Goal: Task Accomplishment & Management: Use online tool/utility

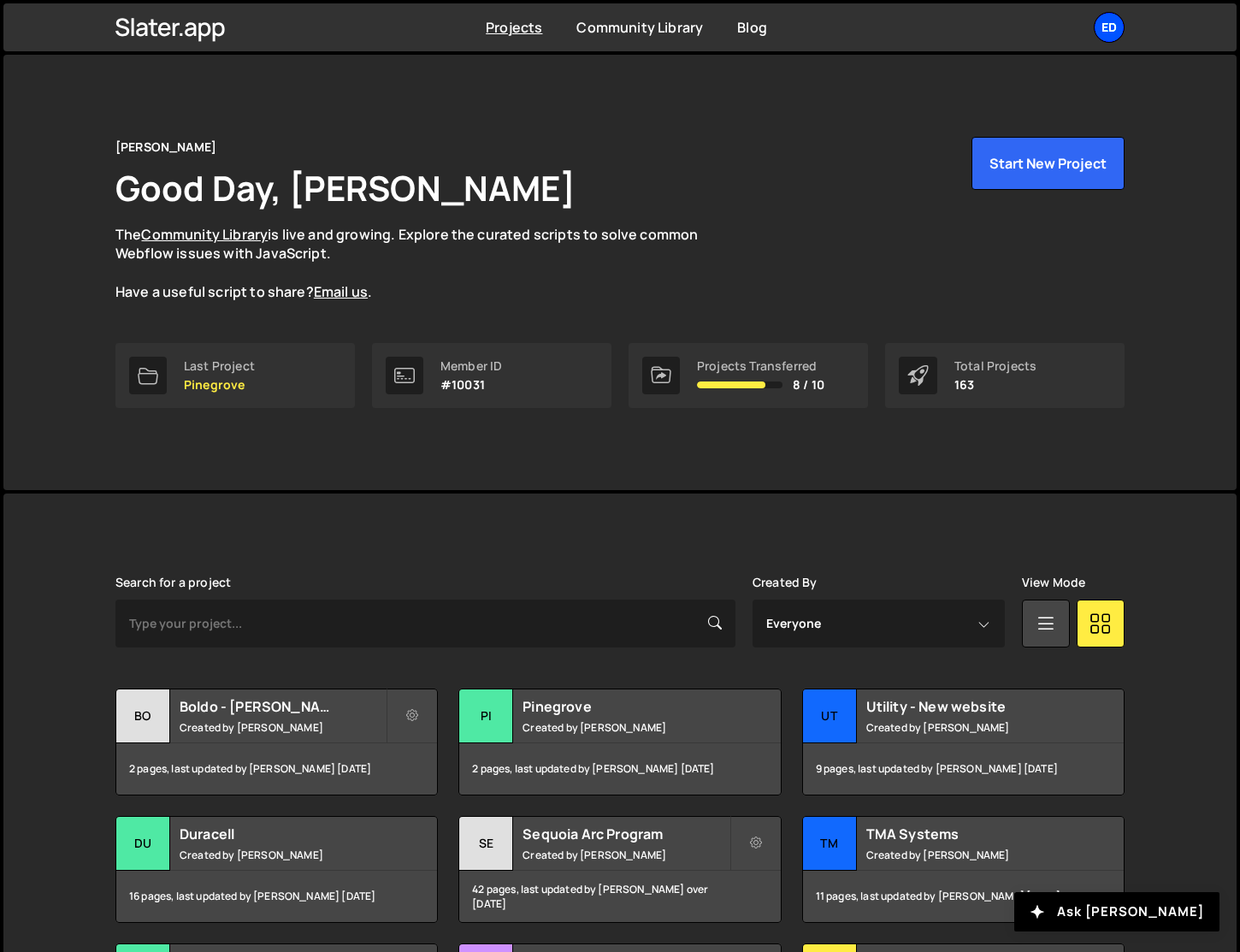
click at [1101, 20] on div "Ed" at bounding box center [1109, 27] width 31 height 31
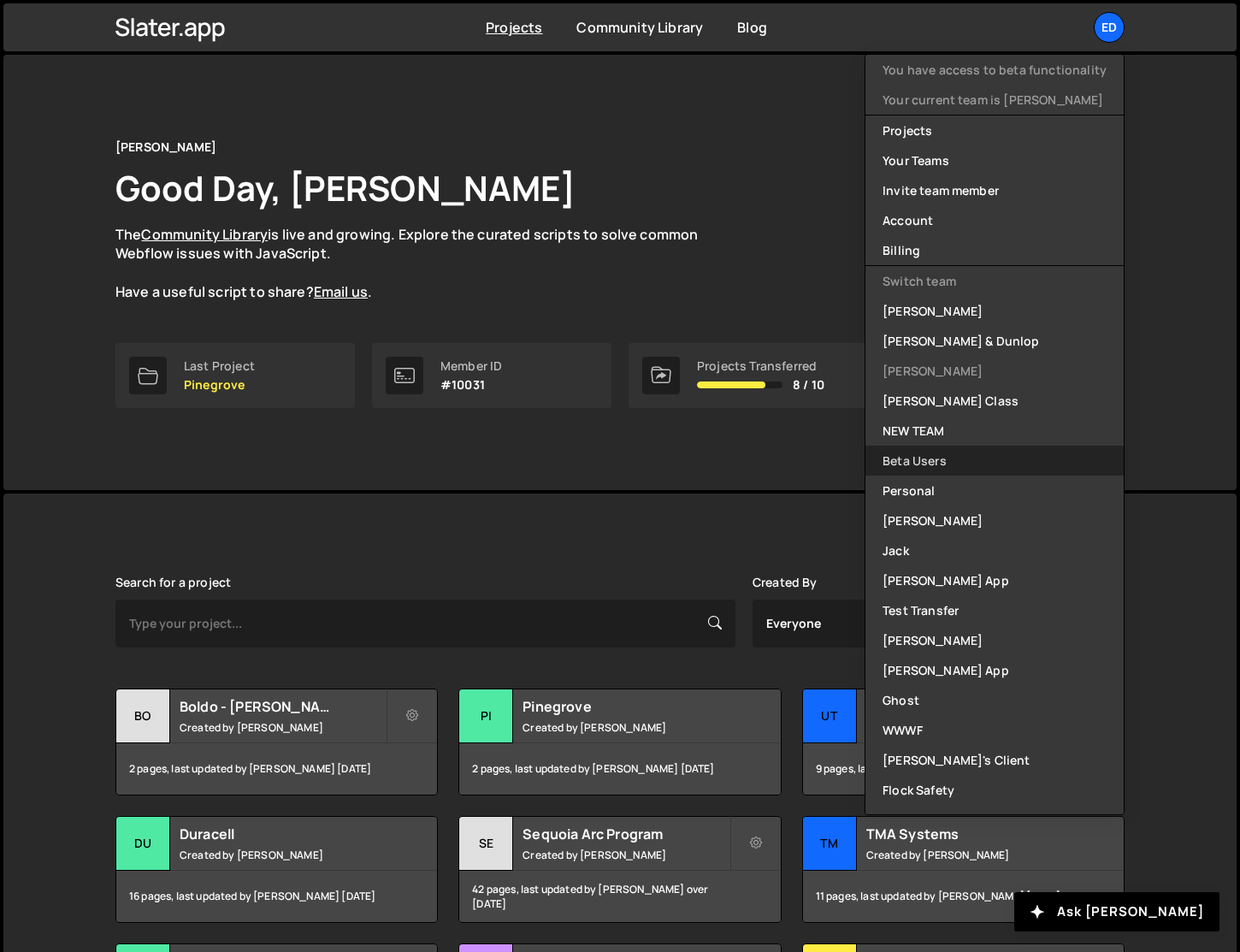
click at [927, 459] on link "Beta Users" at bounding box center [994, 461] width 258 height 30
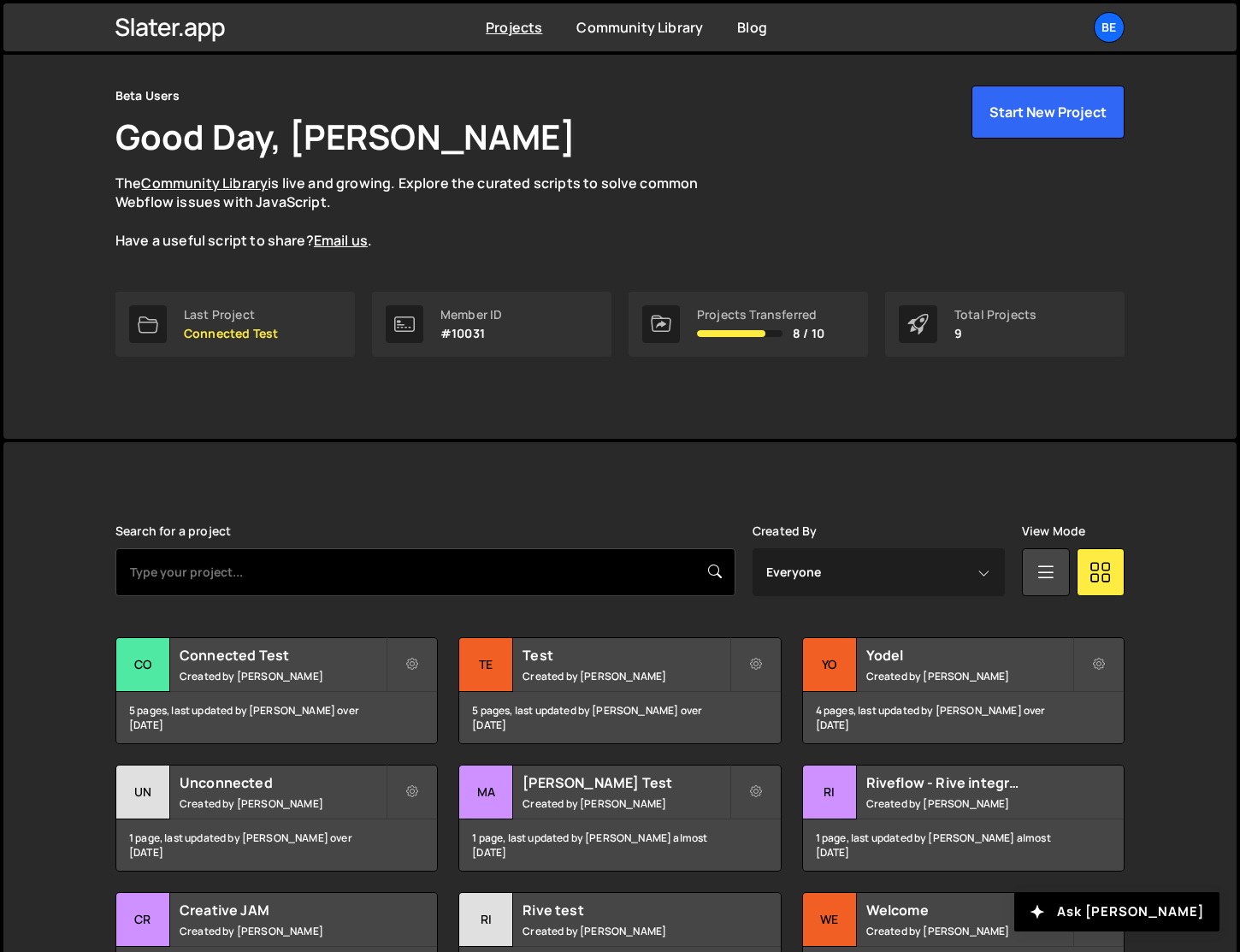
scroll to position [68, 0]
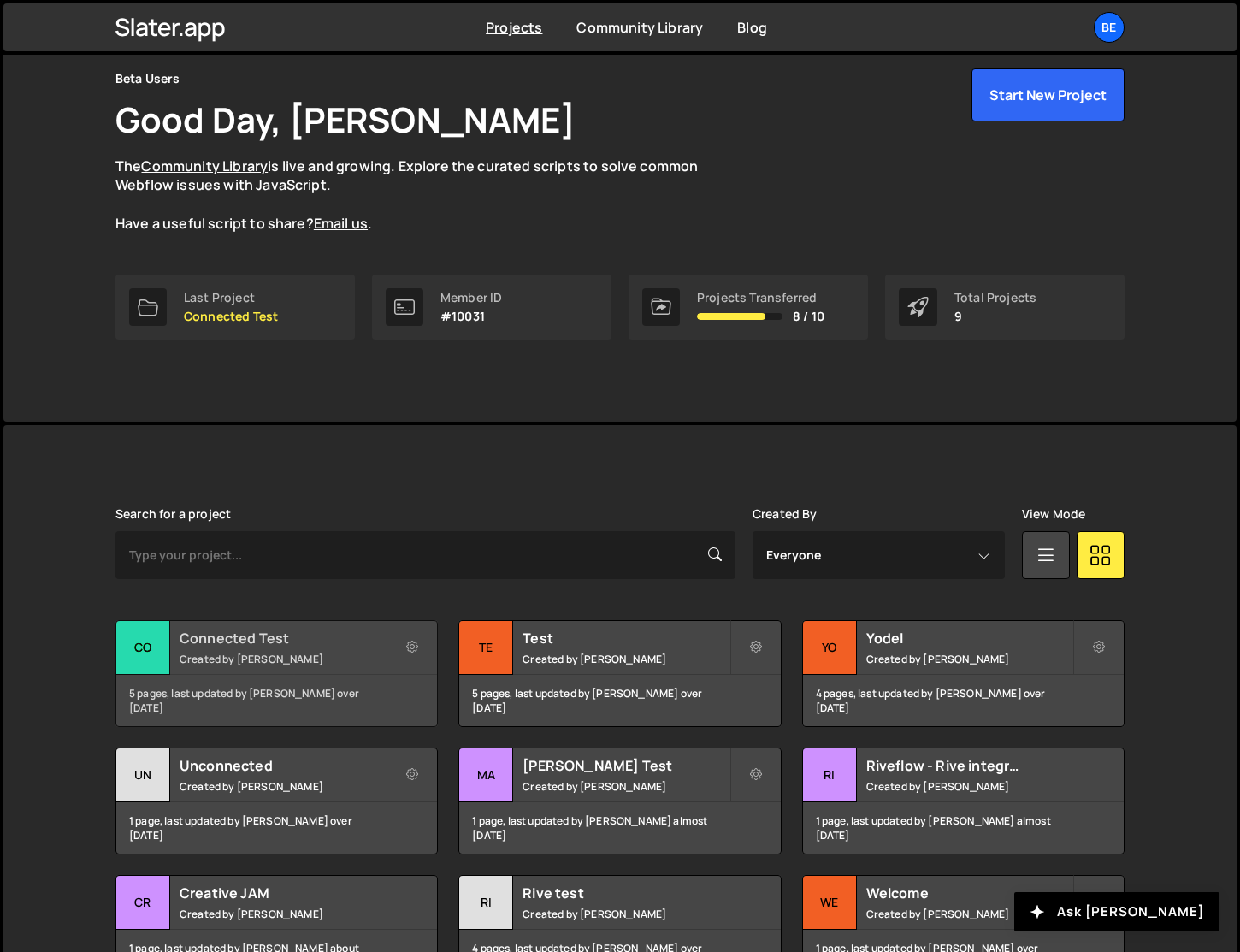
click at [290, 647] on div "Connected Test Created by Jared Malan" at bounding box center [277, 647] width 321 height 53
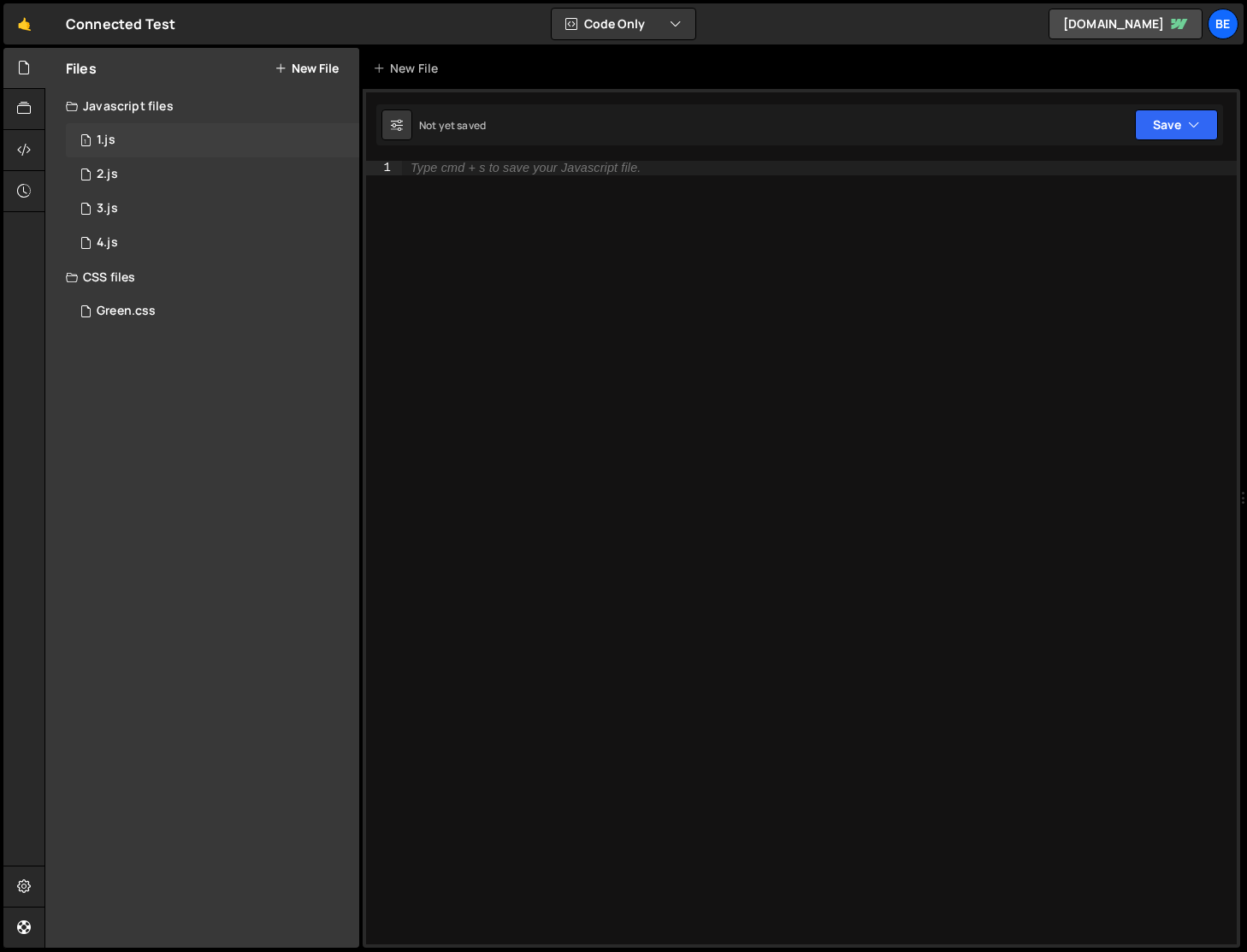
click at [158, 145] on div "1 1.js 0" at bounding box center [212, 140] width 293 height 34
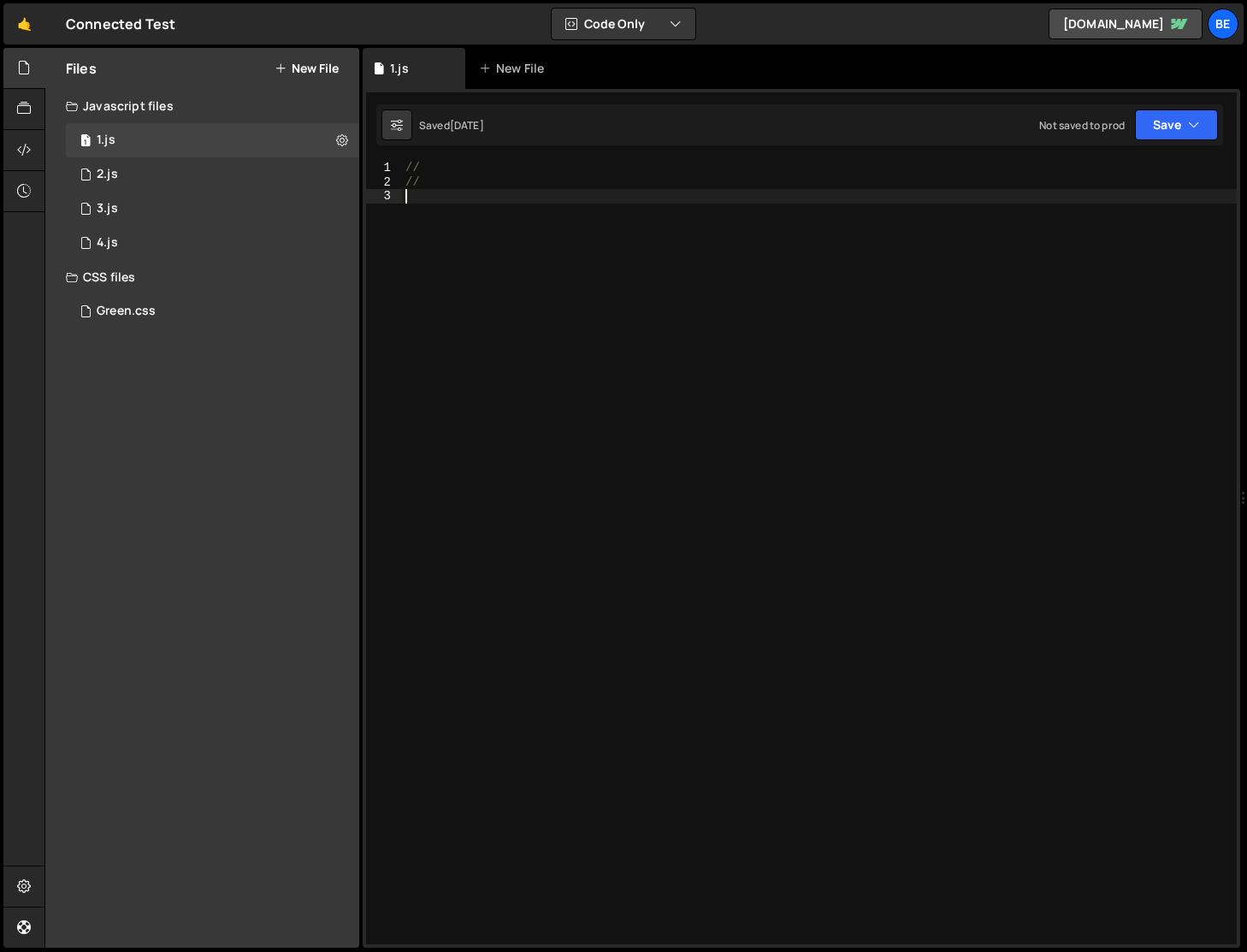
click at [422, 207] on div "// //" at bounding box center [819, 567] width 835 height 812
type textarea "//"
type textarea "/"
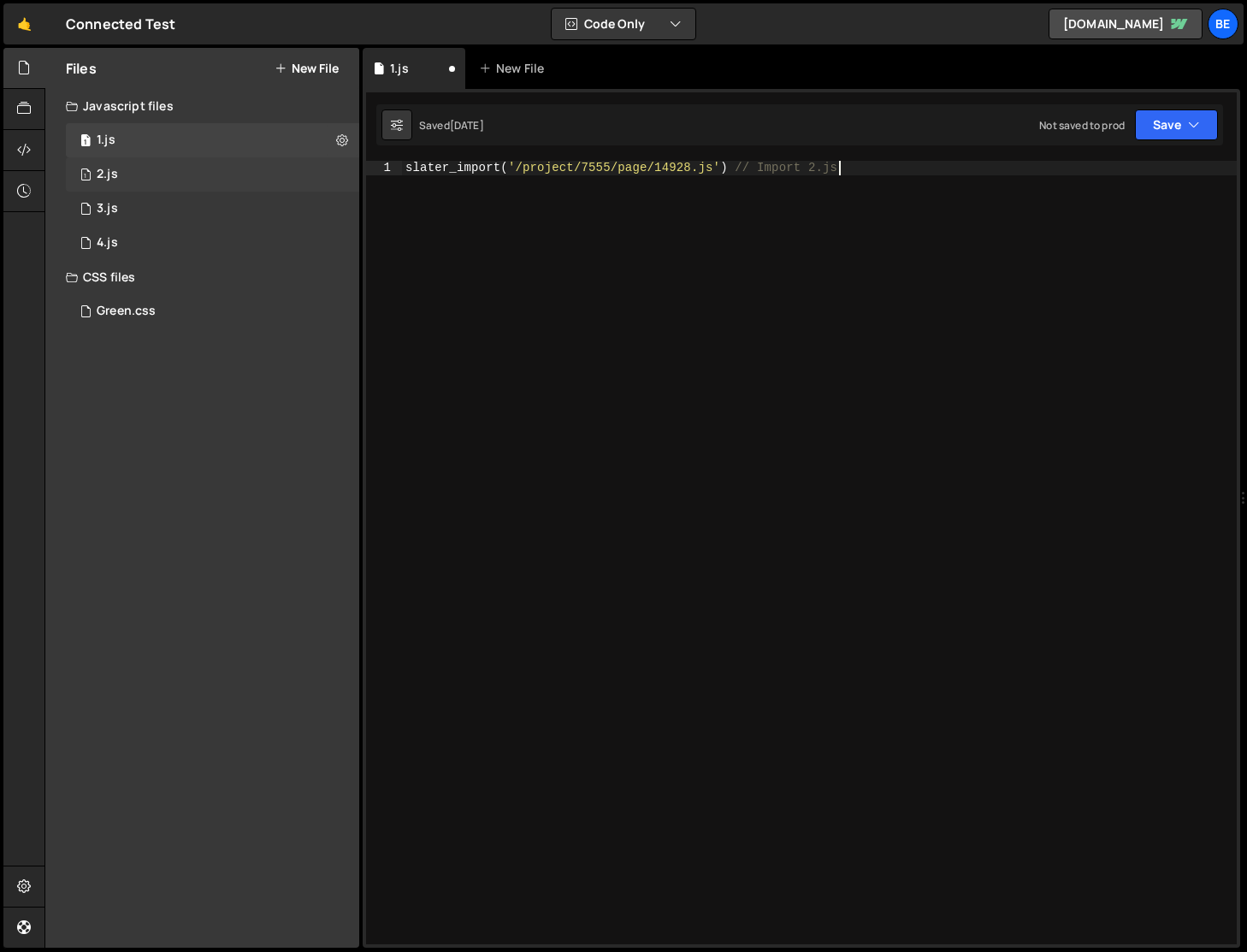
type textarea "slater_import('/project/7555/page/14928.js') // Import 2.js"
click at [199, 173] on div "1 2.js 0" at bounding box center [212, 174] width 293 height 34
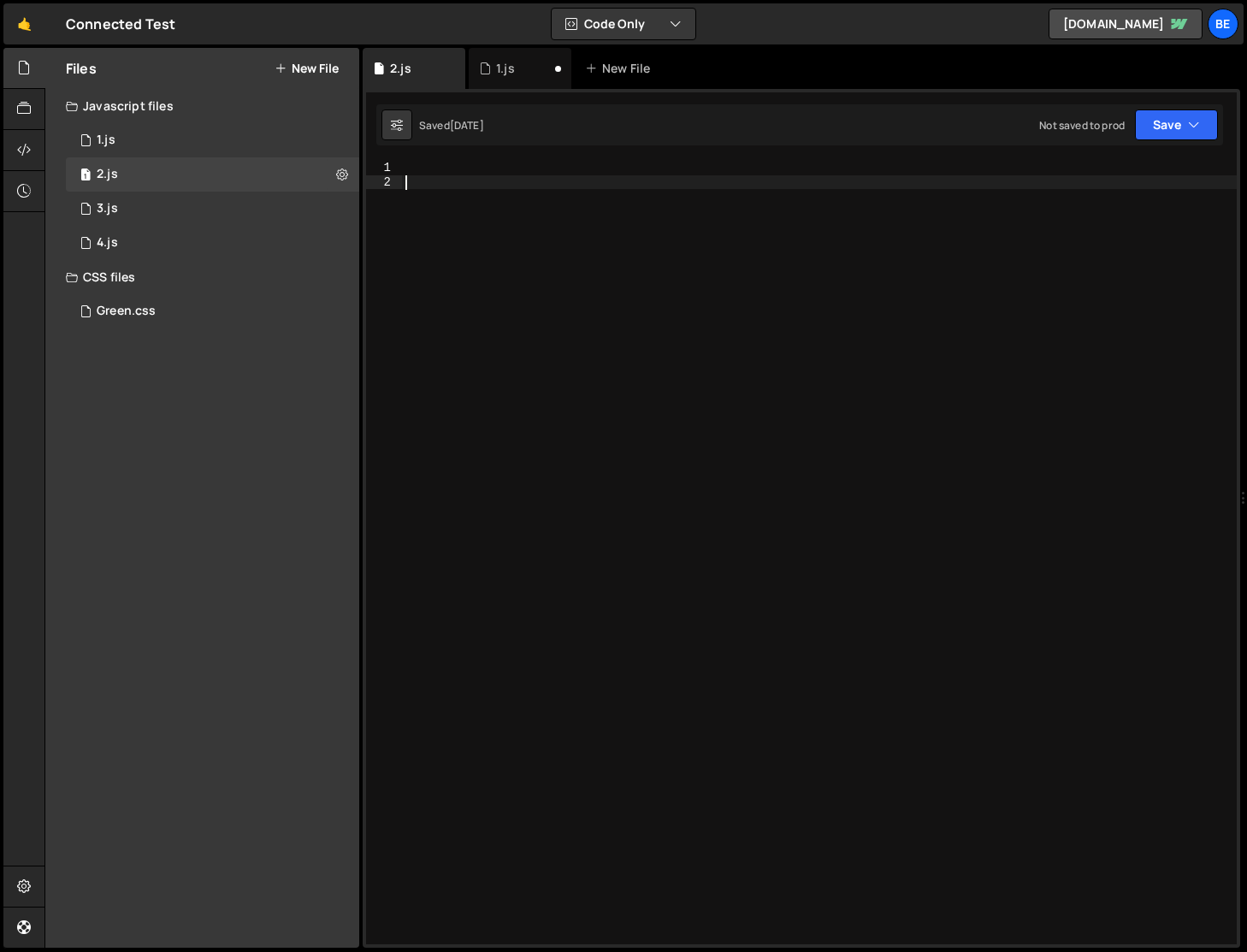
click at [452, 203] on div at bounding box center [819, 567] width 835 height 812
type textarea "console.log("yo"
click at [32, 161] on div at bounding box center [25, 150] width 42 height 41
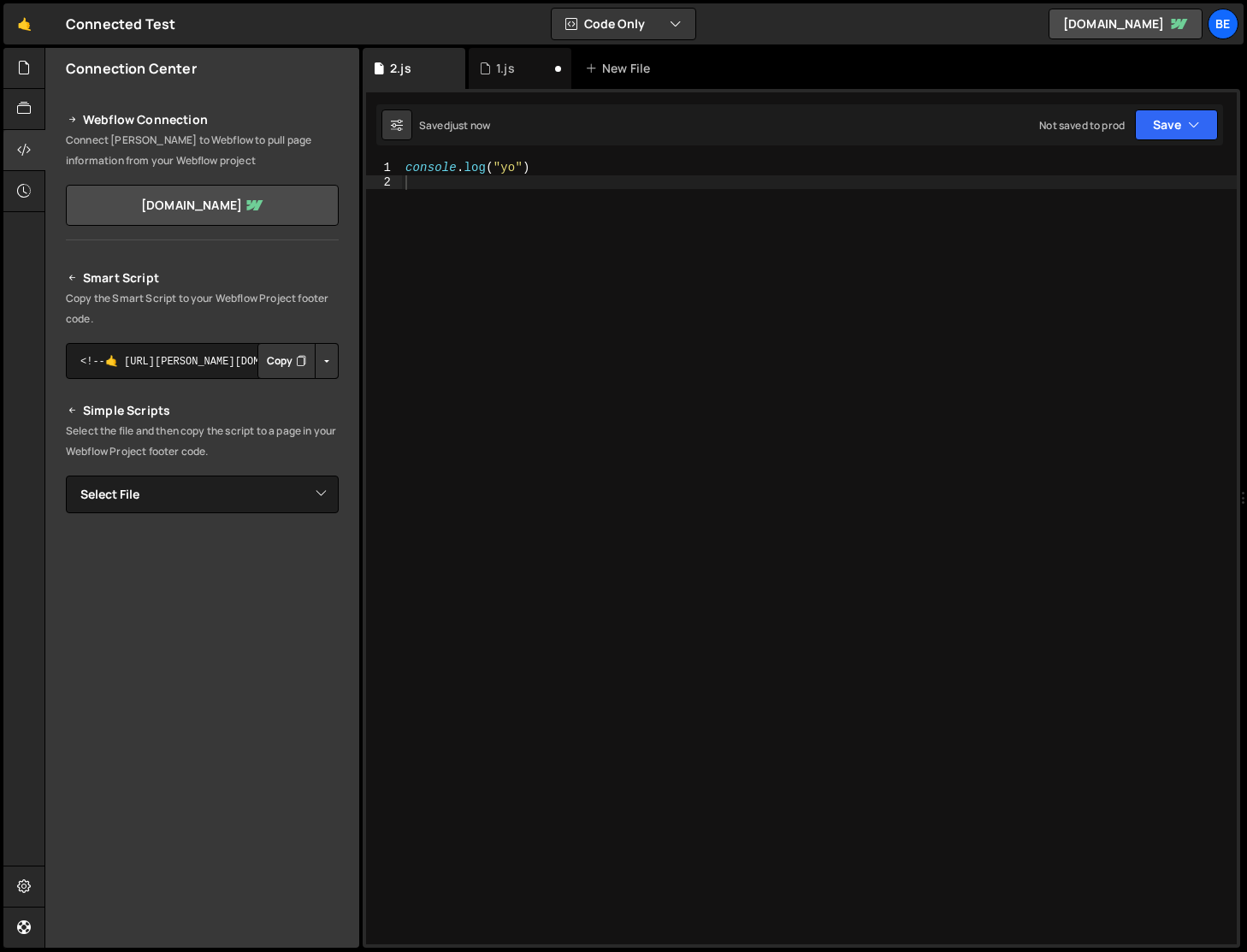
click at [278, 360] on button "Copy" at bounding box center [286, 361] width 58 height 36
click at [529, 463] on div "console . log ( "yo" )" at bounding box center [819, 567] width 835 height 812
click at [1218, 19] on div "Be" at bounding box center [1222, 24] width 31 height 31
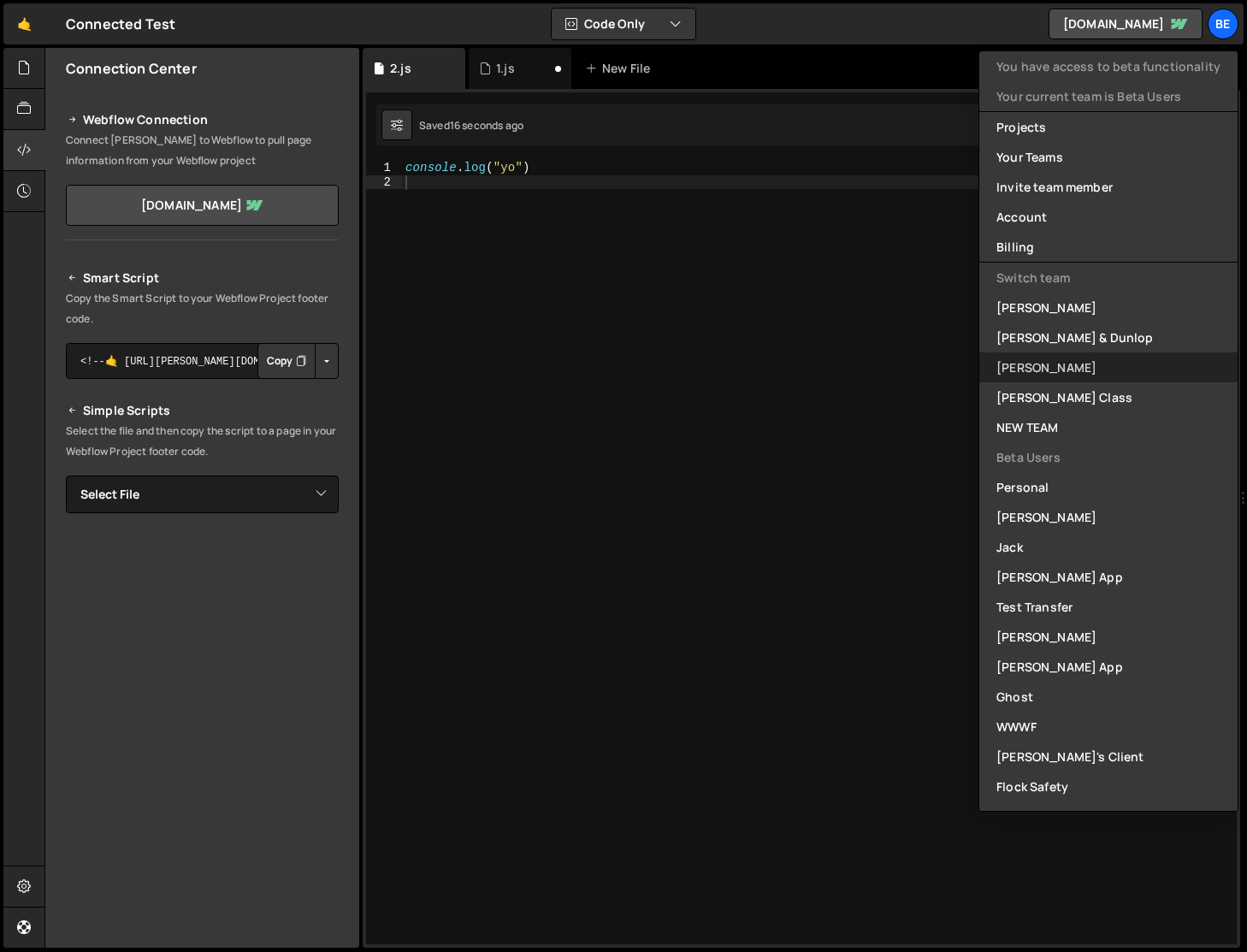
scroll to position [381, 0]
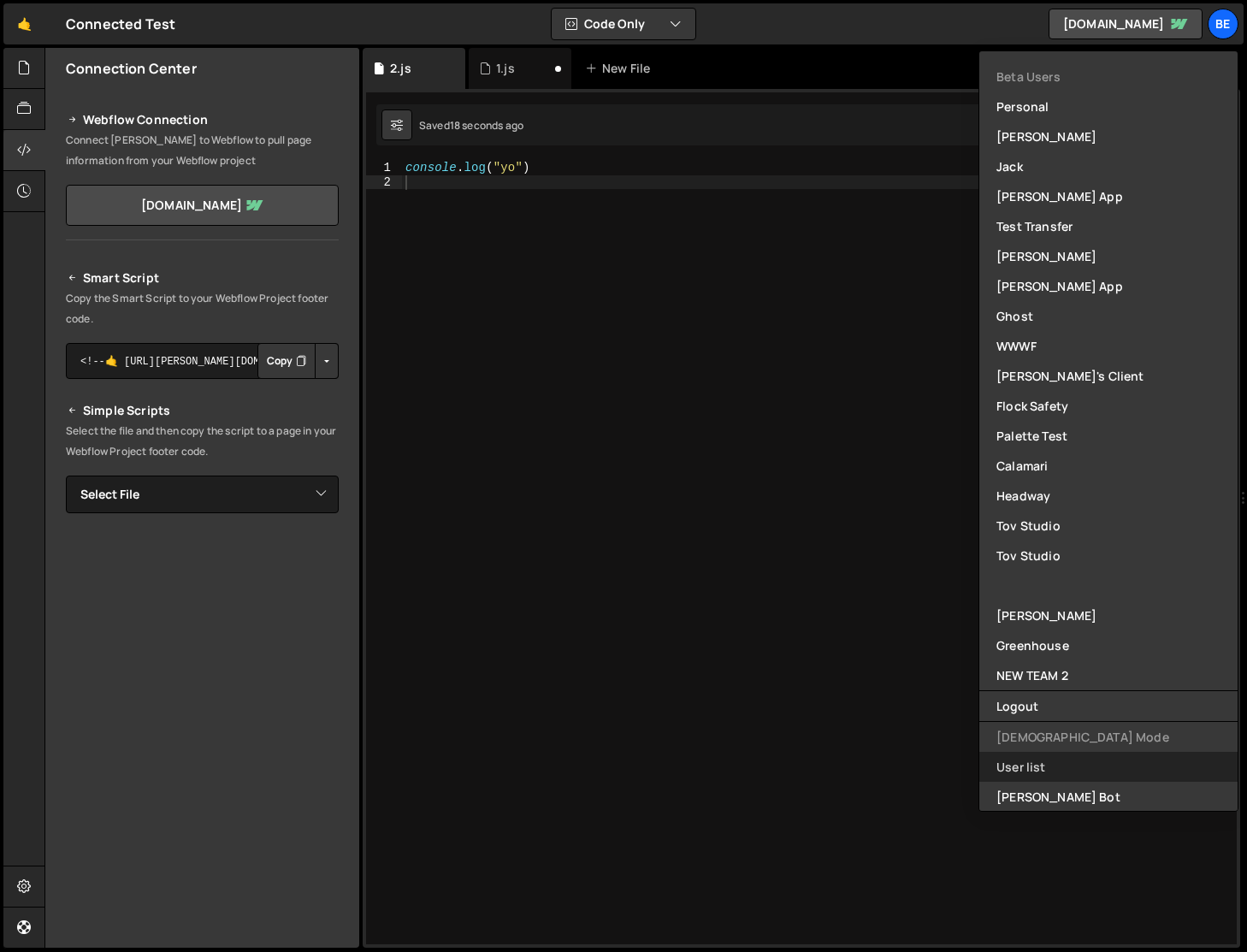
click at [1069, 757] on link "User list" at bounding box center [1108, 767] width 258 height 30
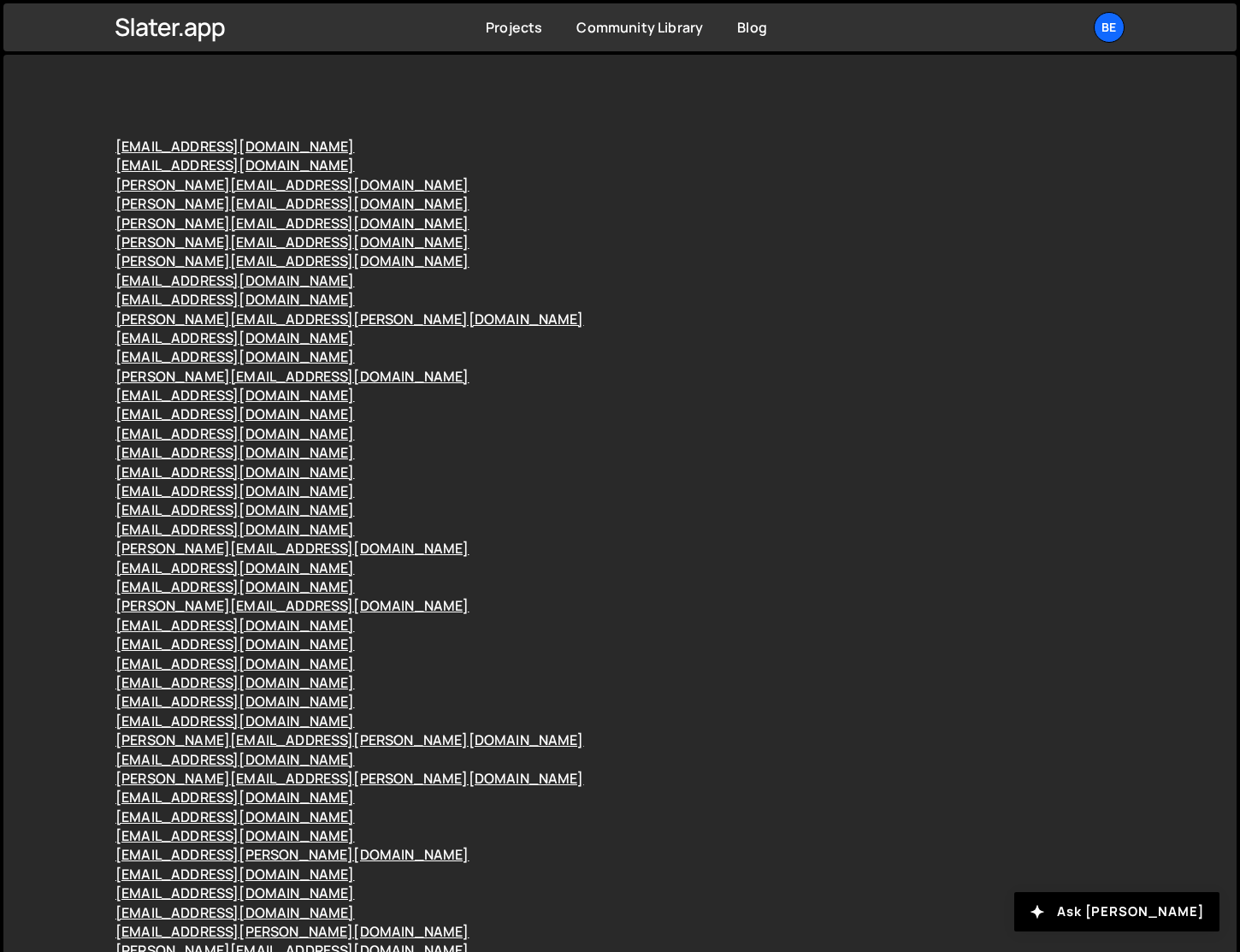
click at [560, 639] on div "nzereal1@gmail.com" at bounding box center [620, 644] width 1009 height 18
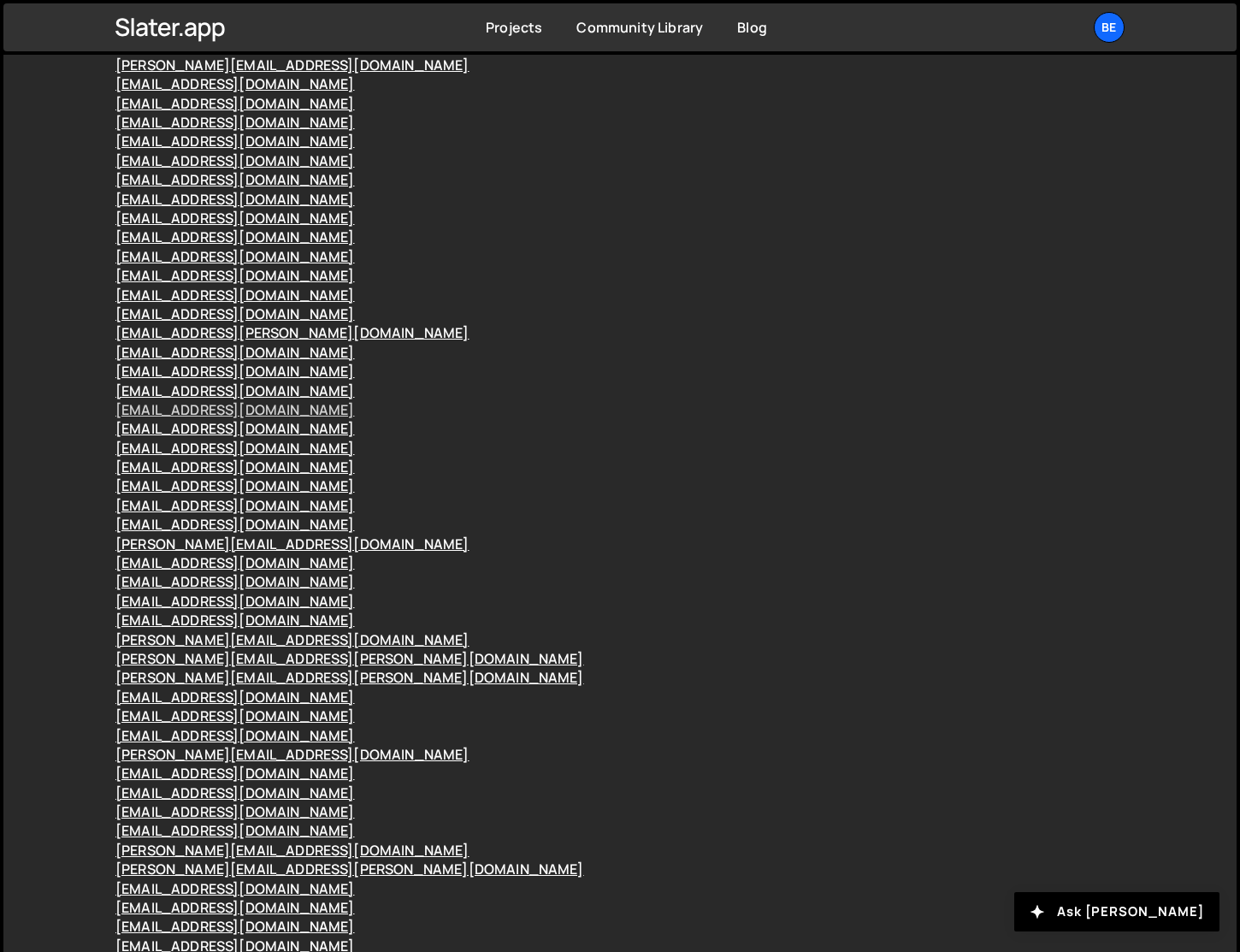
click at [234, 420] on link "hello@meetpilou.com" at bounding box center [235, 409] width 238 height 18
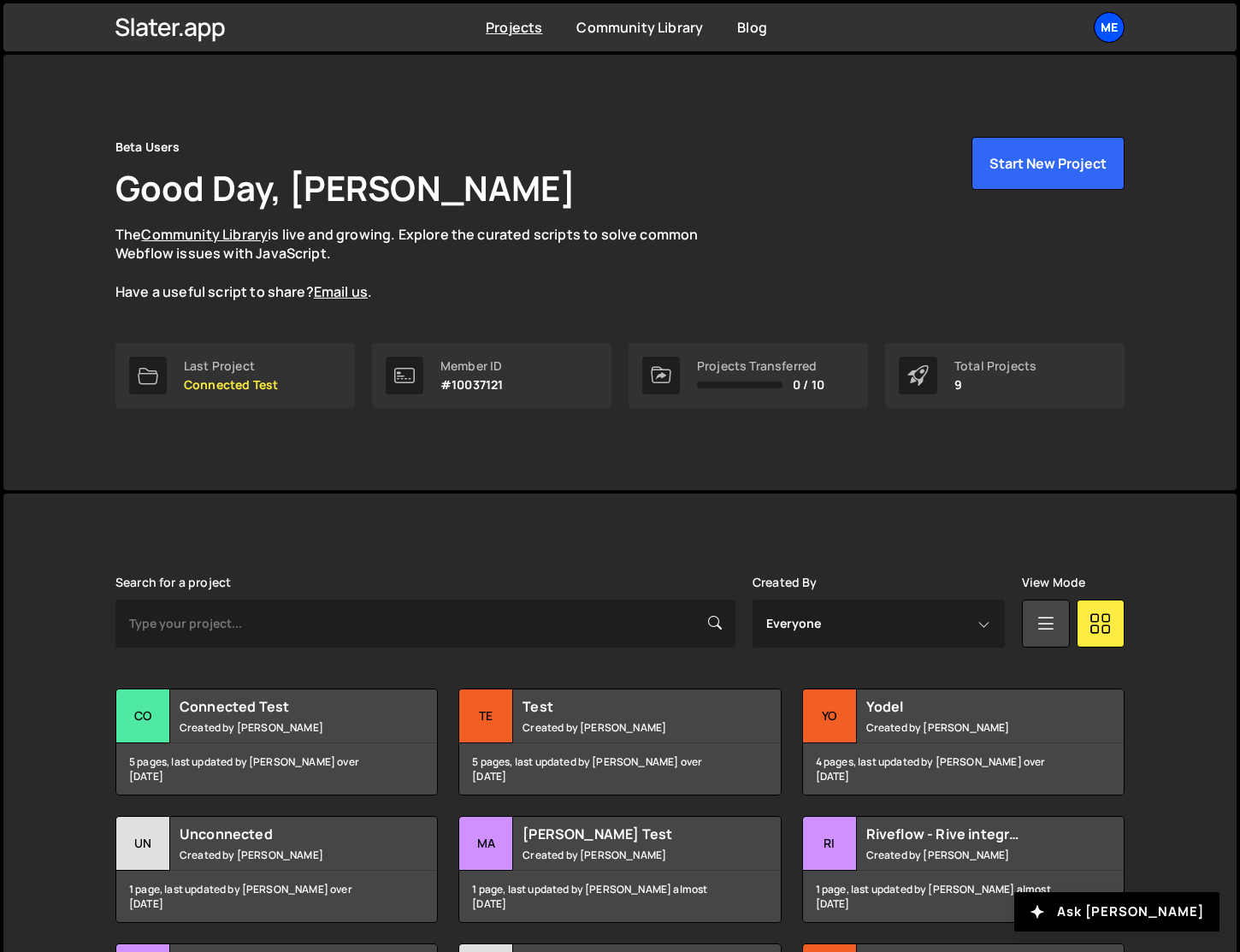
click at [1114, 35] on div "Me" at bounding box center [1109, 27] width 31 height 31
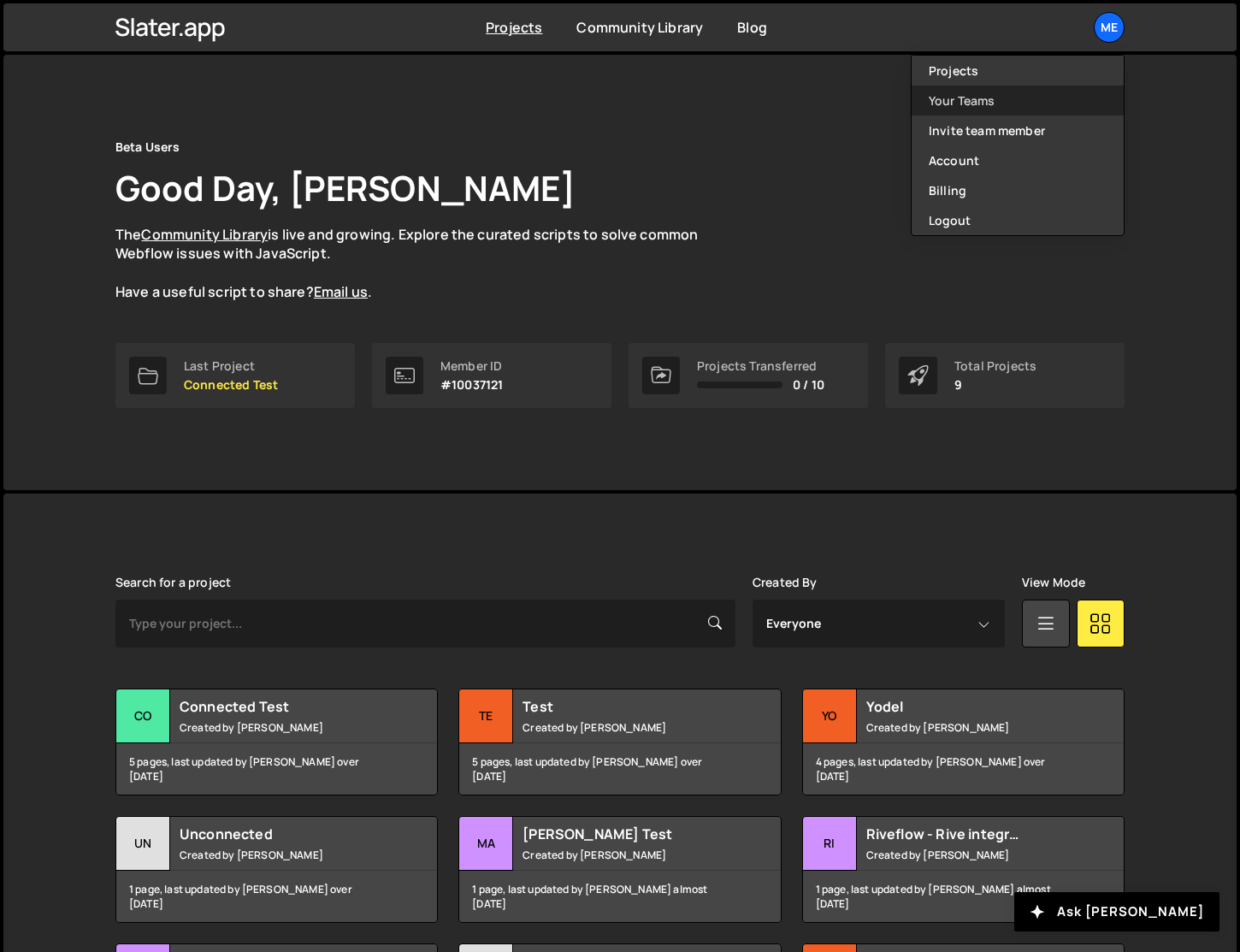
click at [1040, 109] on link "Your Teams" at bounding box center [1018, 101] width 212 height 30
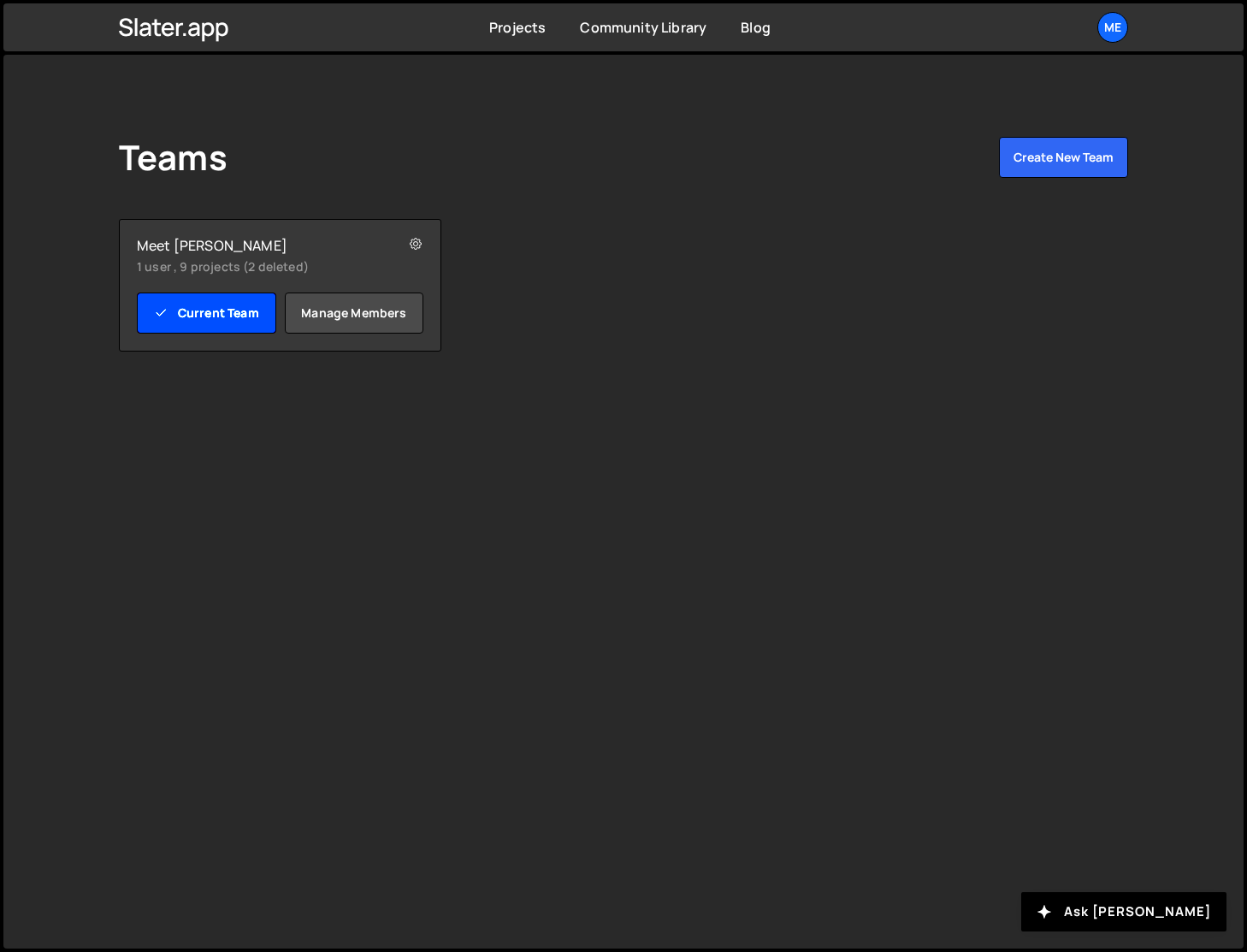
click at [227, 311] on link "Current Team" at bounding box center [206, 313] width 139 height 41
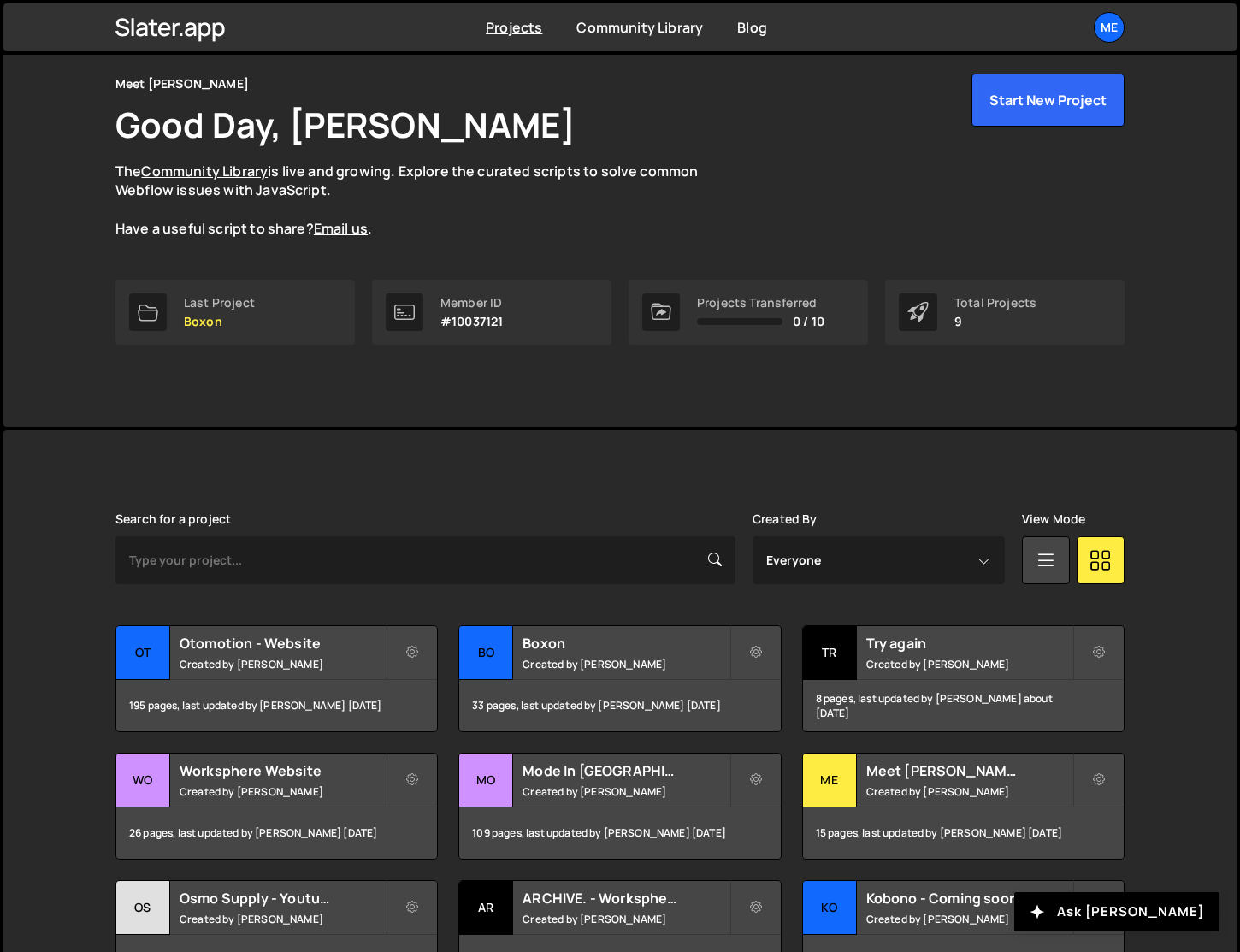
scroll to position [183, 0]
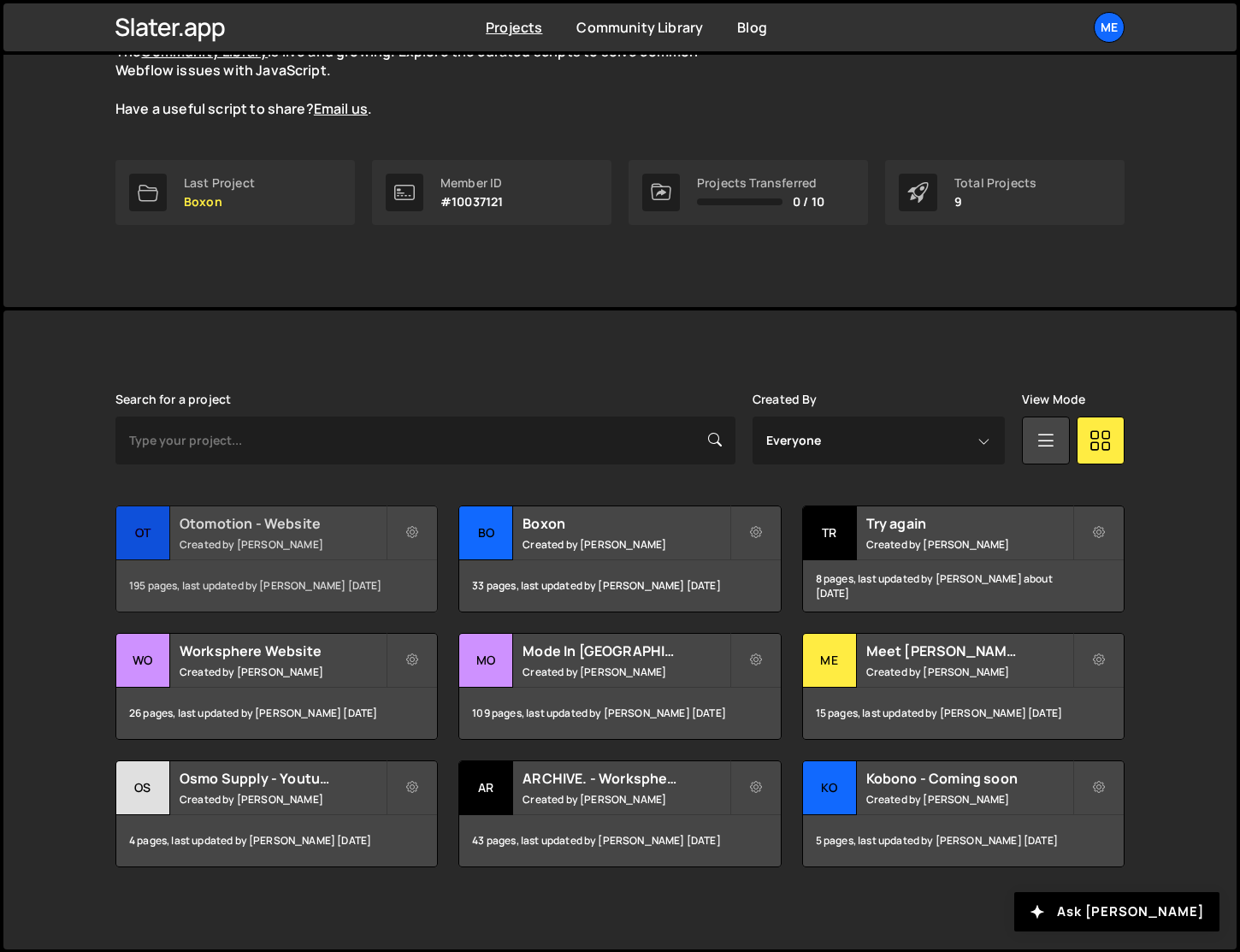
click at [294, 528] on h2 "Otomotion - Website" at bounding box center [282, 523] width 206 height 18
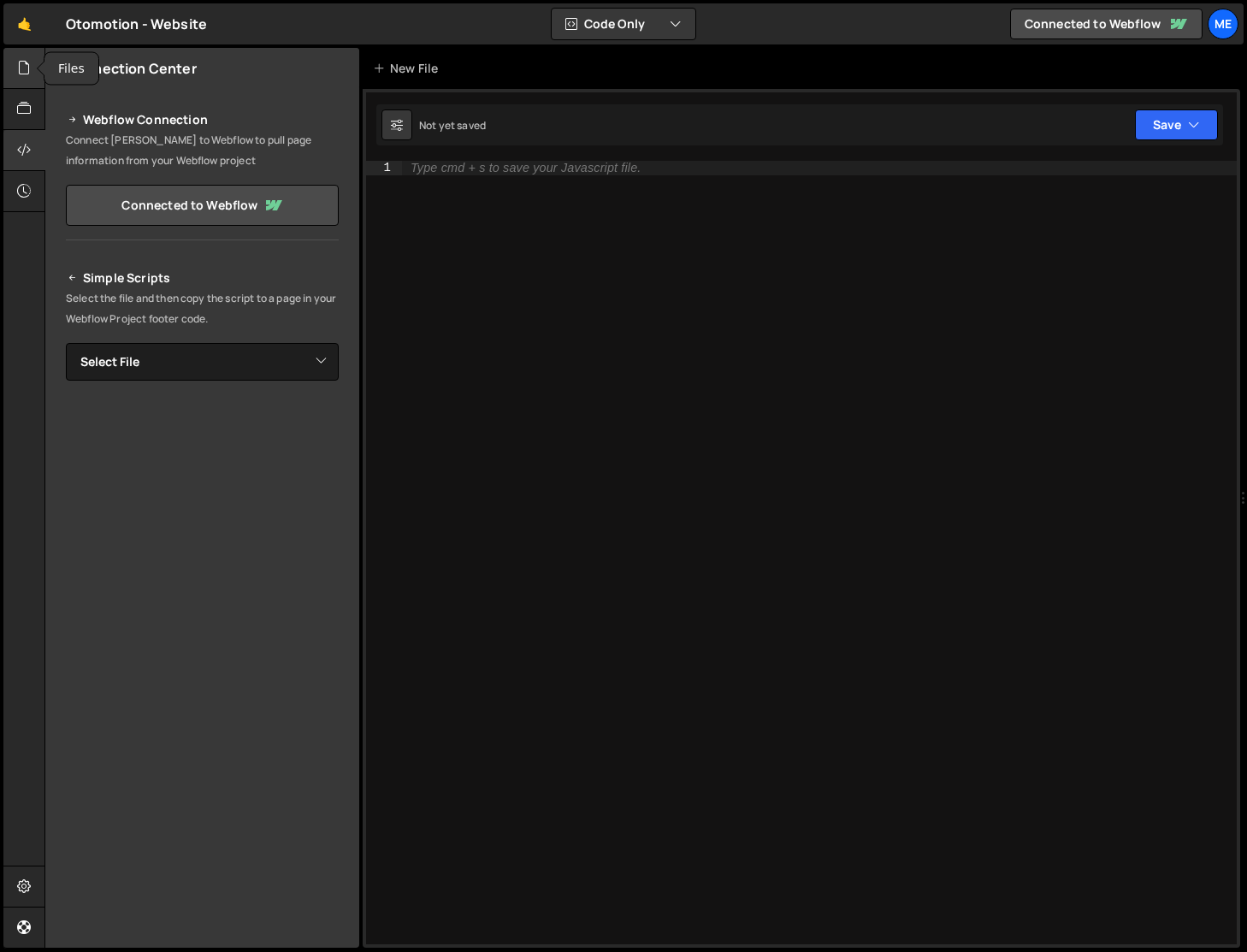
click at [26, 69] on icon at bounding box center [25, 67] width 14 height 18
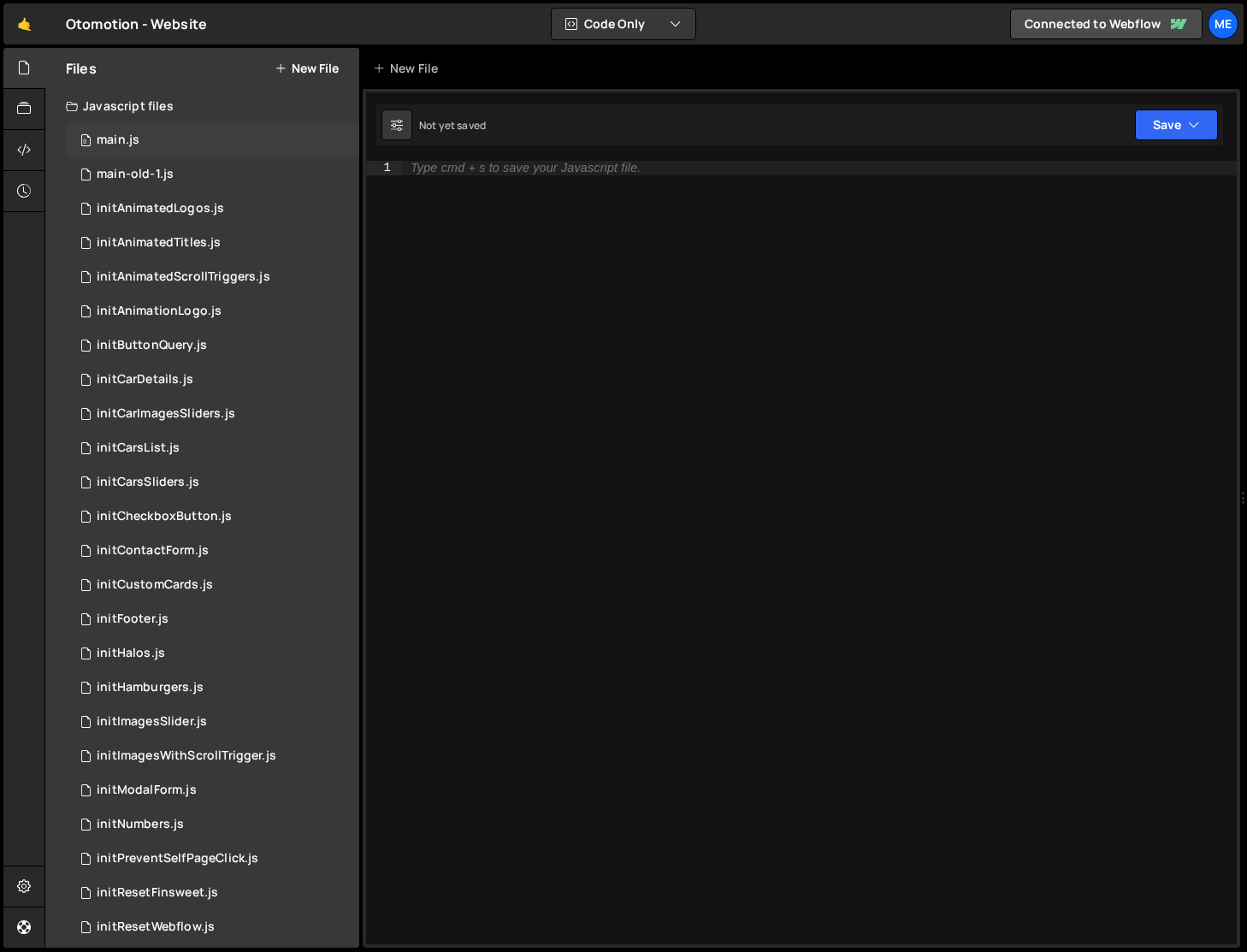
click at [154, 147] on div "0 main.js 0" at bounding box center [212, 140] width 293 height 34
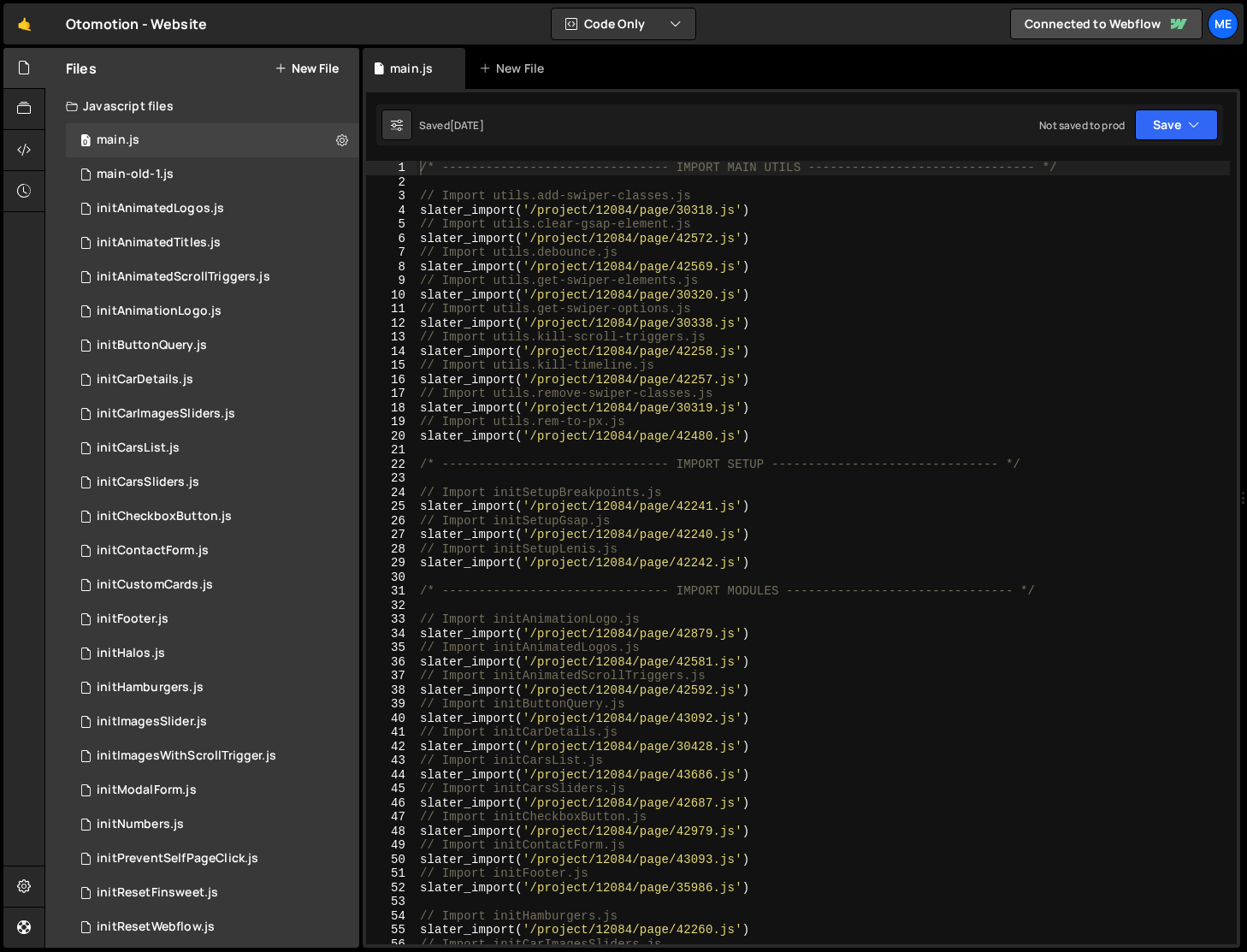
type textarea "// Import utils.debounce.js"
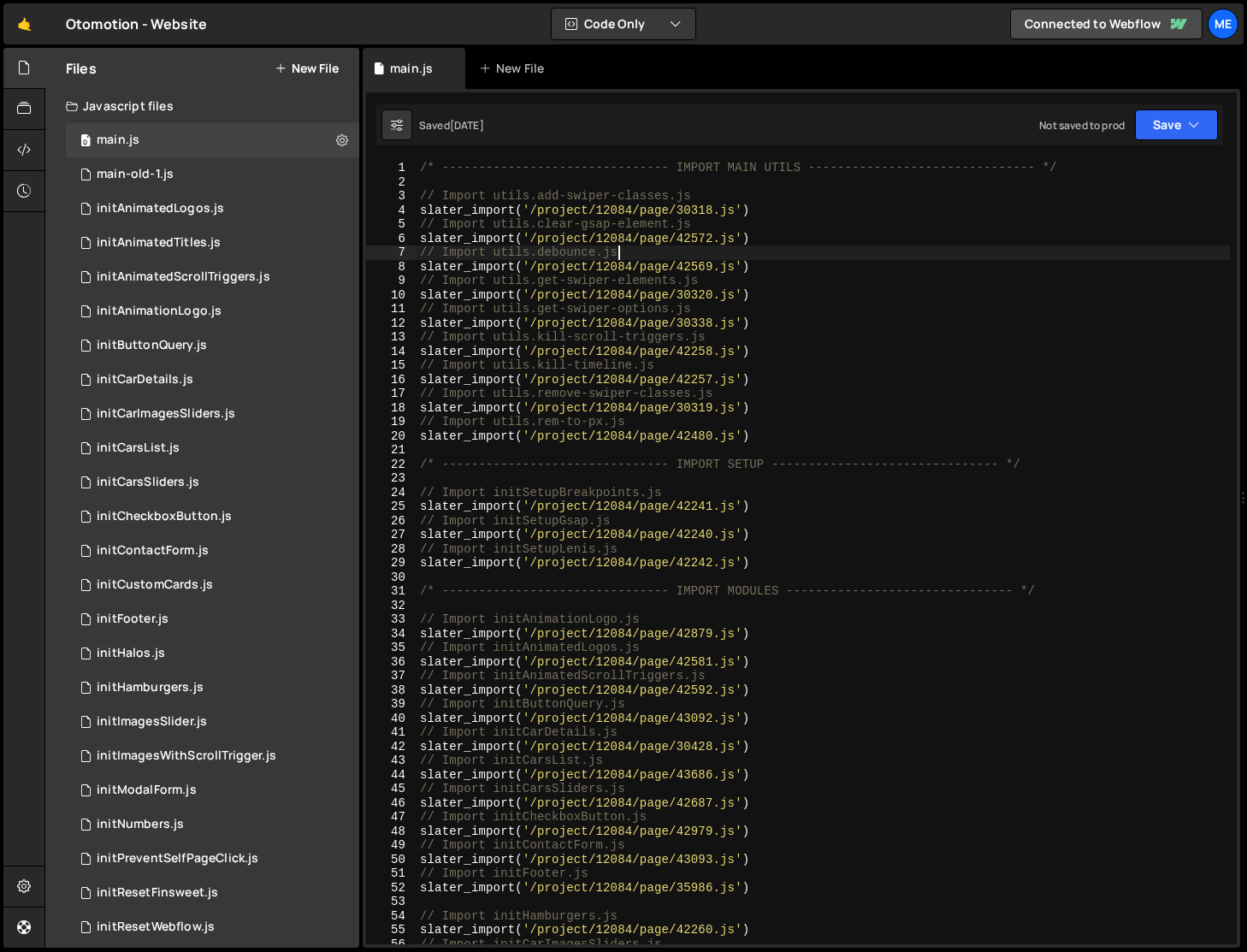
click at [677, 250] on div "/* ------------------------------- IMPORT MAIN UTILS --------------------------…" at bounding box center [823, 567] width 814 height 812
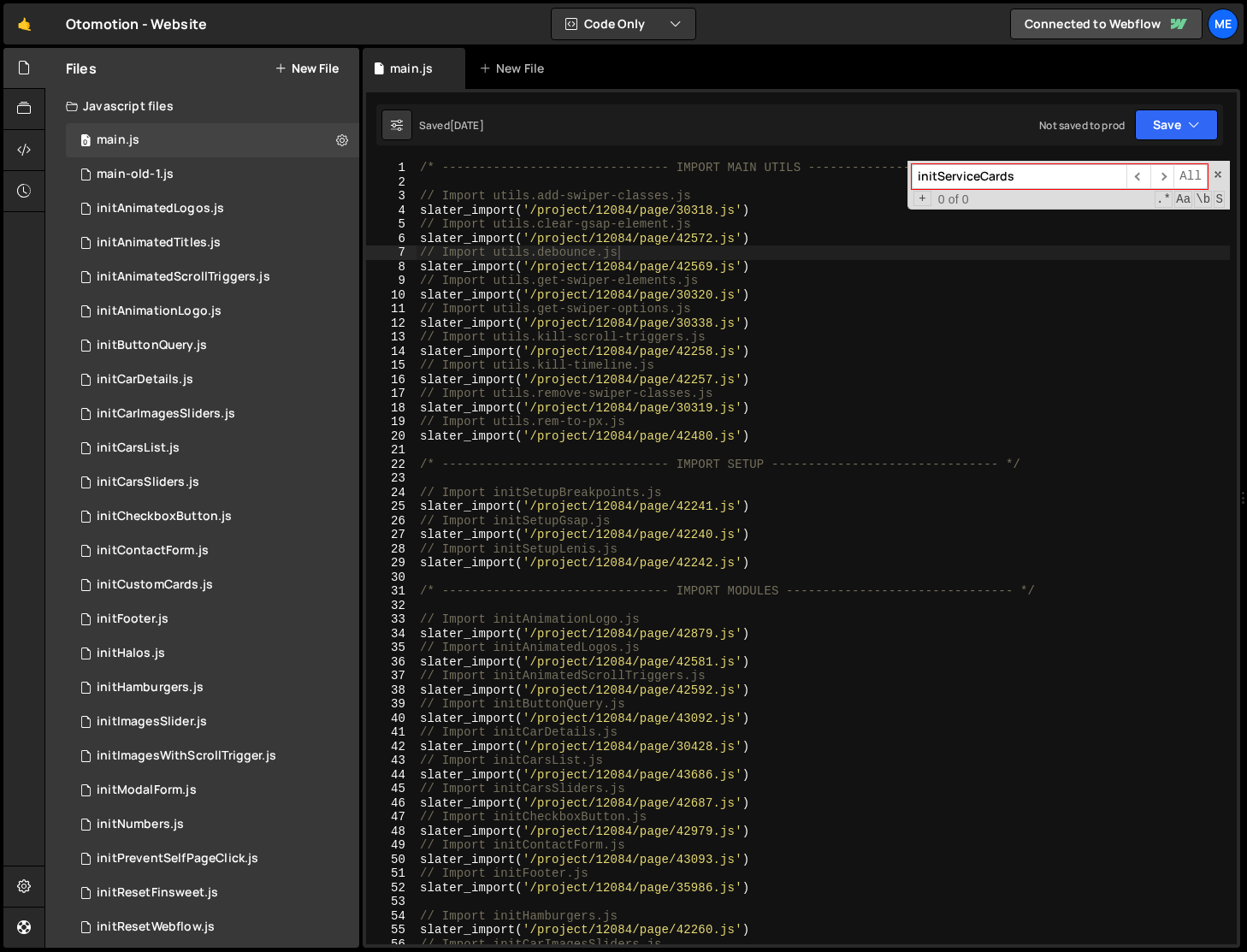
type input "initServiceCards"
type textarea "slater_import('/project/12084/page/42480.js')"
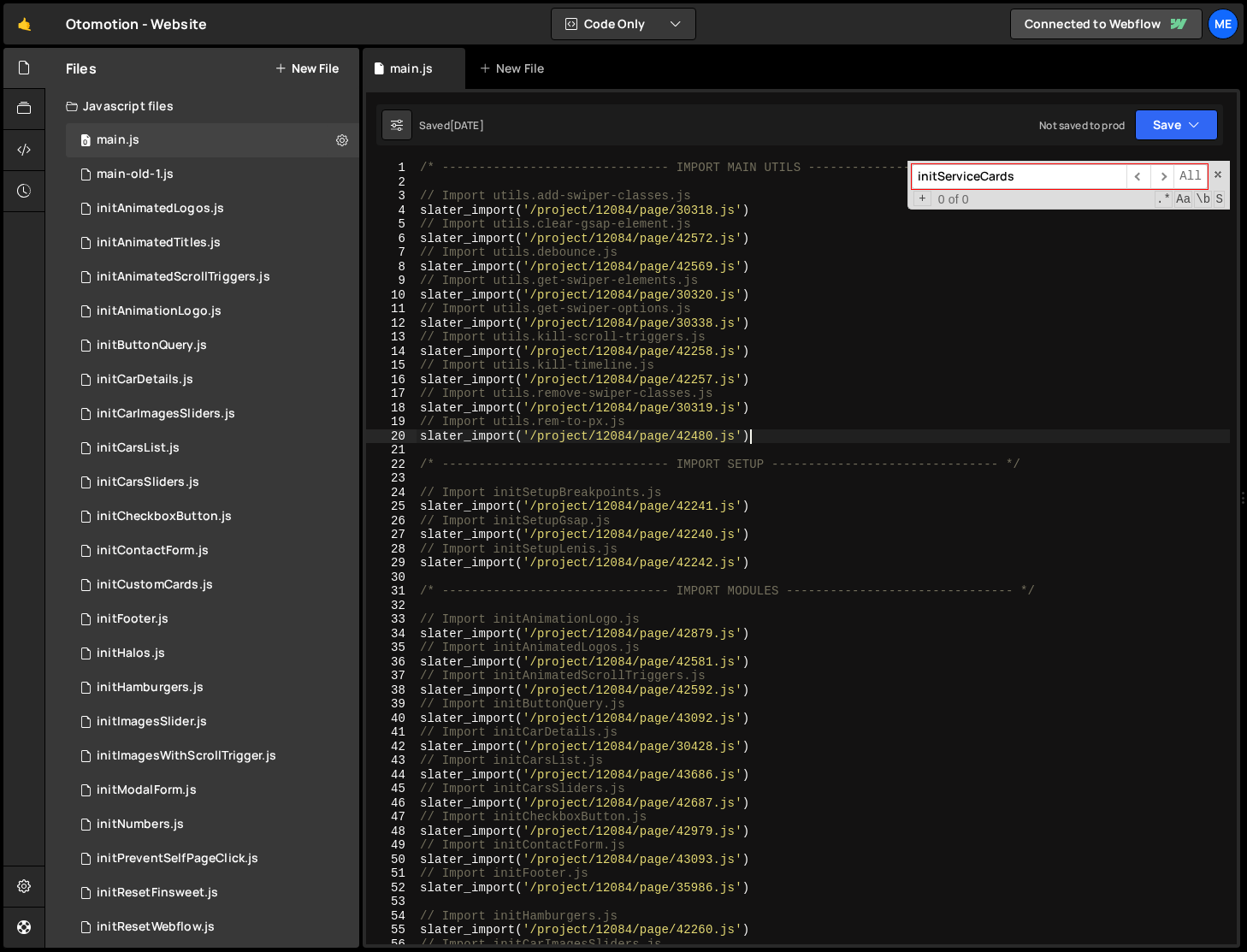
click at [764, 439] on div "/* ------------------------------- IMPORT MAIN UTILS --------------------------…" at bounding box center [823, 567] width 814 height 812
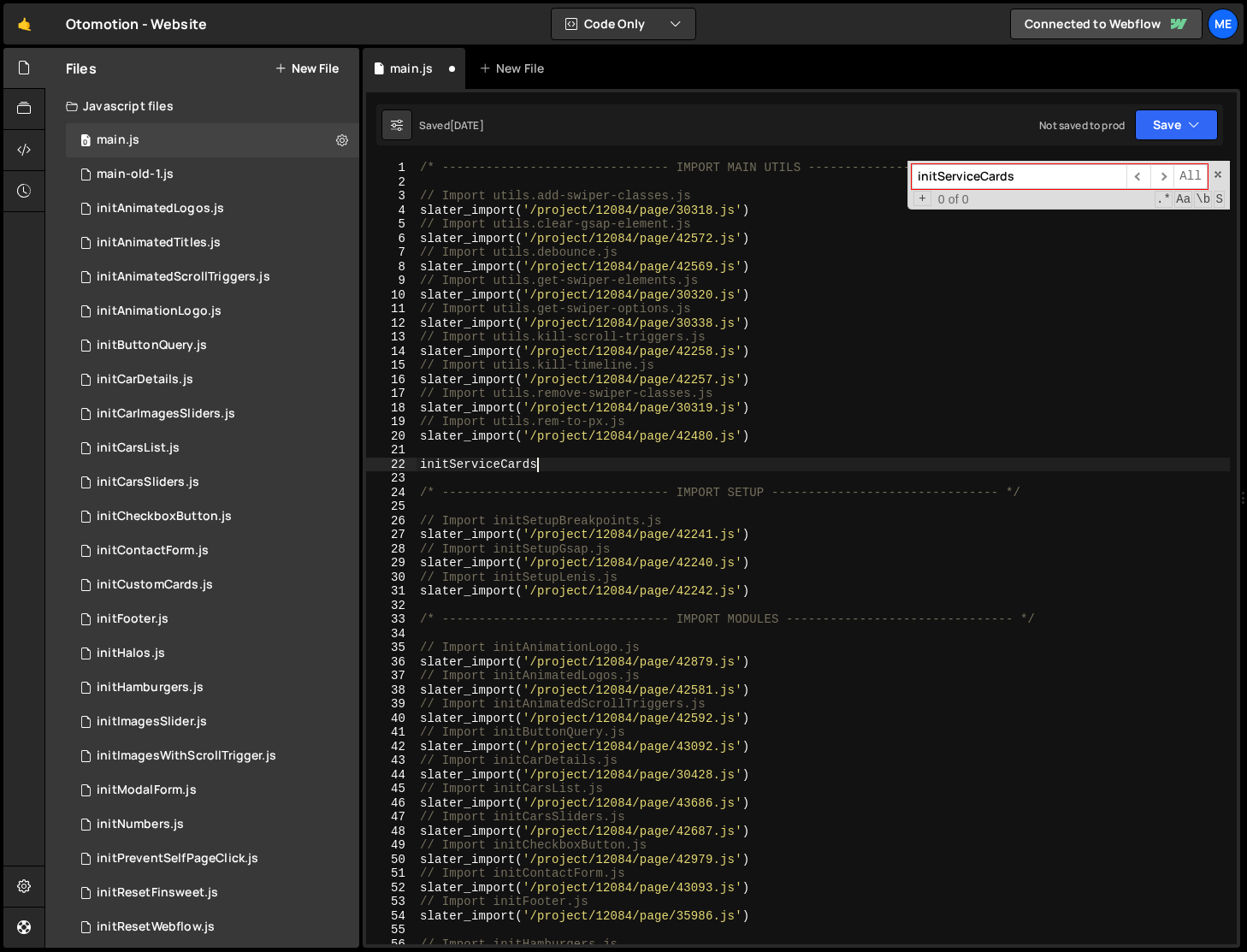
scroll to position [0, 4]
type textarea "initServices"
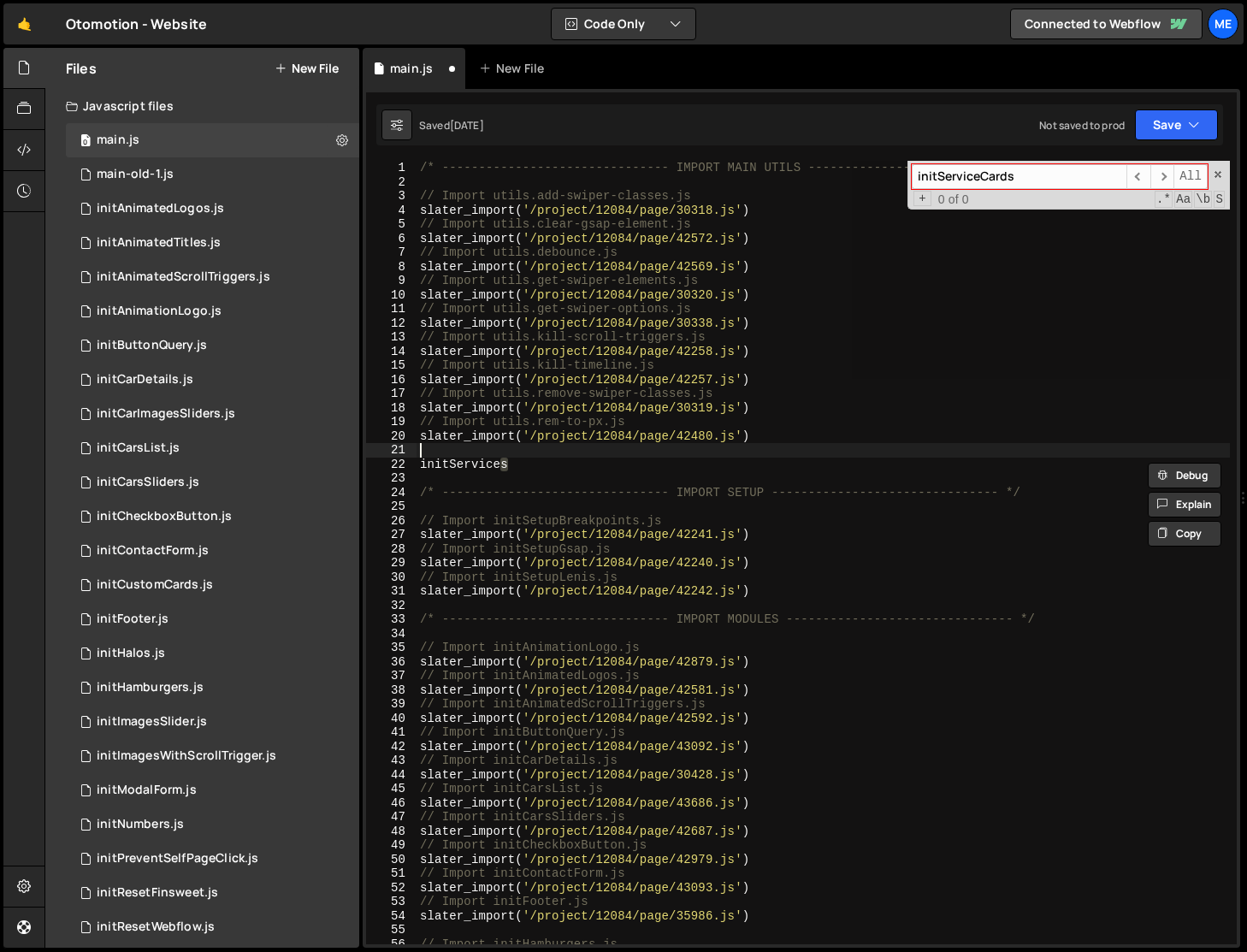
scroll to position [0, 0]
type textarea "s"
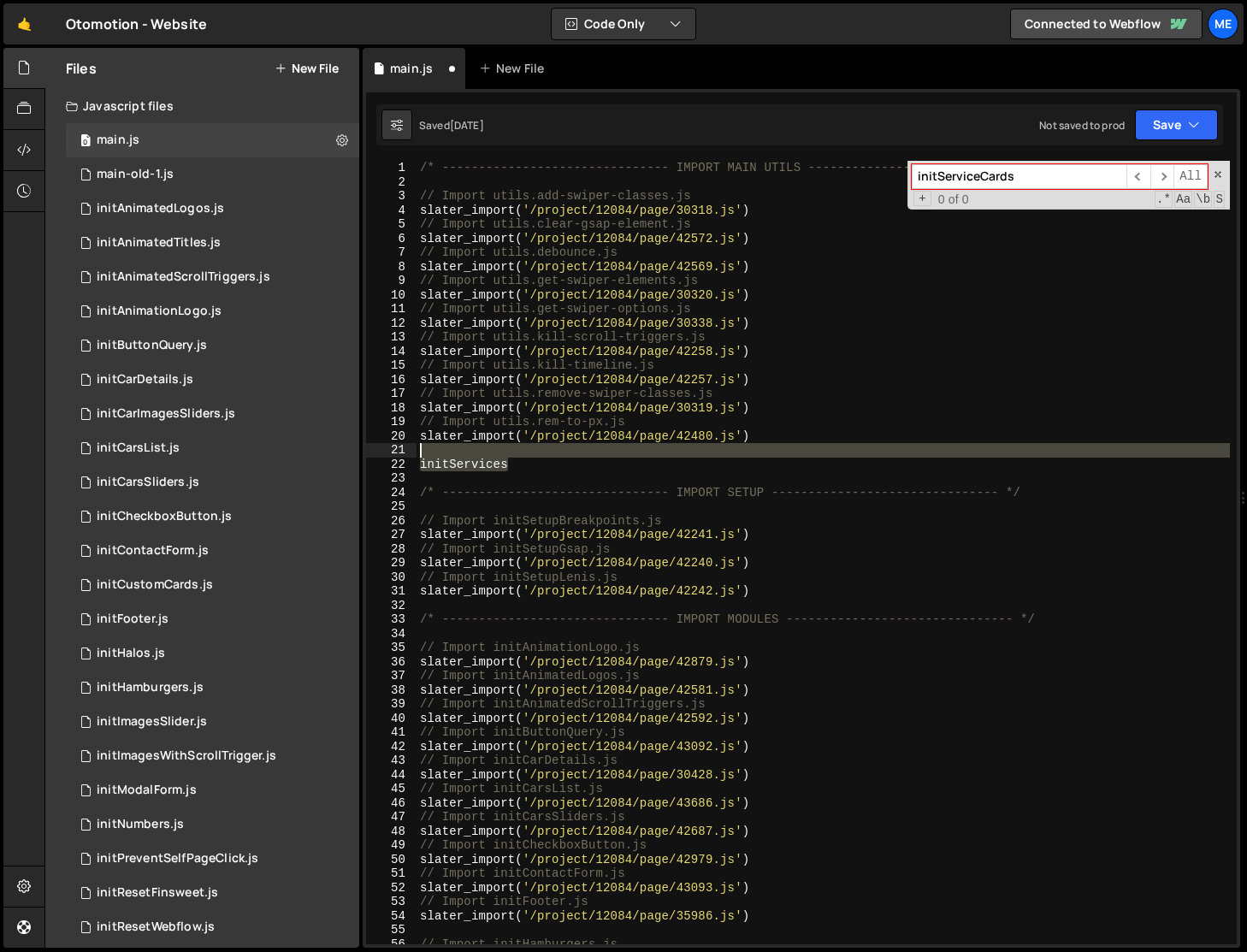
drag, startPoint x: 516, startPoint y: 466, endPoint x: 410, endPoint y: 453, distance: 106.8
click at [410, 453] on div "1 2 3 4 5 6 7 8 9 10 11 12 13 14 15 16 17 18 19 20 21 22 23 24 25 26 27 28 29 3…" at bounding box center [801, 553] width 870 height 784
type textarea "initServices"
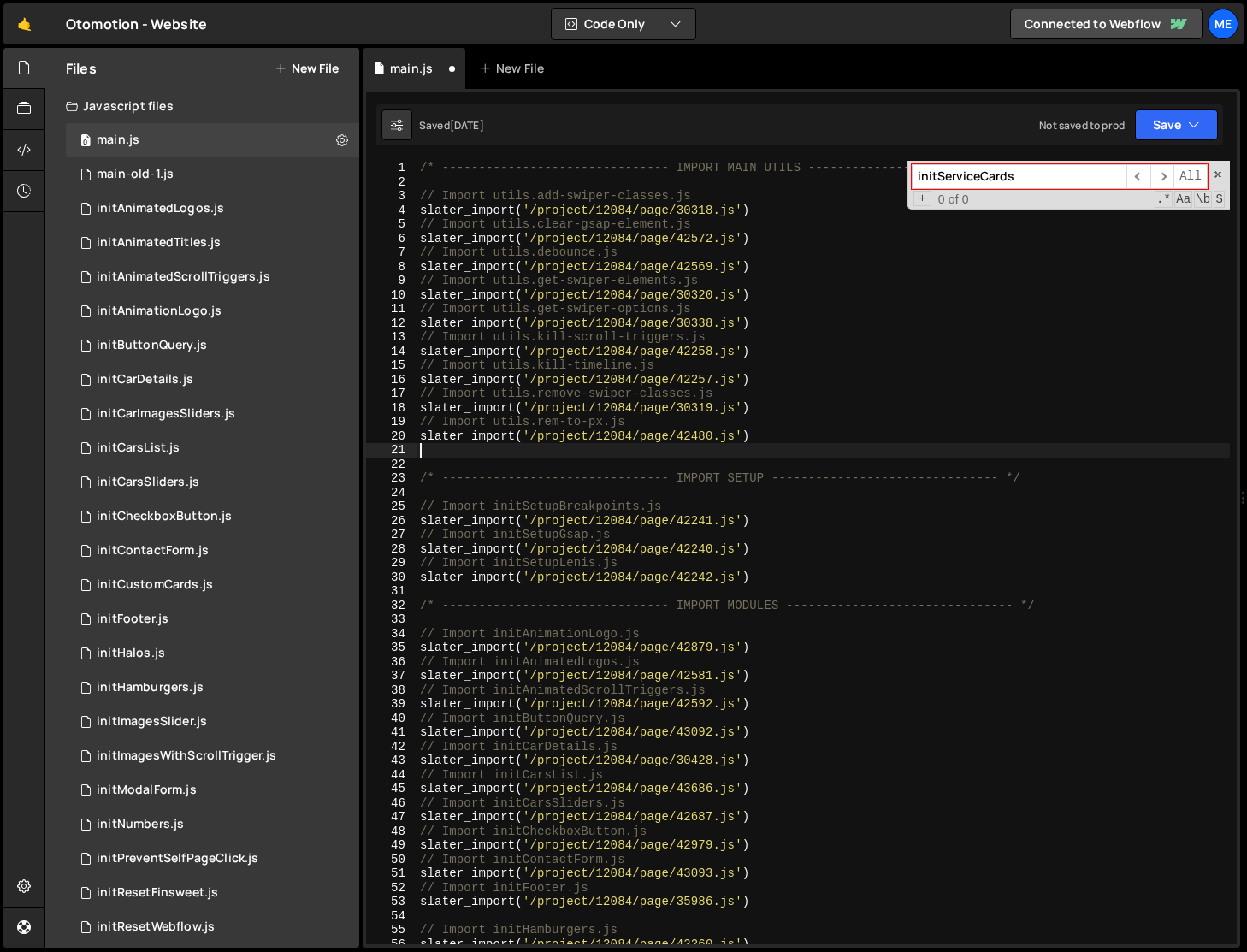
type textarea "slater_import('/project/12084/page/42480.js')"
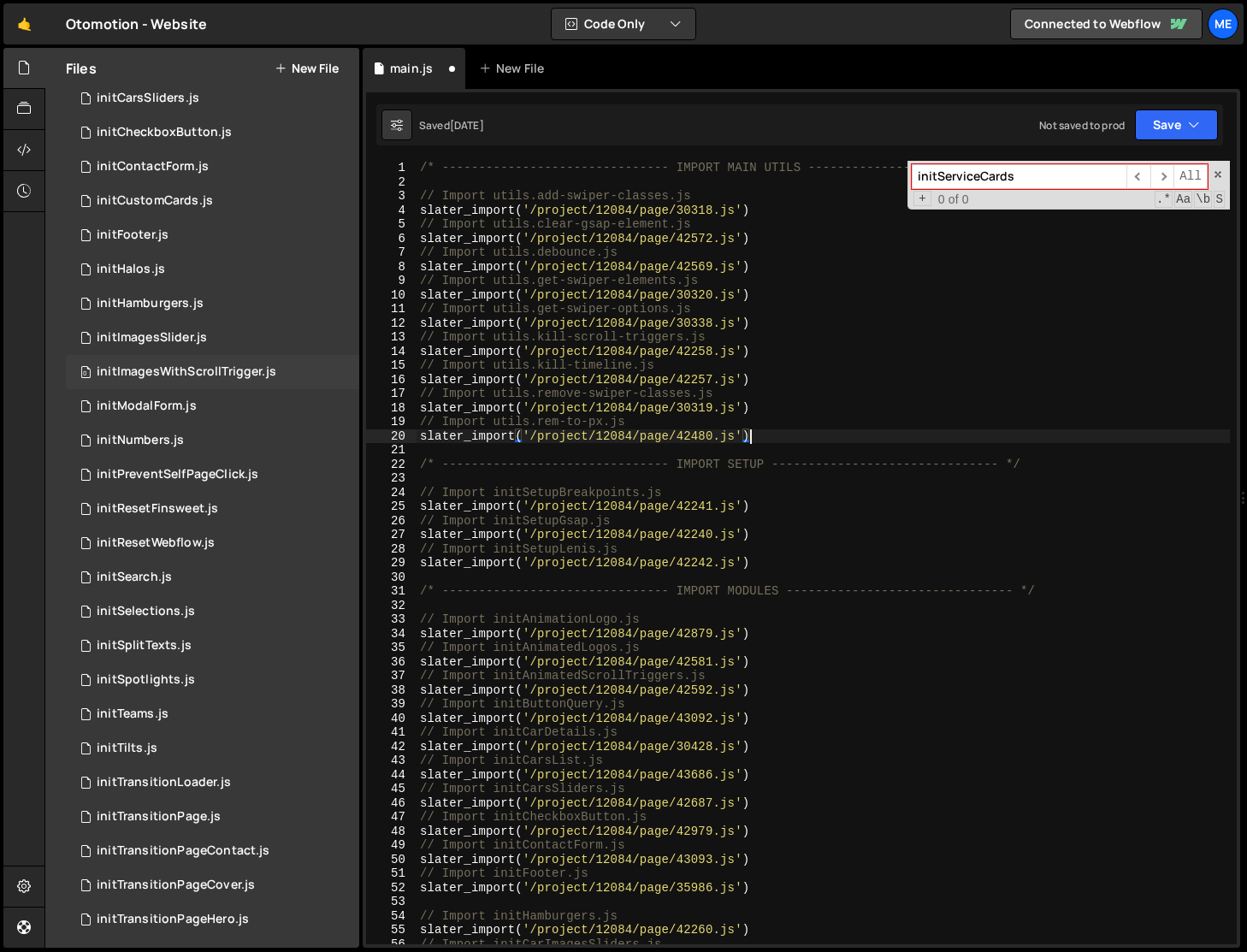
scroll to position [397, 0]
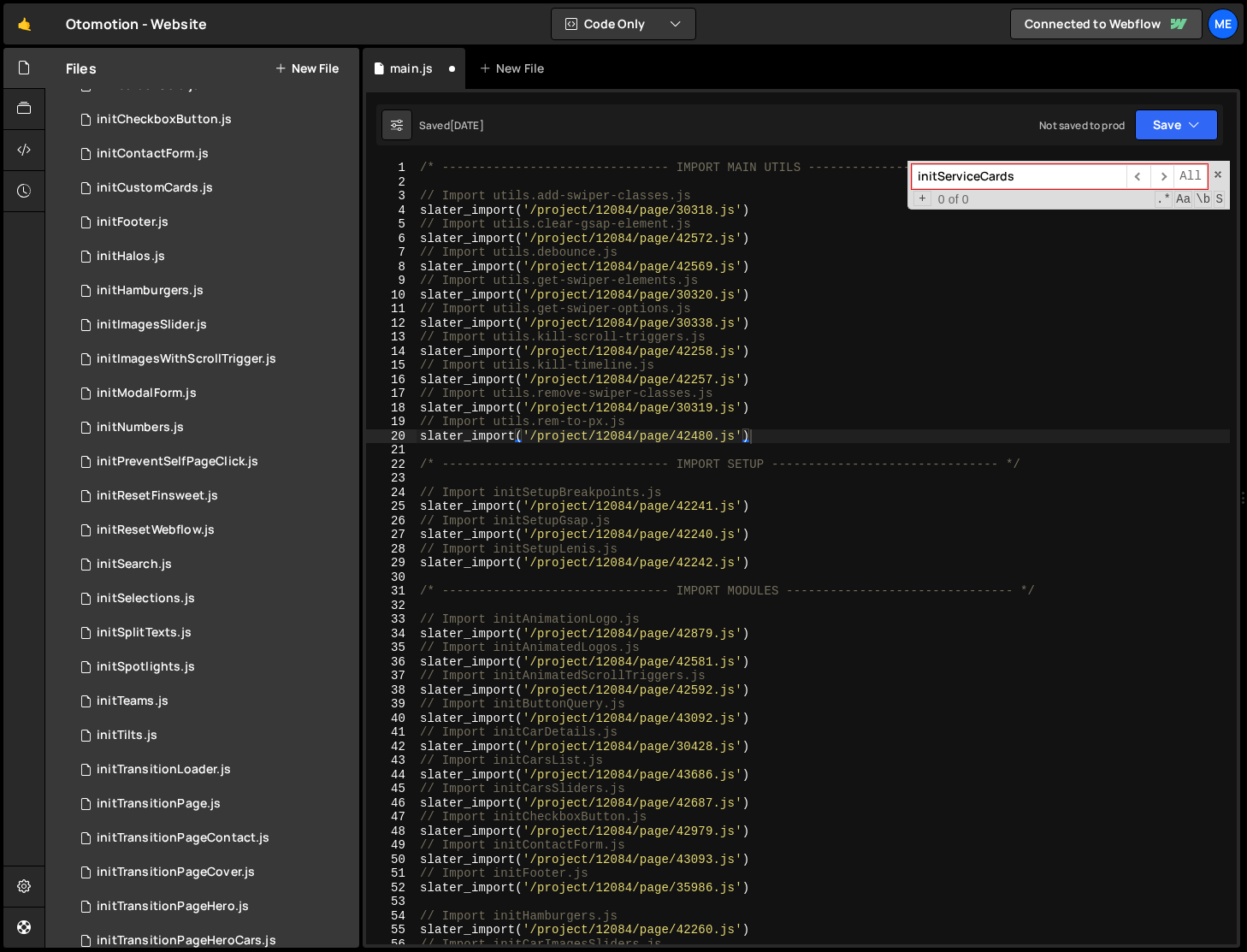
click at [25, 333] on div at bounding box center [24, 498] width 41 height 900
click at [17, 566] on div at bounding box center [24, 498] width 41 height 900
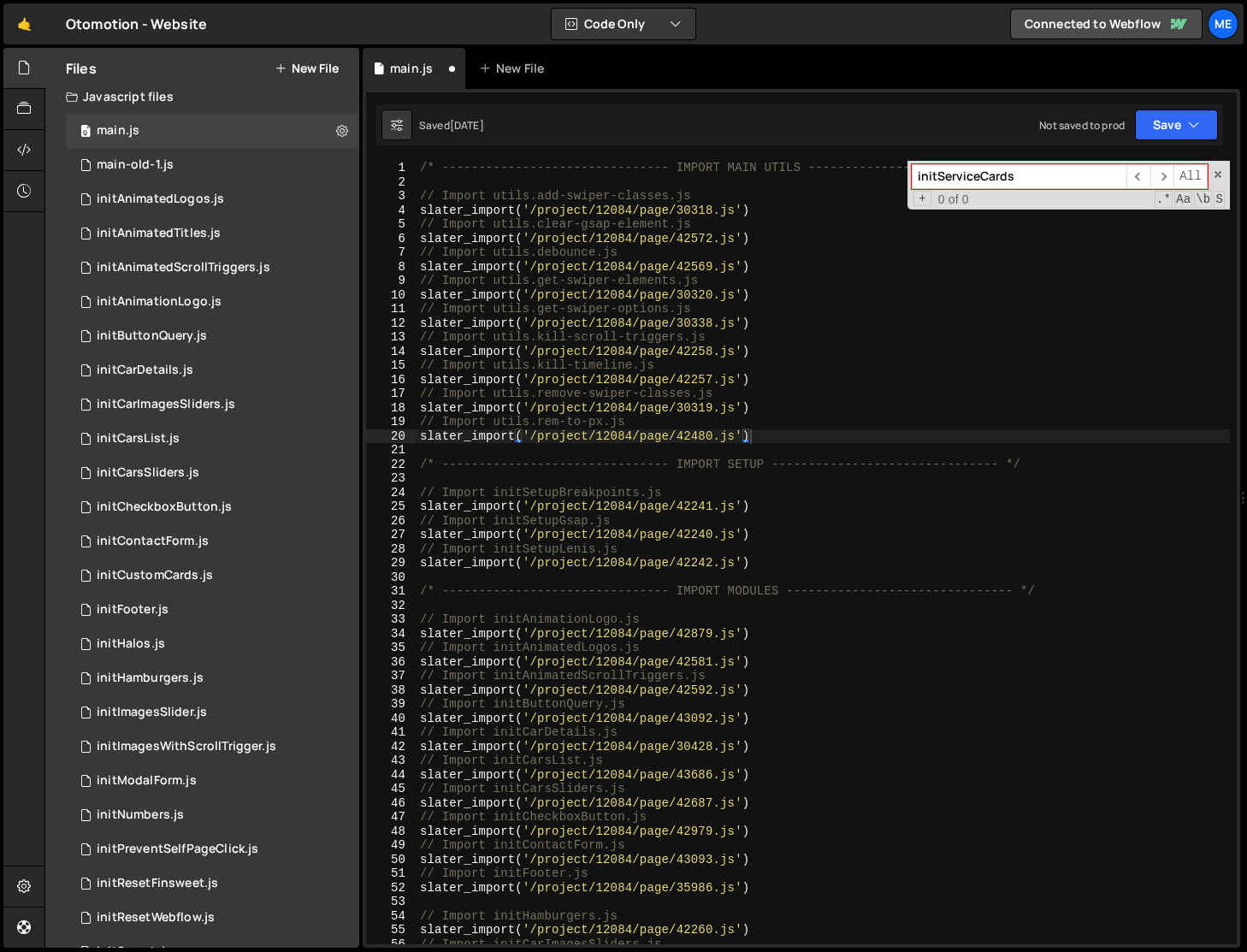
scroll to position [8, 0]
click at [1217, 174] on span at bounding box center [1218, 174] width 12 height 12
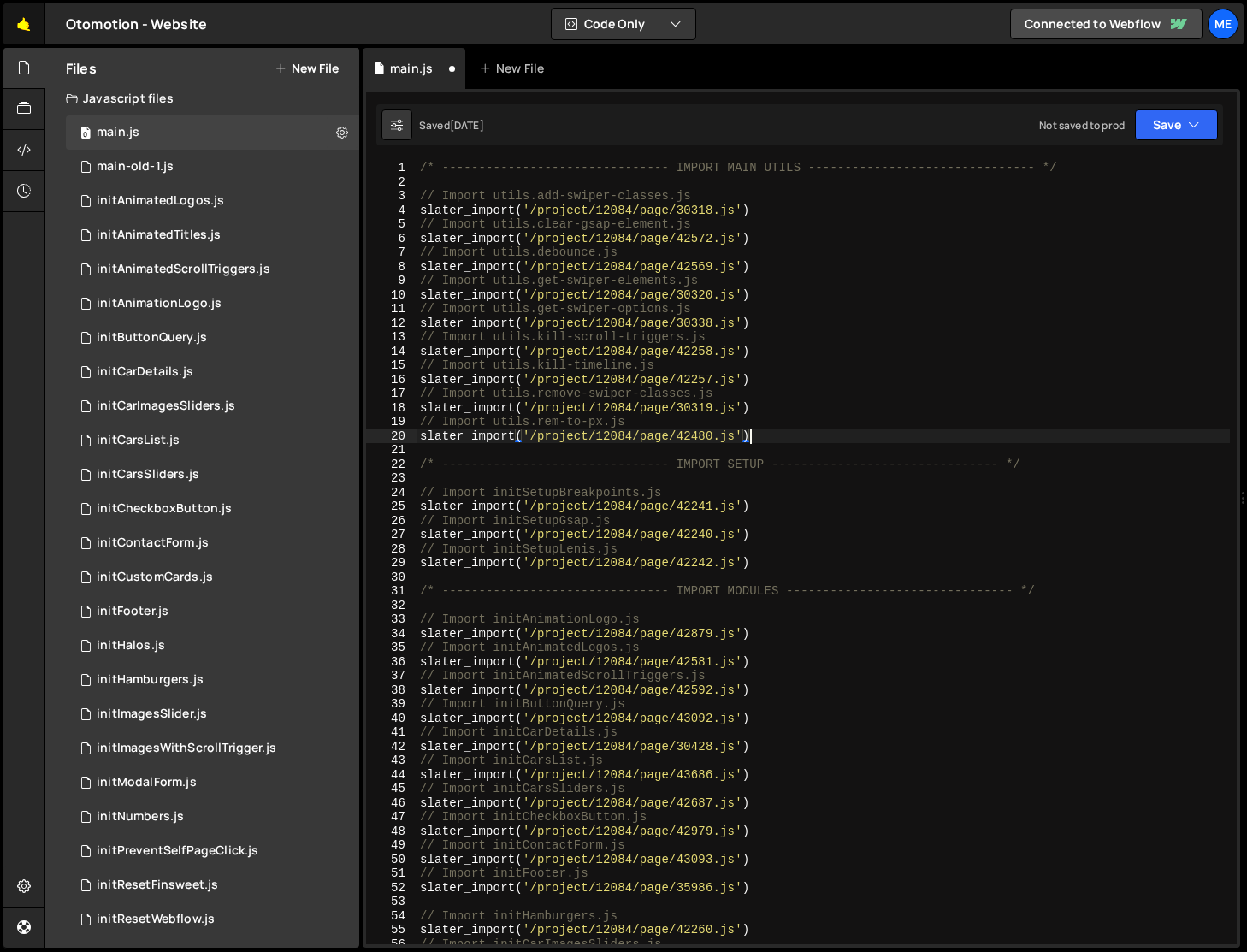
click at [19, 29] on link "🤙" at bounding box center [25, 24] width 42 height 41
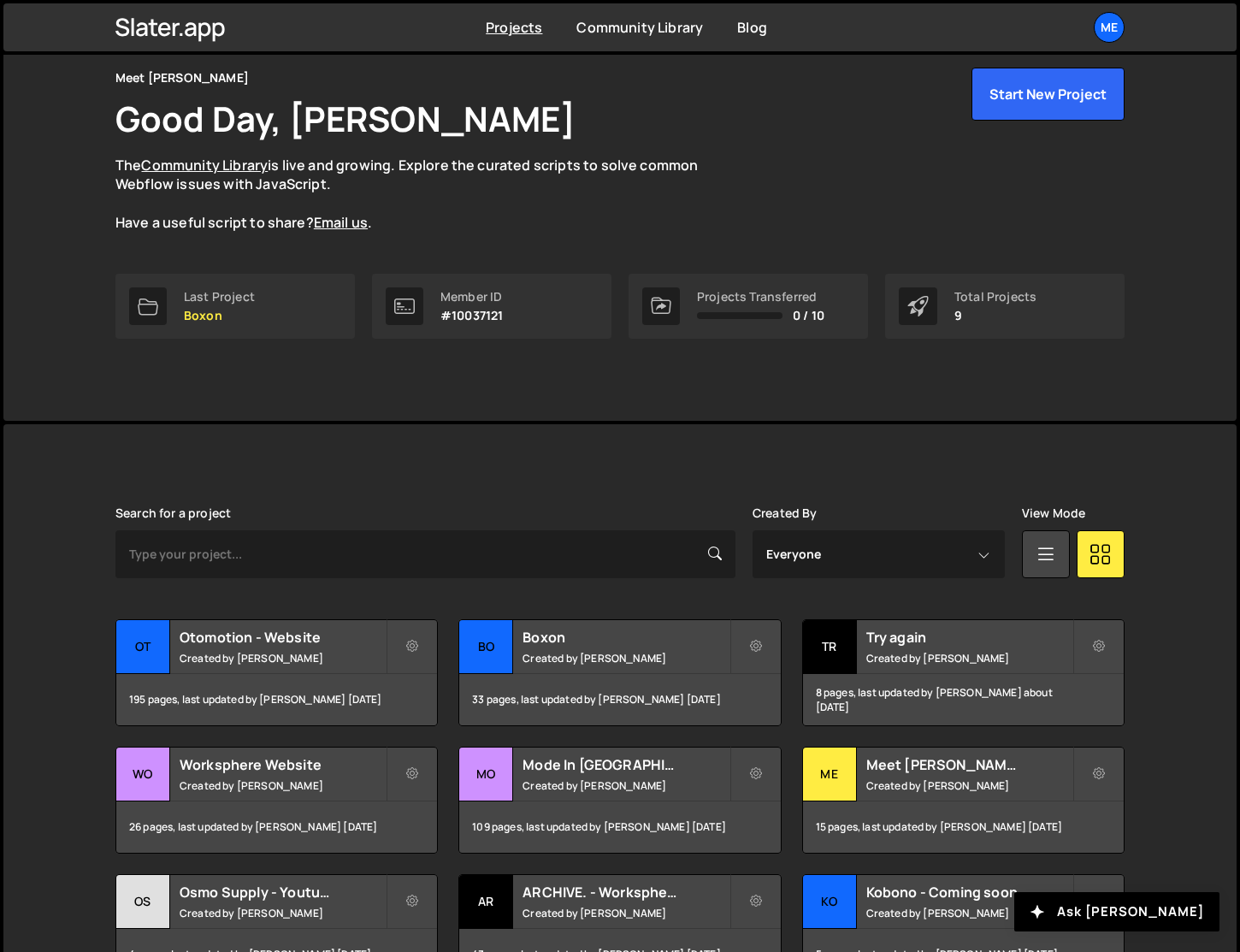
scroll to position [80, 0]
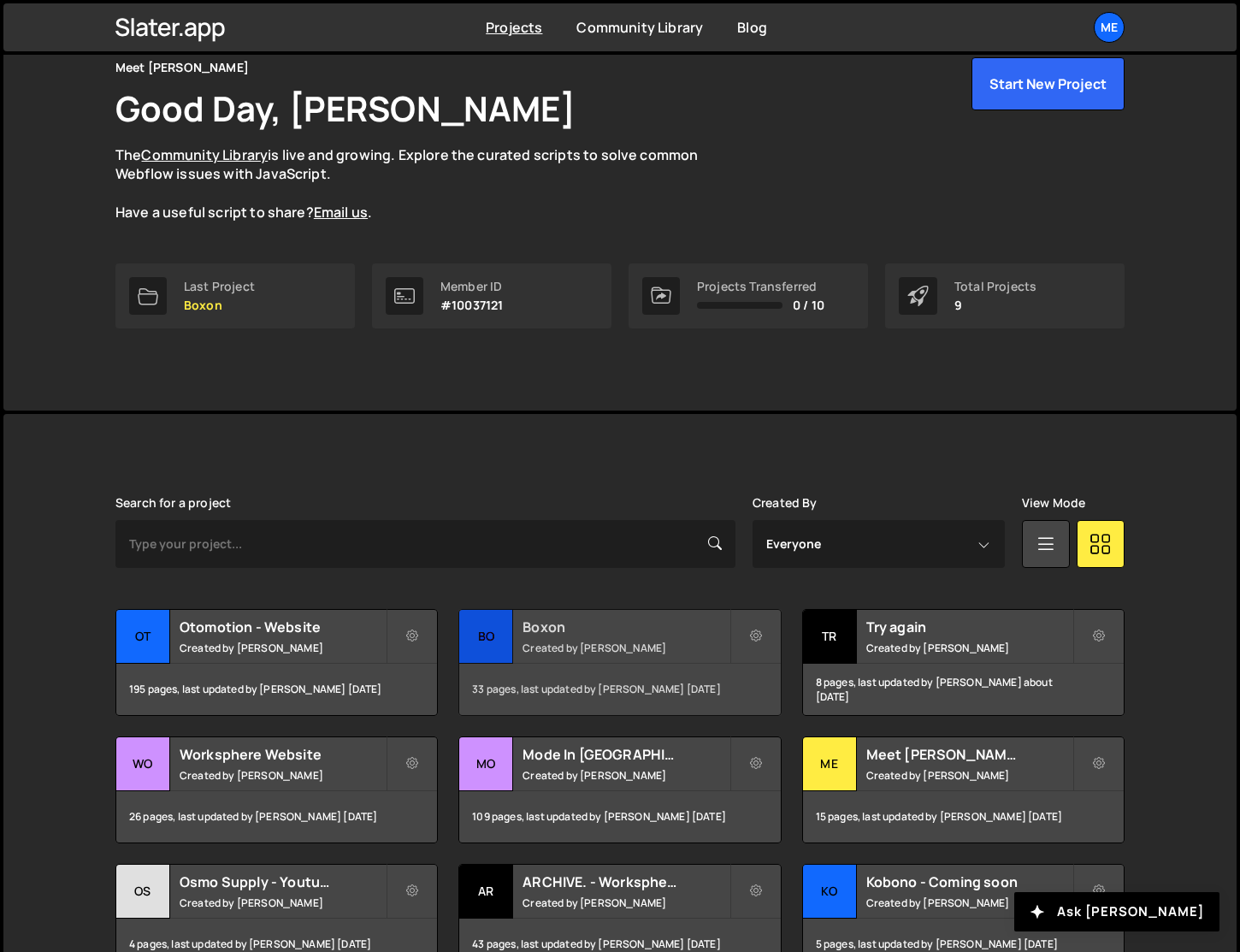
click at [581, 641] on small "Created by [PERSON_NAME]" at bounding box center [625, 648] width 206 height 15
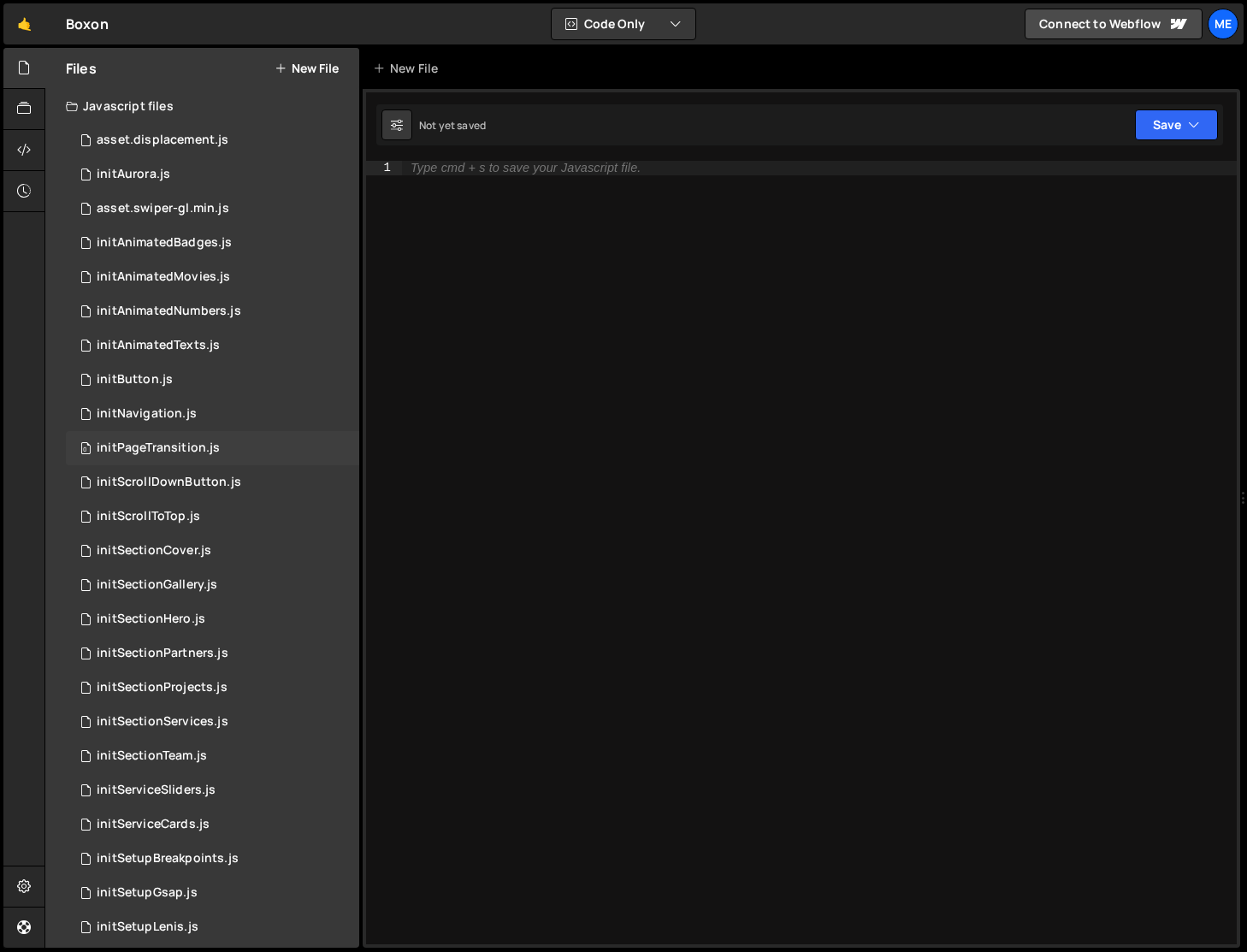
scroll to position [253, 0]
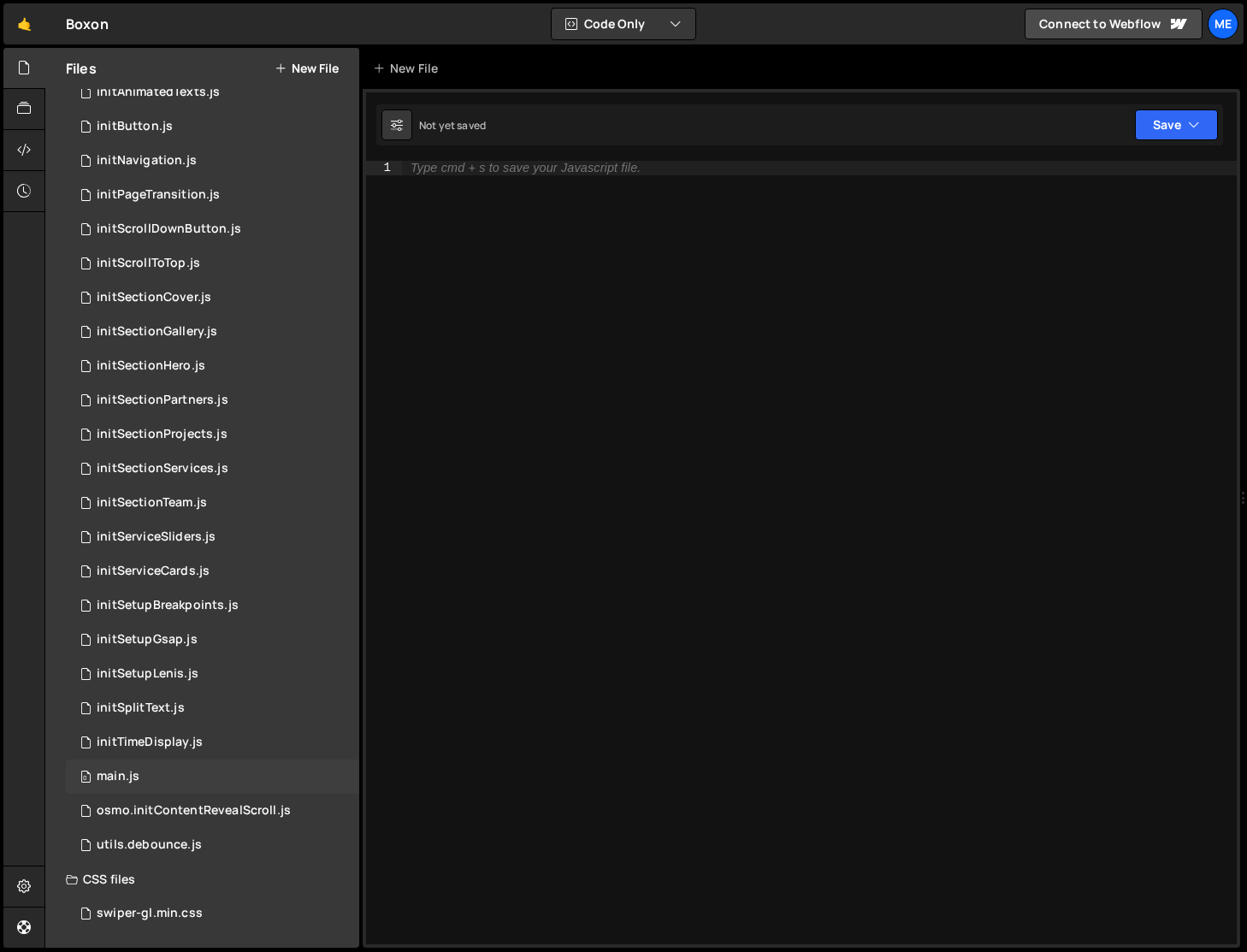
click at [132, 773] on div "main.js" at bounding box center [117, 777] width 43 height 16
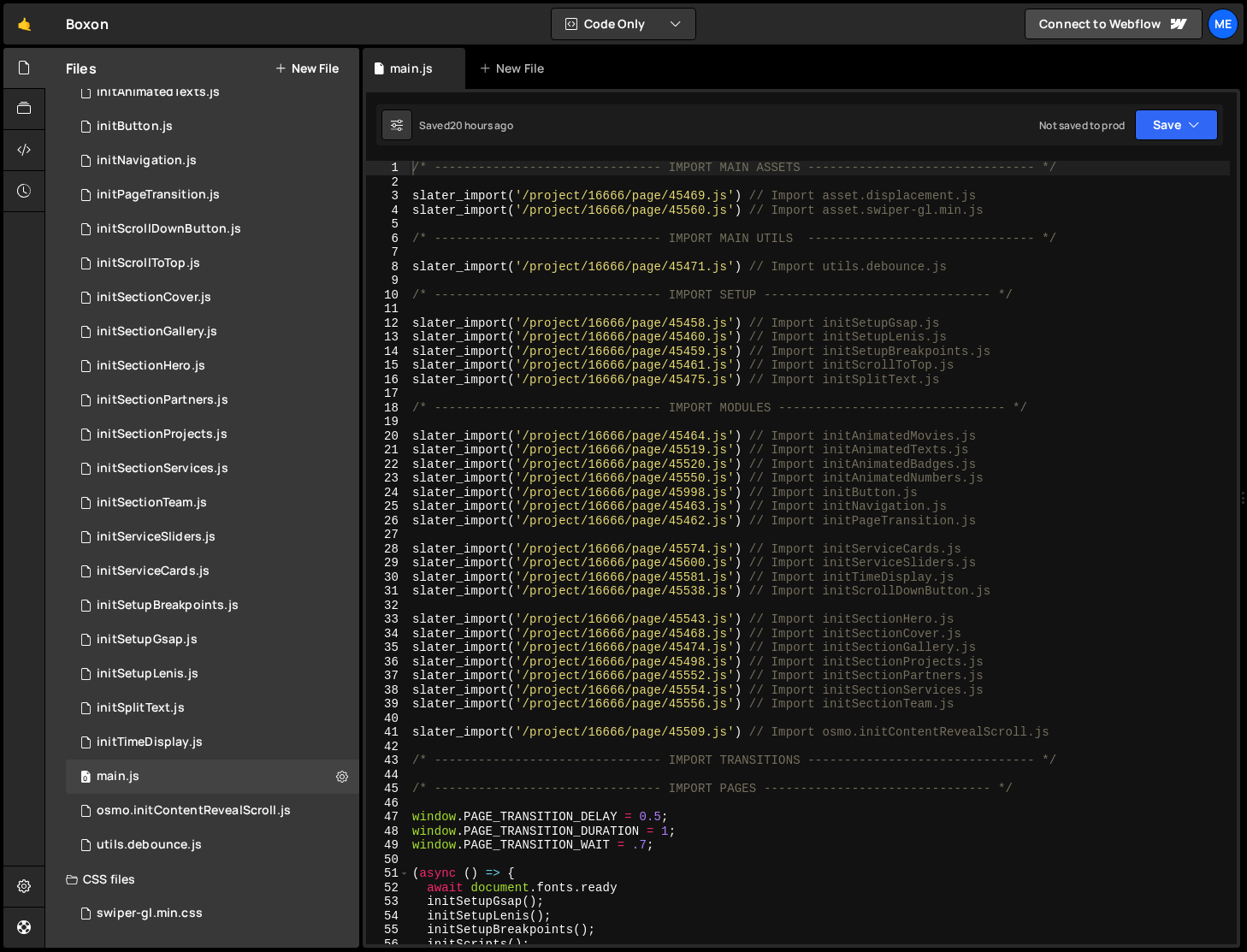
type textarea "slater_import('/project/16666/page/45471.js') // Import utils.debounce.js"
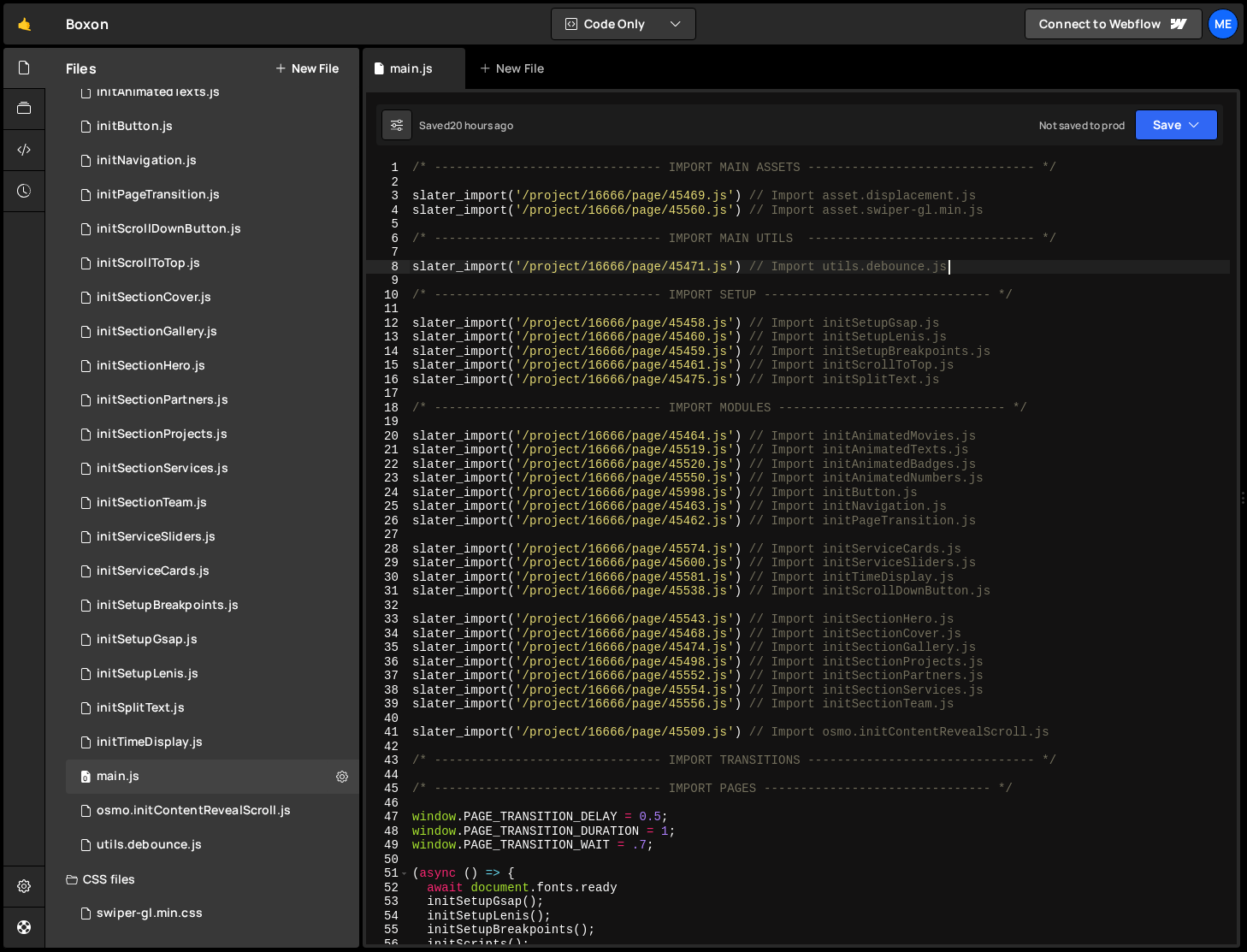
click at [958, 264] on div "/* ------------------------------- IMPORT MAIN ASSETS -------------------------…" at bounding box center [820, 567] width 821 height 812
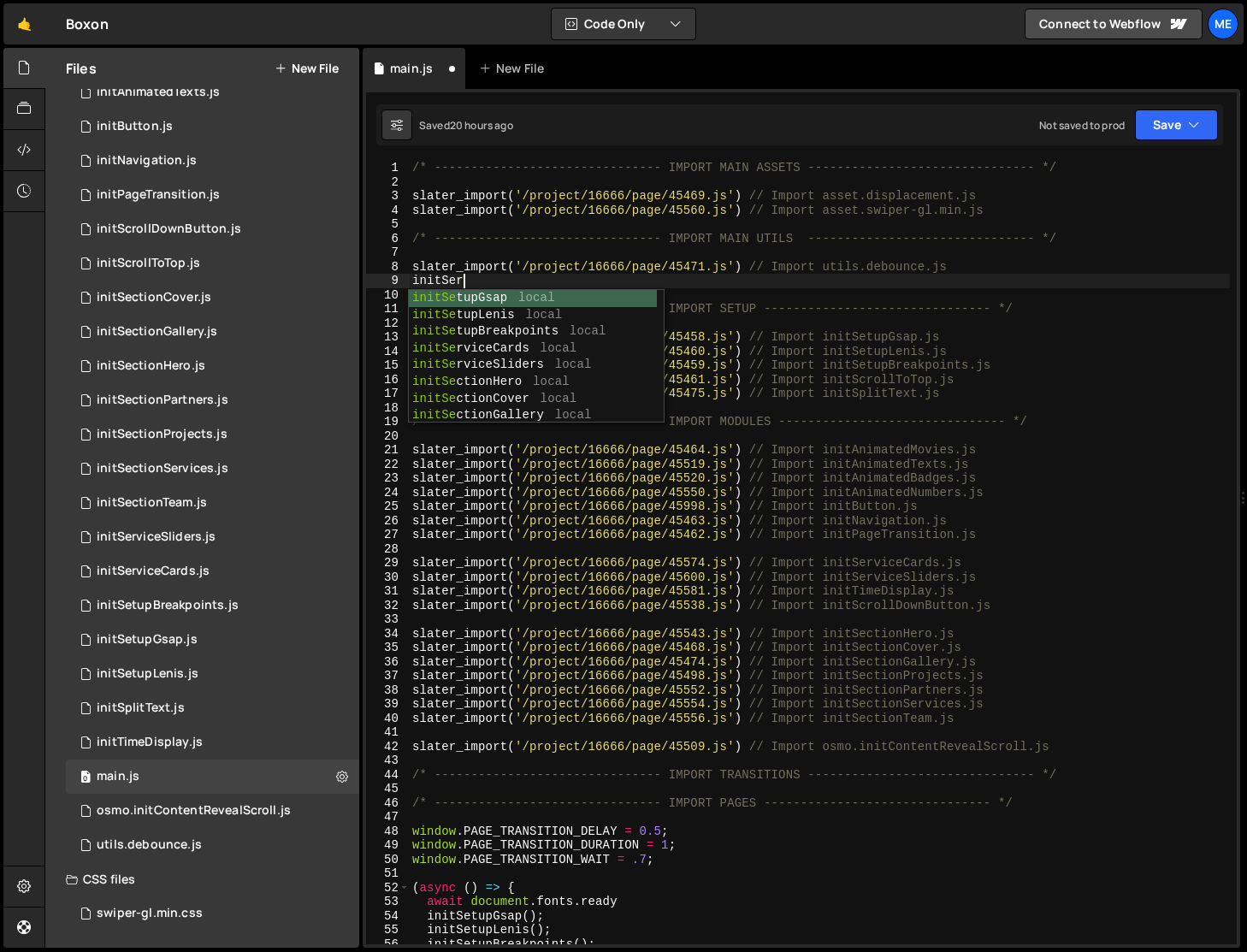
scroll to position [0, 3]
type textarea "initServiceCards"
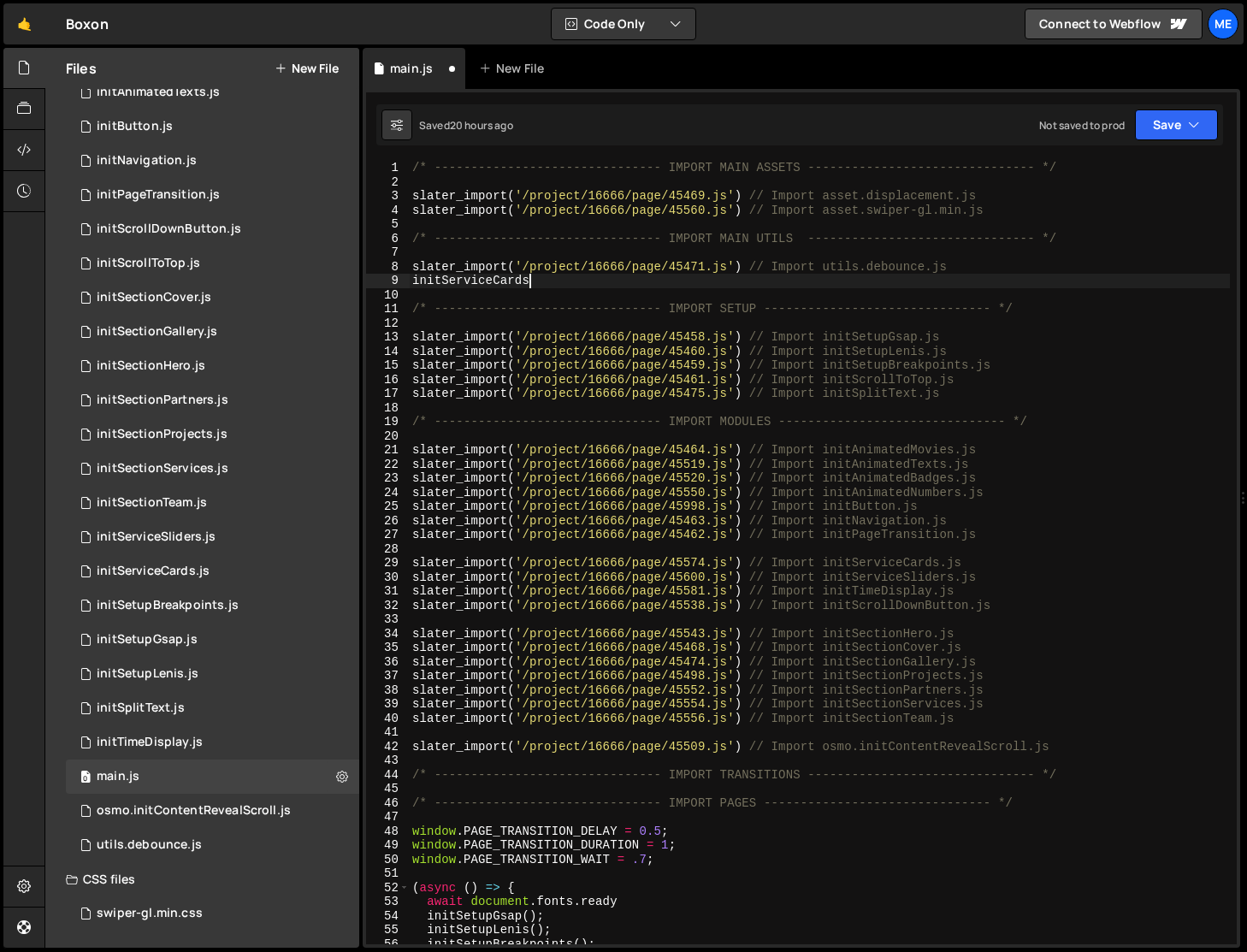
click at [483, 288] on div "/* ------------------------------- IMPORT MAIN ASSETS -------------------------…" at bounding box center [820, 567] width 821 height 812
click at [472, 280] on div "/* ------------------------------- IMPORT MAIN ASSETS -------------------------…" at bounding box center [820, 567] width 821 height 812
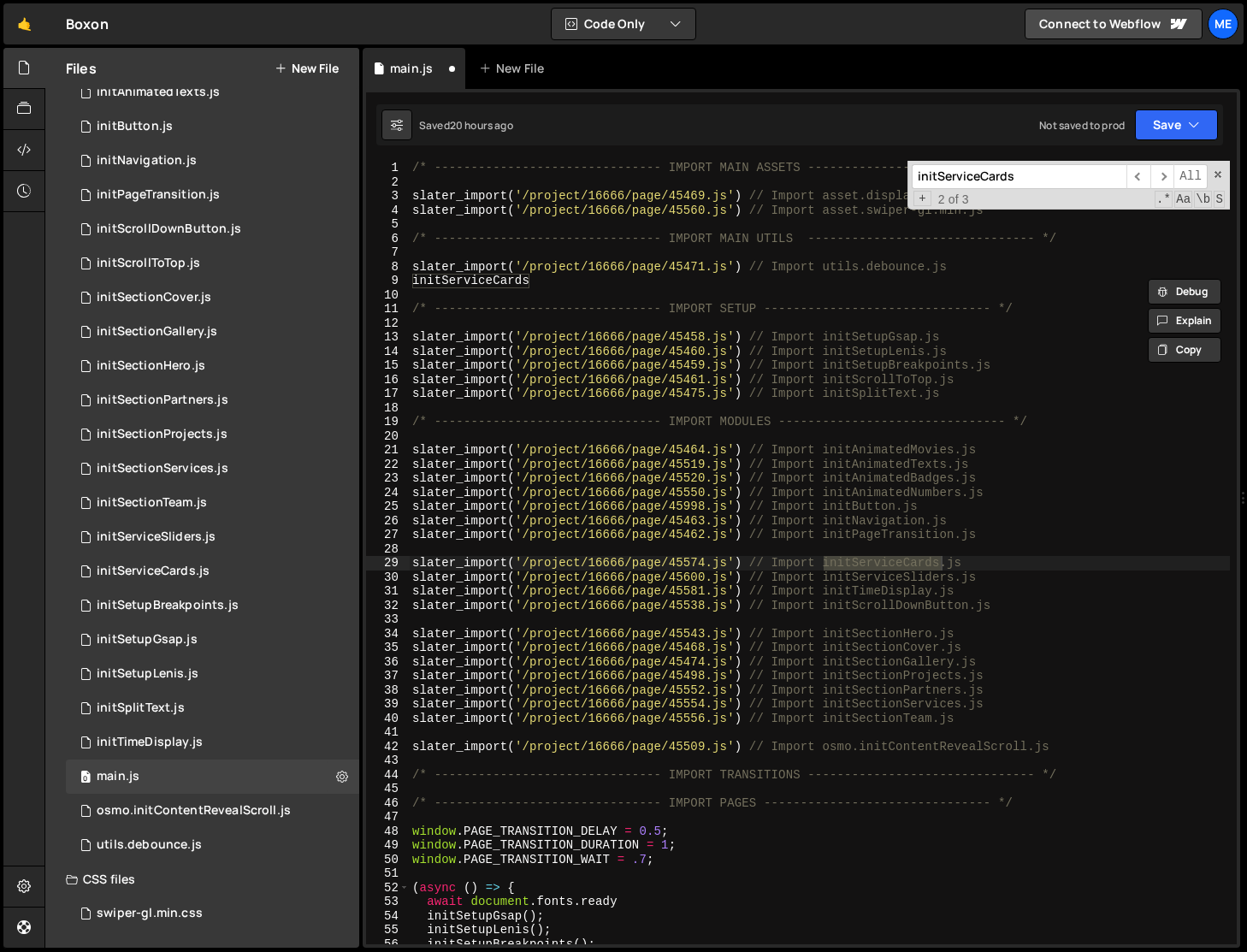
click at [480, 282] on div "/* ------------------------------- IMPORT MAIN ASSETS -------------------------…" at bounding box center [820, 567] width 821 height 812
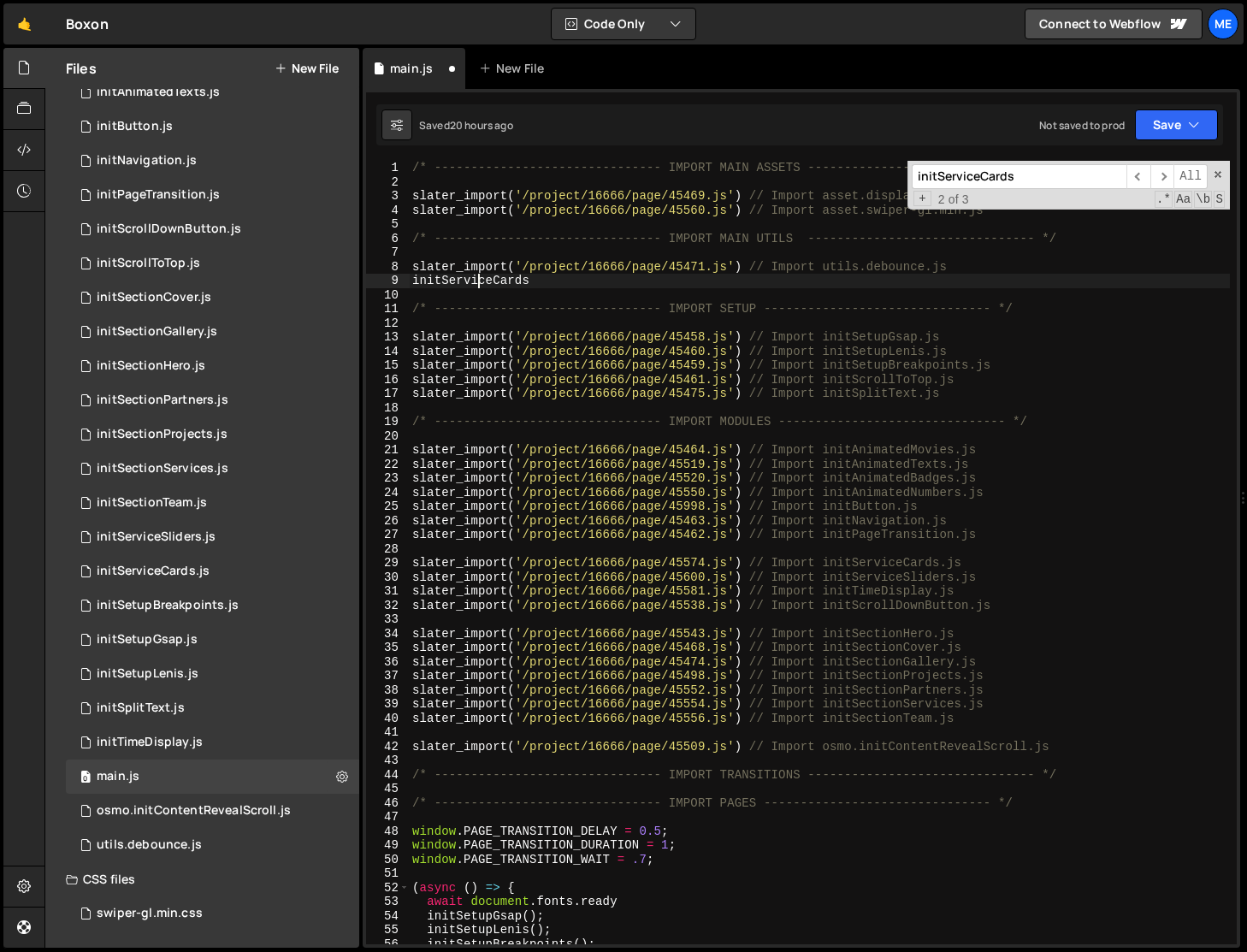
click at [480, 282] on div "/* ------------------------------- IMPORT MAIN ASSETS -------------------------…" at bounding box center [820, 567] width 821 height 812
type textarea "initServiceCards"
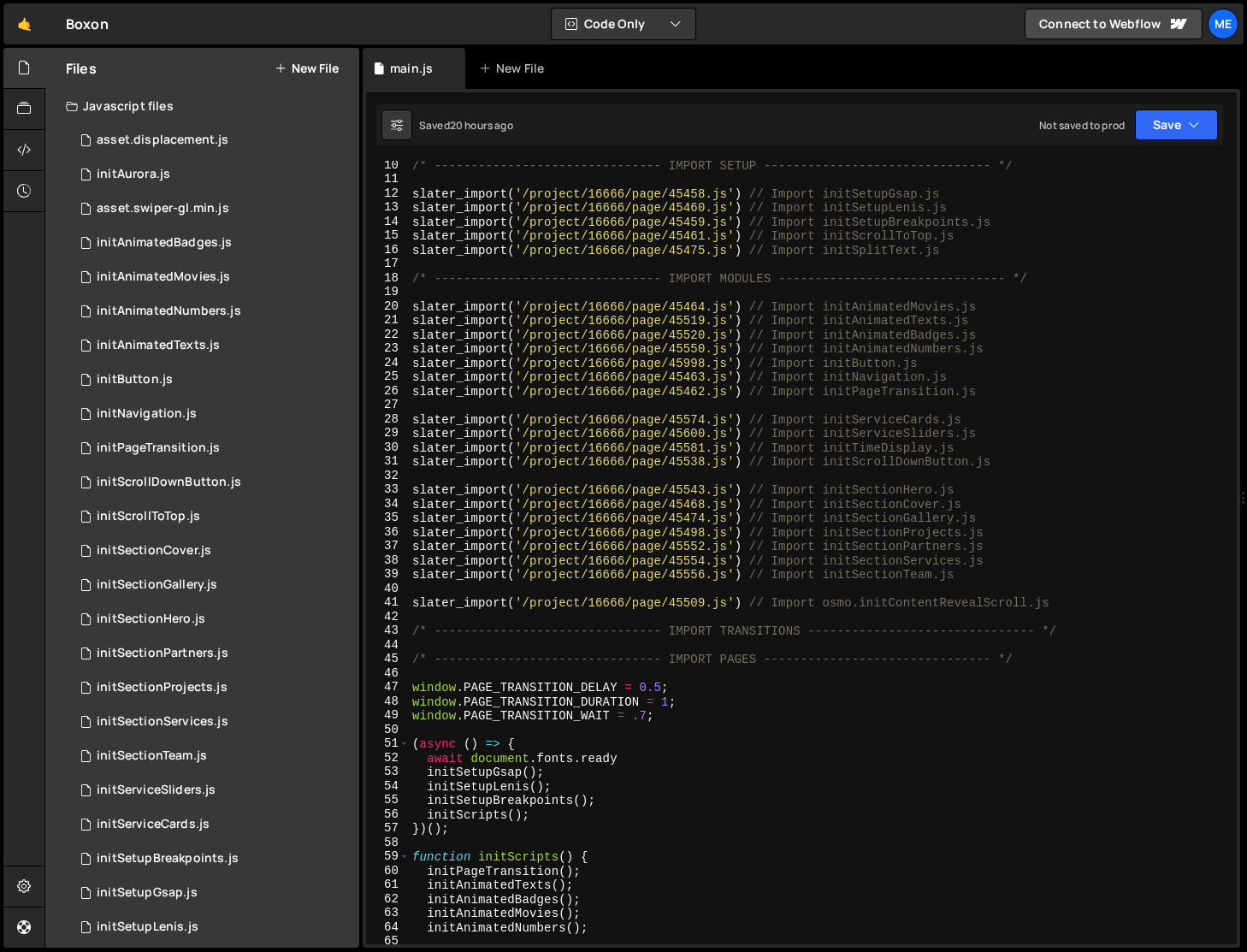
scroll to position [130, 0]
type textarea "slater_import('/project/16666/page/45538.js') // Import initScrollDownButton.js"
click at [1005, 462] on div "/* ------------------------------- IMPORT SETUP -------------------------------…" at bounding box center [820, 563] width 821 height 812
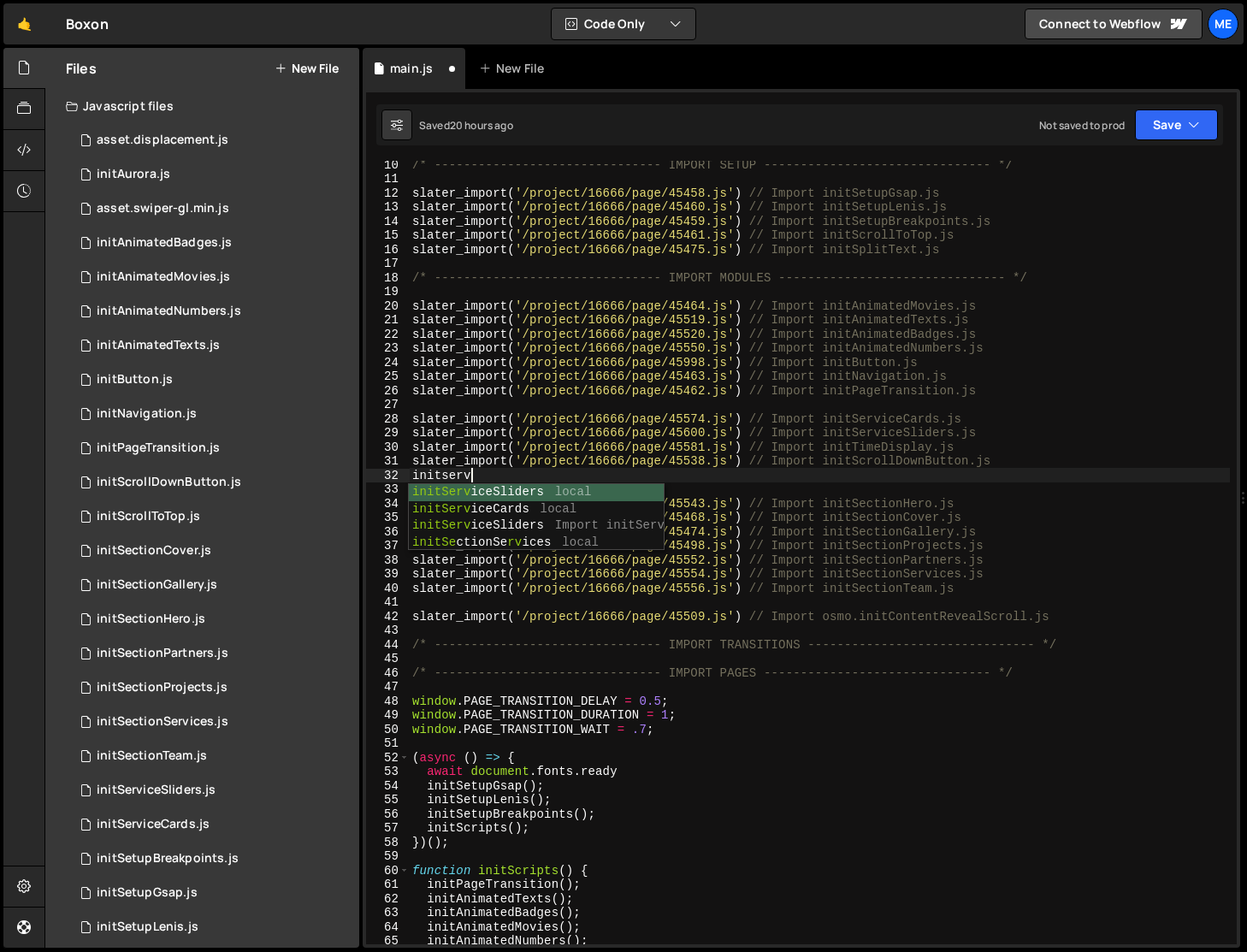
scroll to position [0, 0]
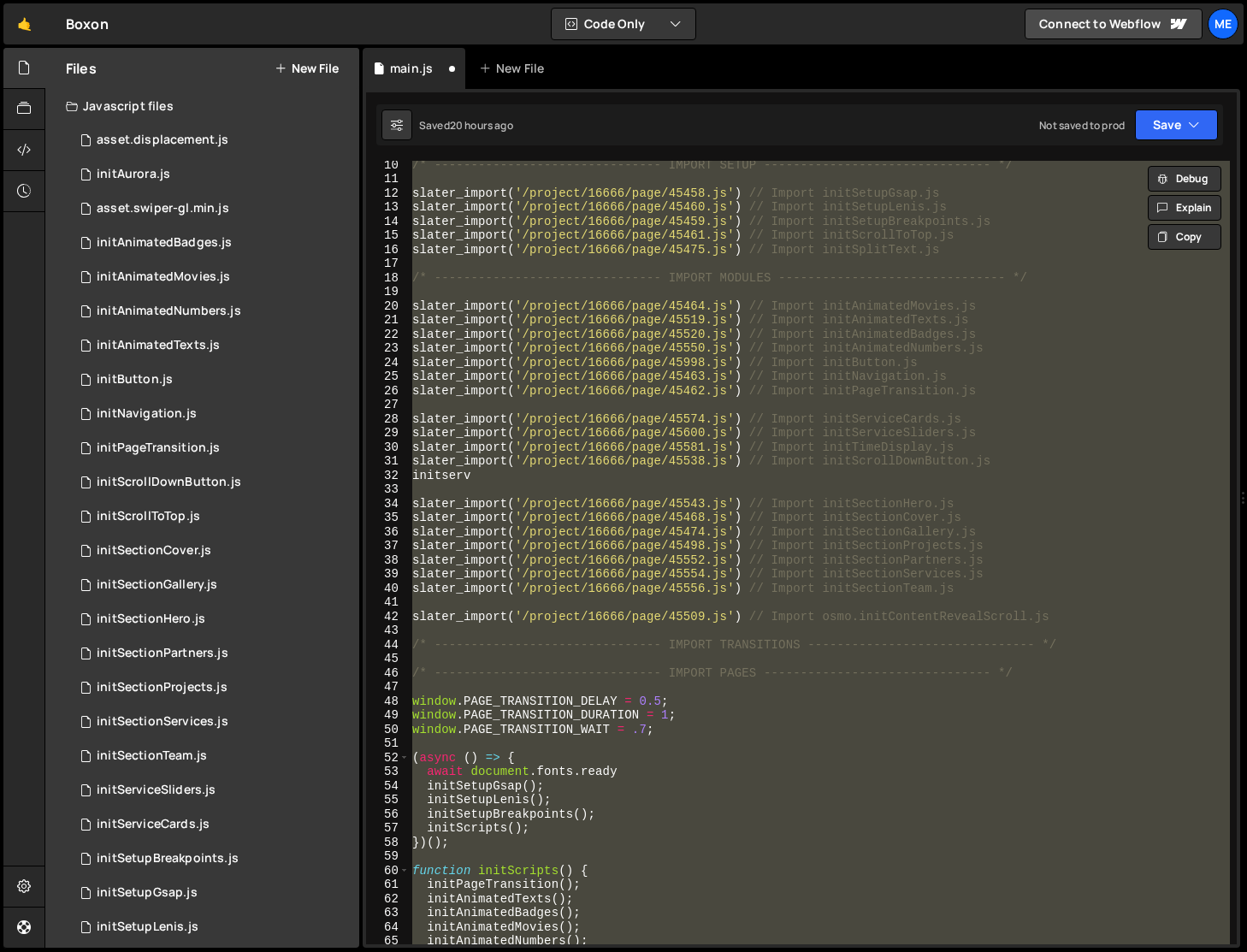
click at [1005, 461] on div "/* ------------------------------- IMPORT SETUP -------------------------------…" at bounding box center [820, 553] width 821 height 784
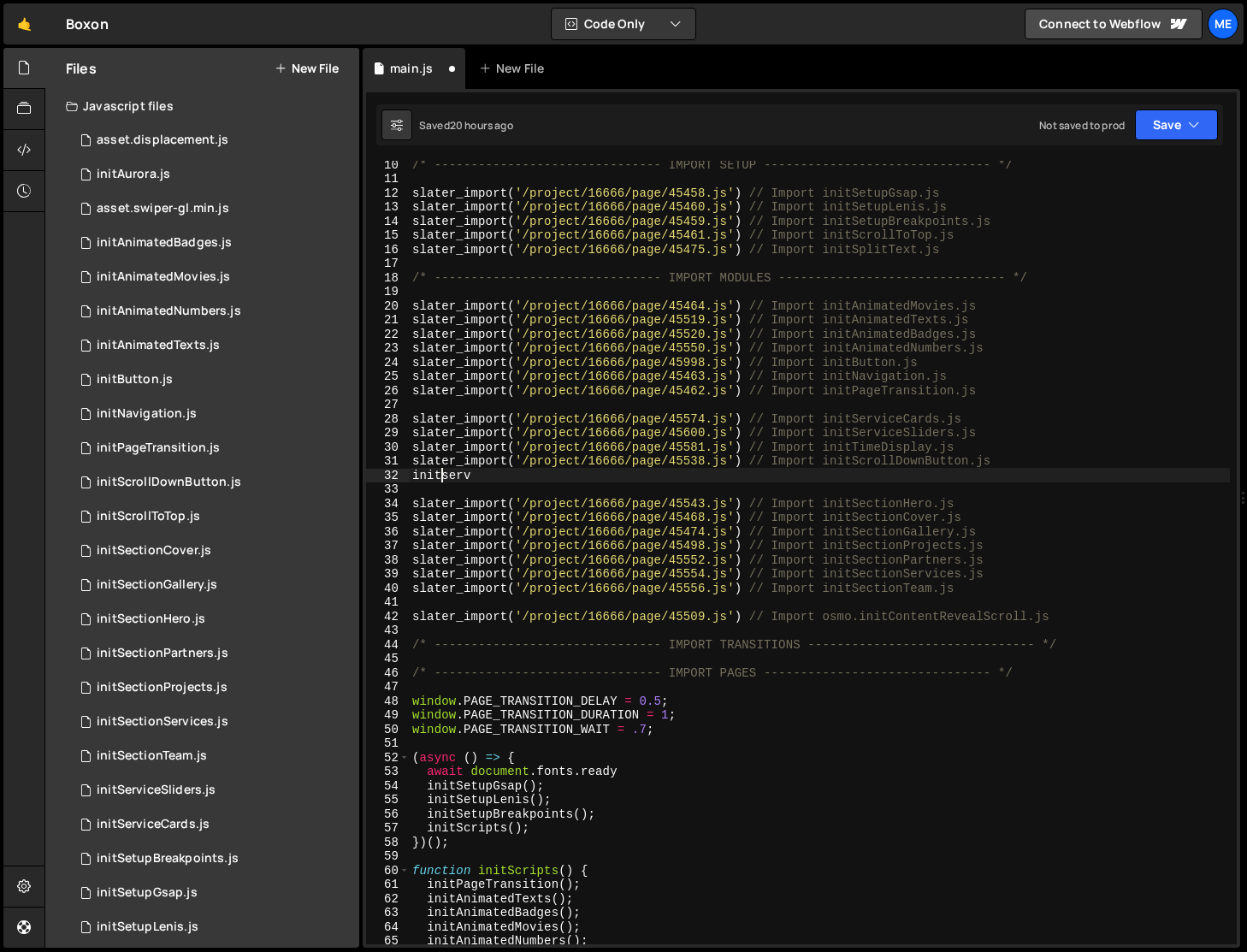
click at [440, 477] on div "/* ------------------------------- IMPORT SETUP -------------------------------…" at bounding box center [820, 563] width 821 height 812
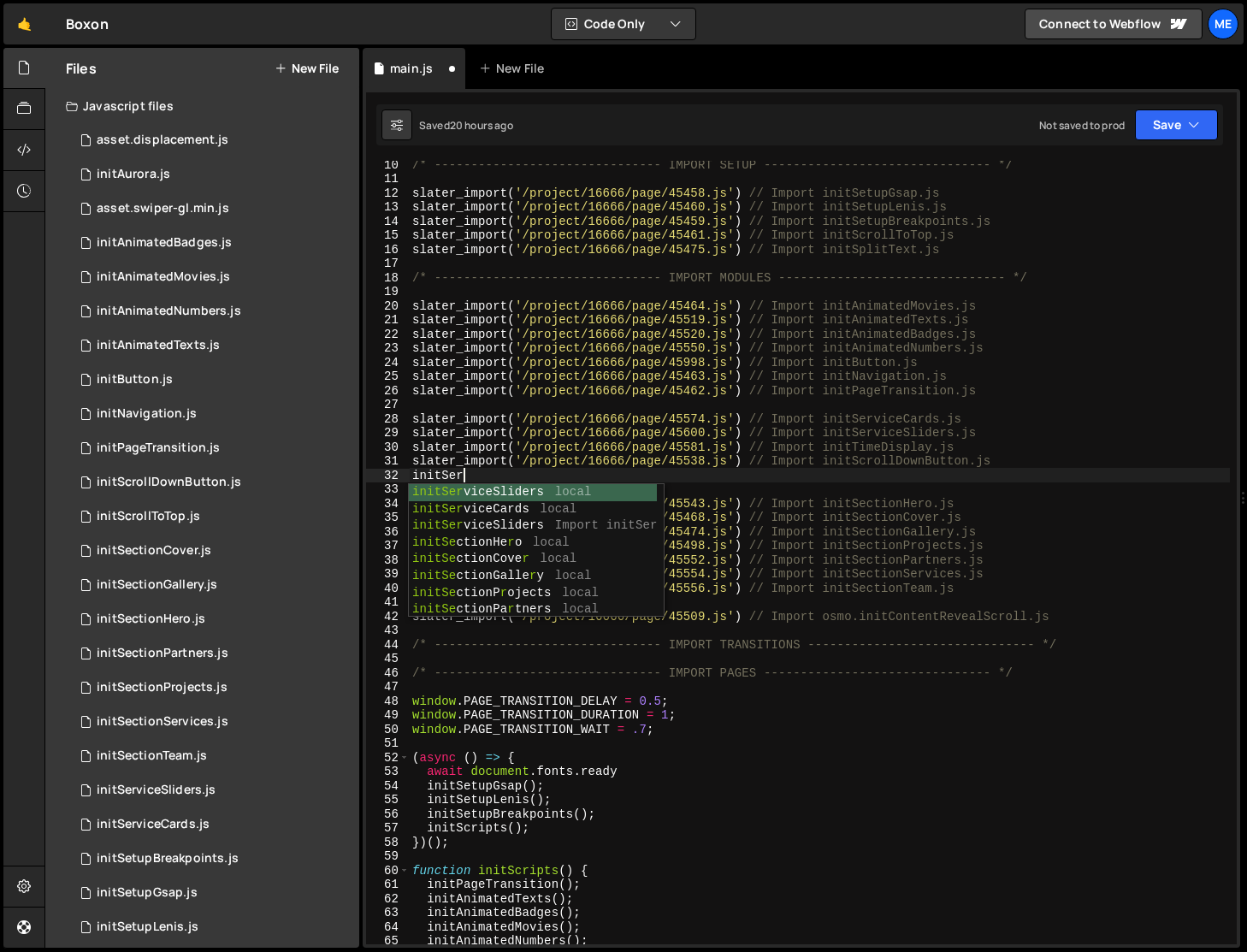
scroll to position [0, 3]
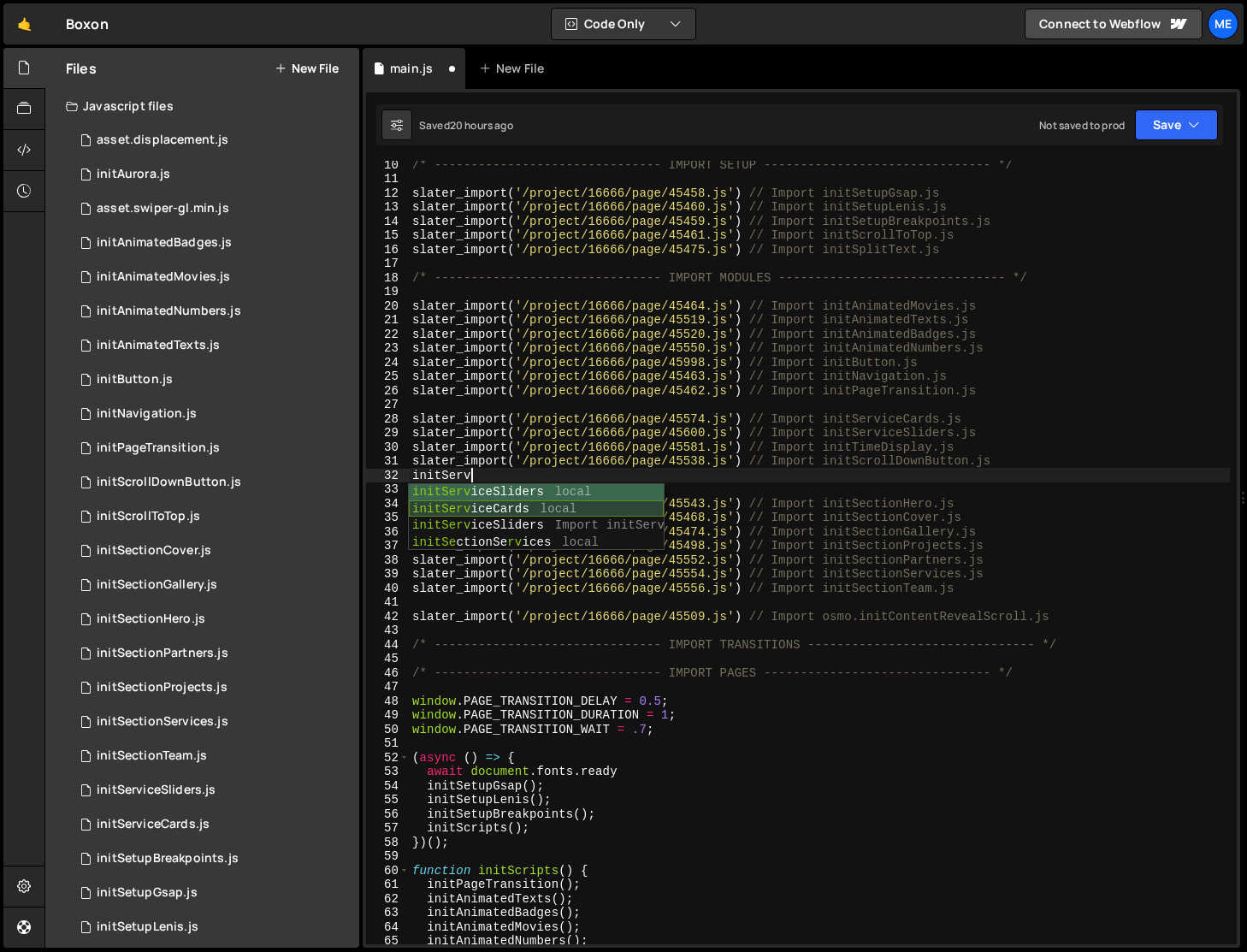
click at [466, 509] on div "initServ iceSliders local initServ iceCards local initServ iceSliders Import in…" at bounding box center [536, 534] width 255 height 101
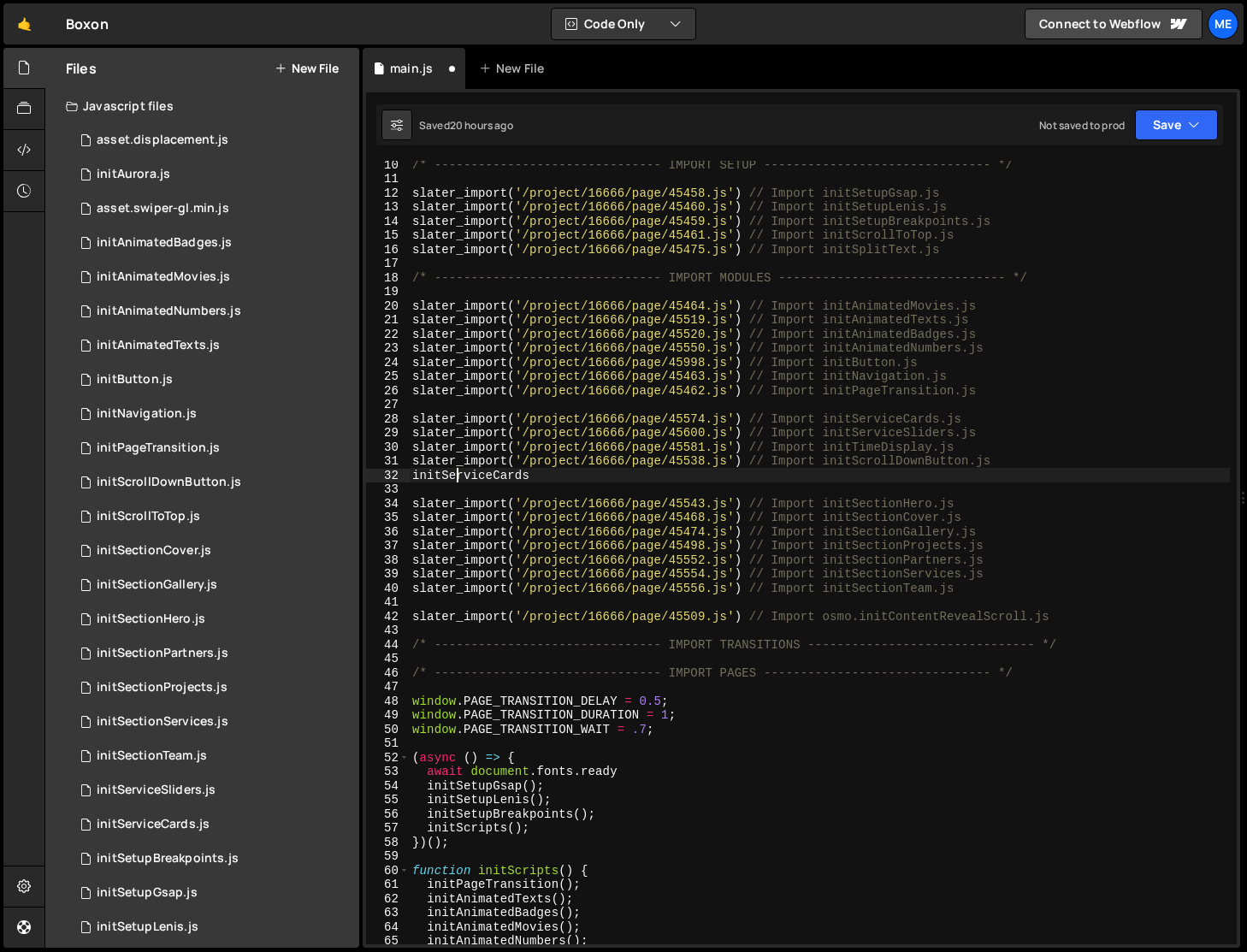
click at [458, 475] on div "/* ------------------------------- IMPORT SETUP -------------------------------…" at bounding box center [820, 563] width 821 height 812
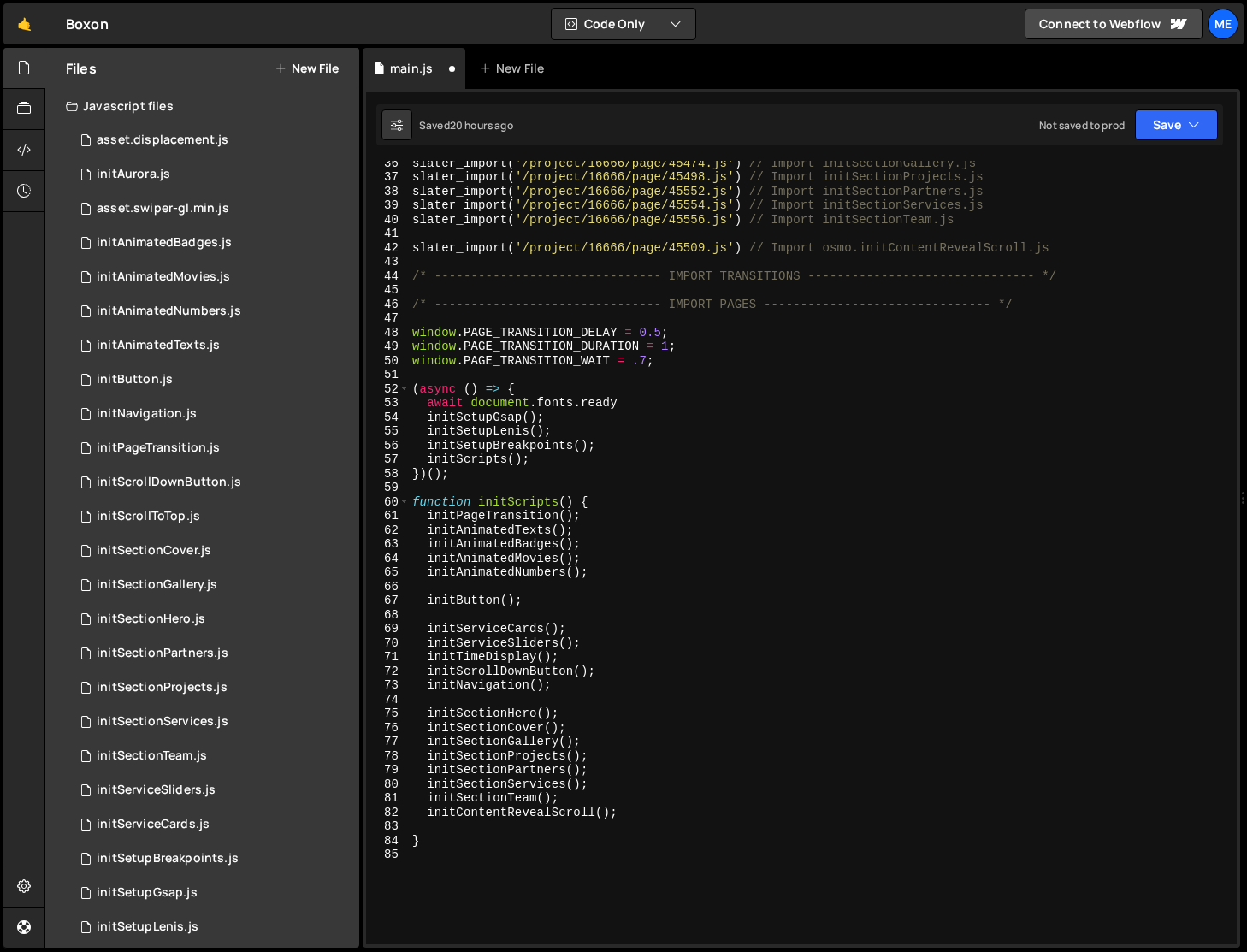
scroll to position [606, 0]
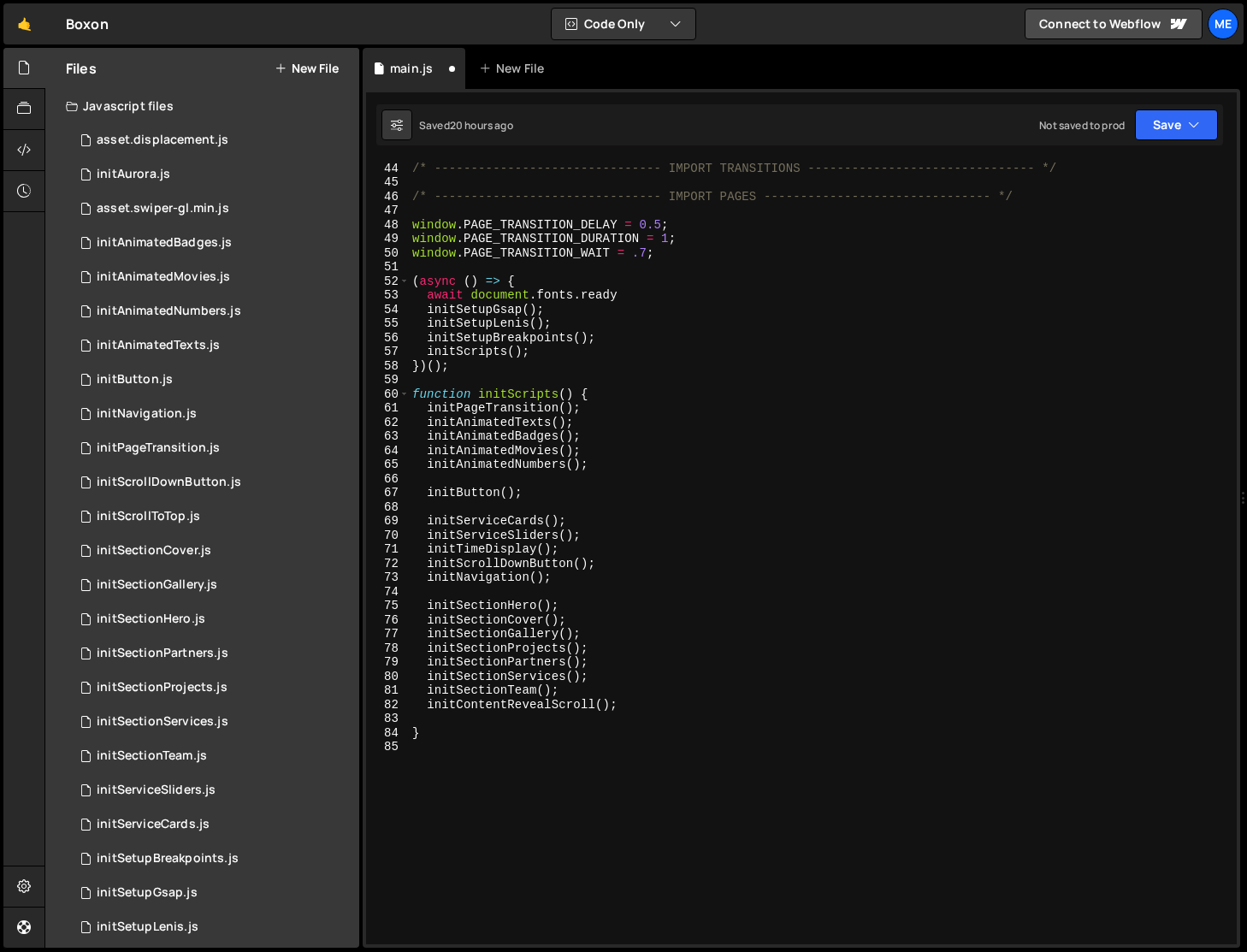
click at [569, 518] on div "/* ------------------------------- IMPORT TRANSITIONS -------------------------…" at bounding box center [820, 553] width 821 height 812
type textarea "initServiceCards();"
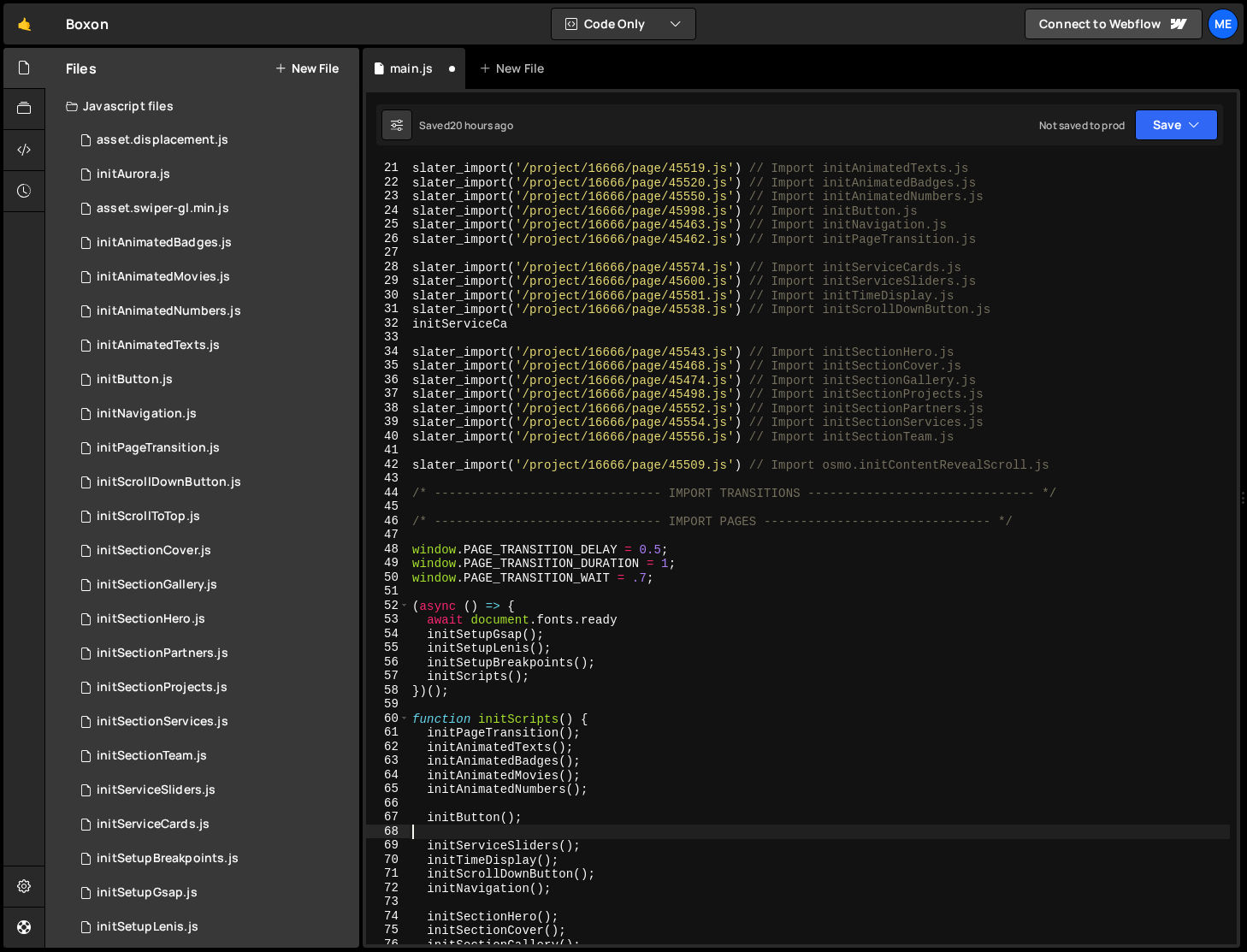
scroll to position [123, 0]
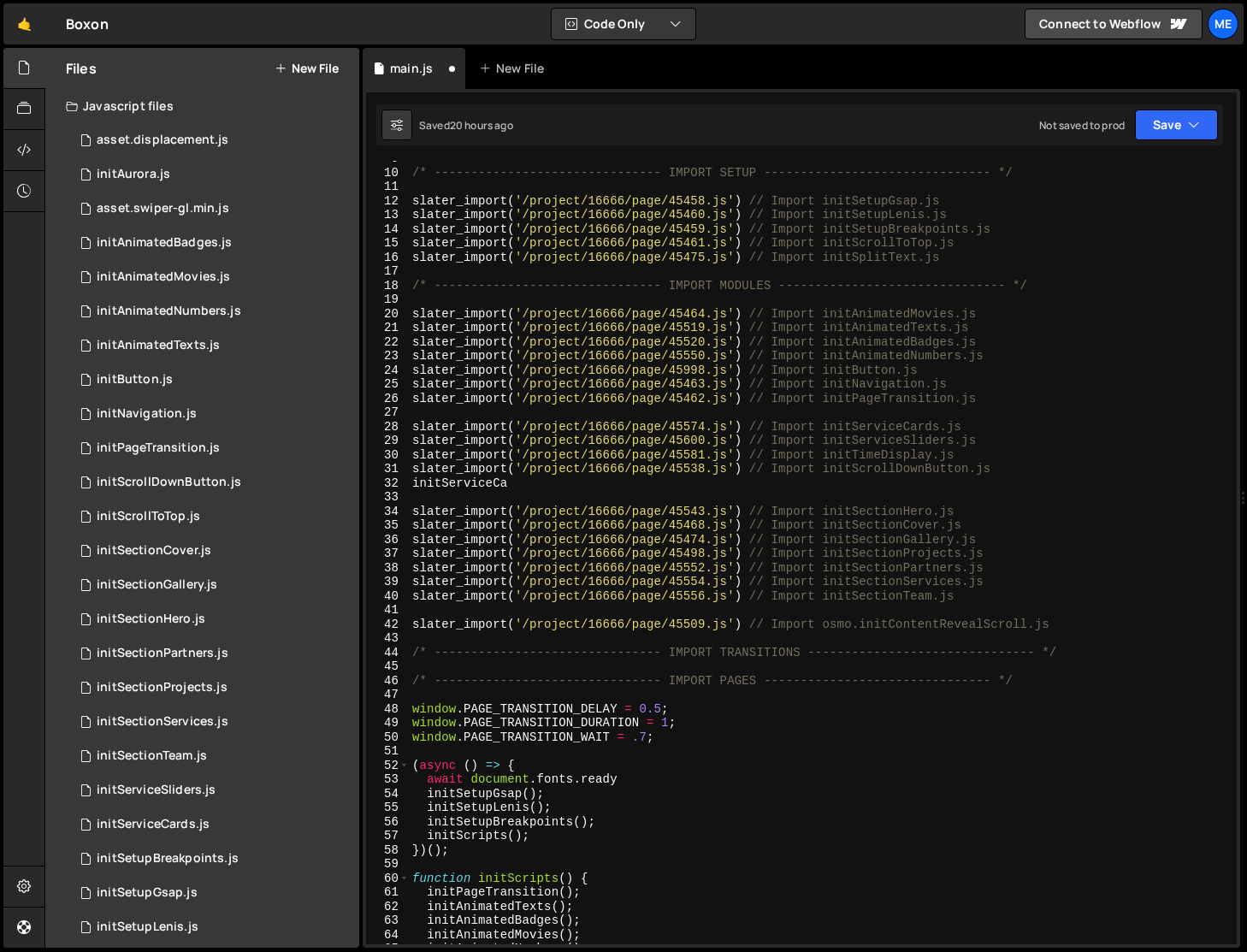
click at [485, 489] on div "/* ------------------------------- IMPORT SETUP -------------------------------…" at bounding box center [820, 557] width 821 height 812
click at [548, 499] on div "initServiceCa rds local" at bounding box center [536, 518] width 255 height 51
click at [497, 489] on div "/* ------------------------------- IMPORT SETUP -------------------------------…" at bounding box center [820, 557] width 821 height 812
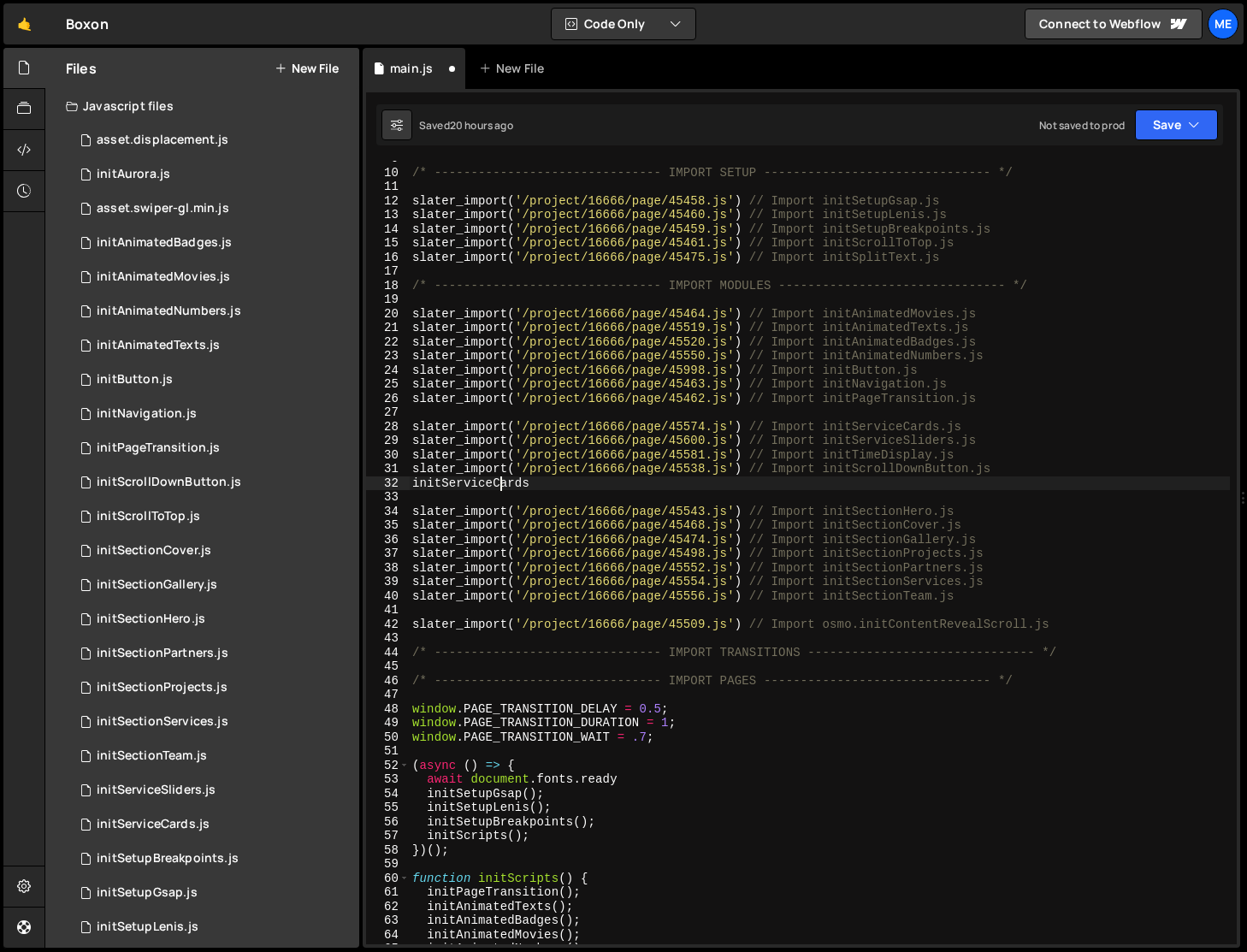
click at [497, 489] on div "/* ------------------------------- IMPORT SETUP -------------------------------…" at bounding box center [820, 557] width 821 height 812
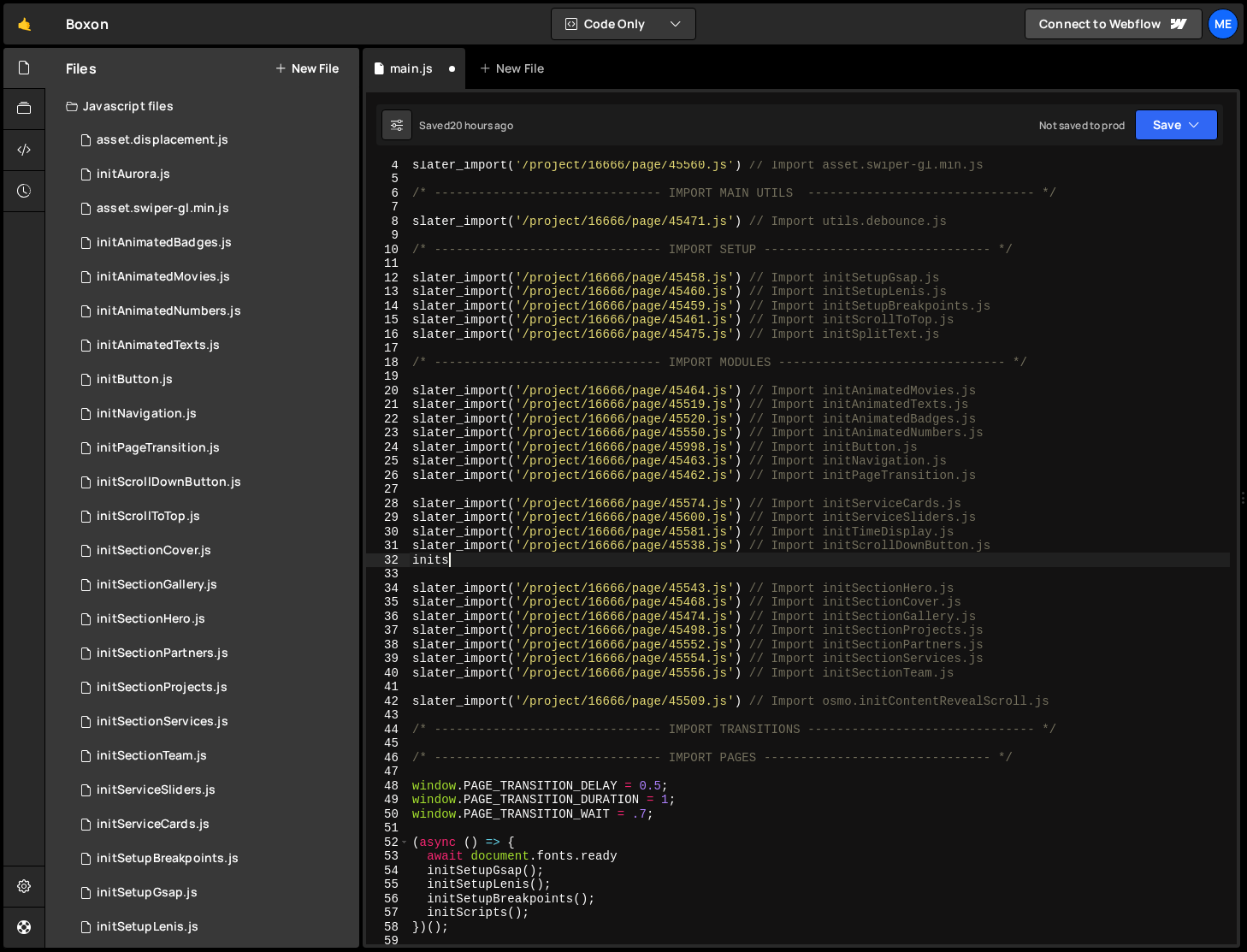
scroll to position [0, 2]
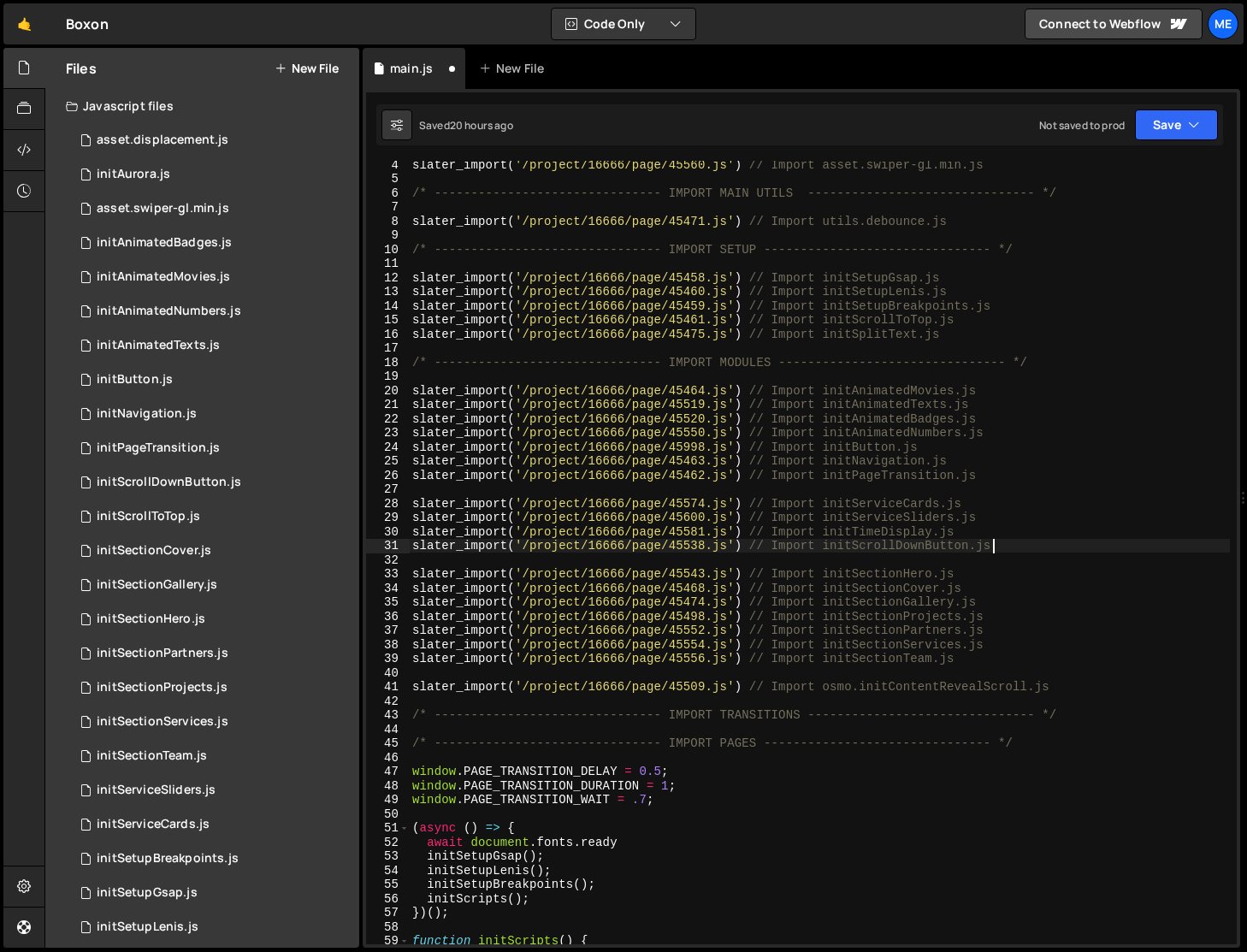
type textarea "slater_import('/project/16666/page/45538.js') // Import initScrollDownButton.js"
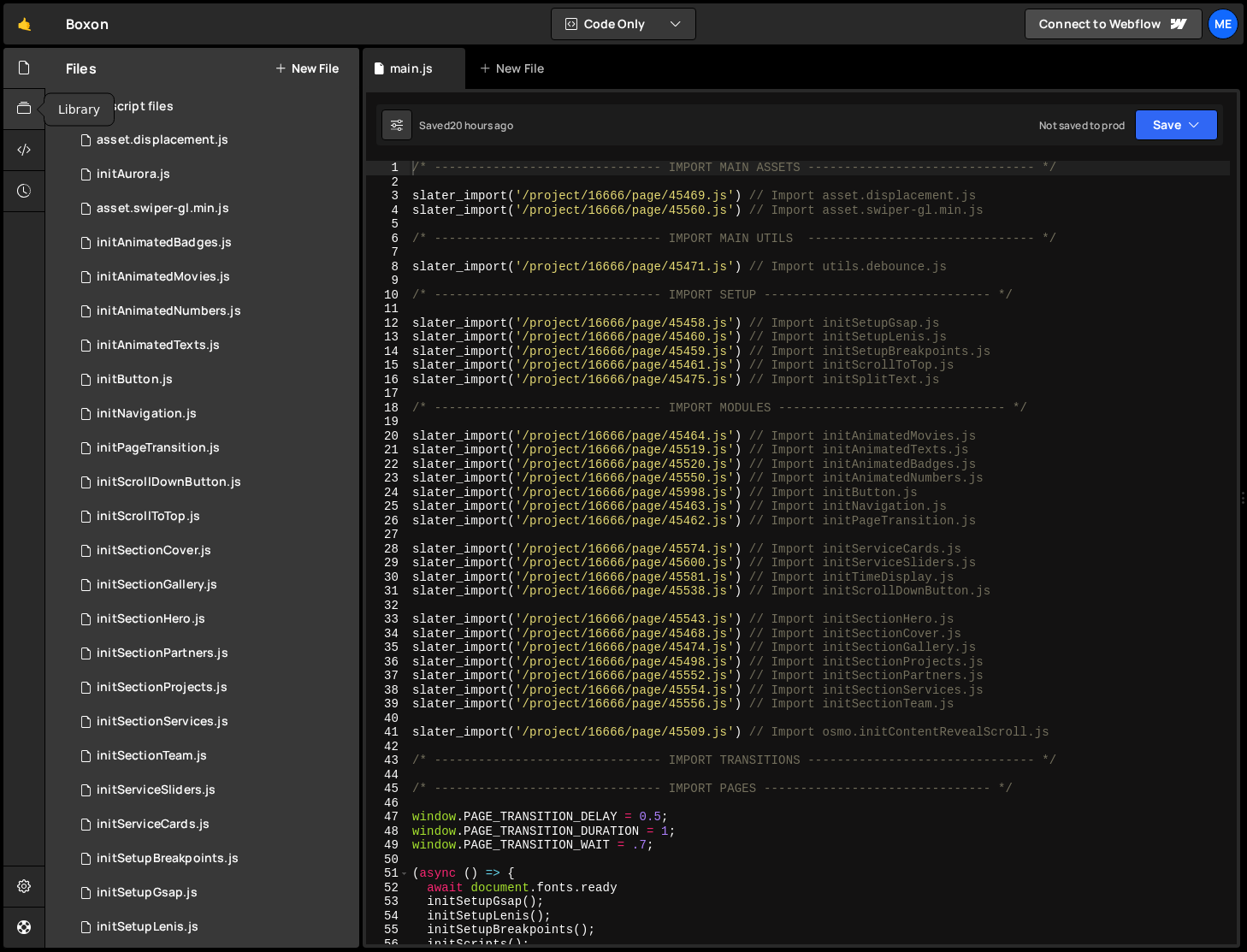
click at [25, 102] on icon at bounding box center [25, 108] width 14 height 18
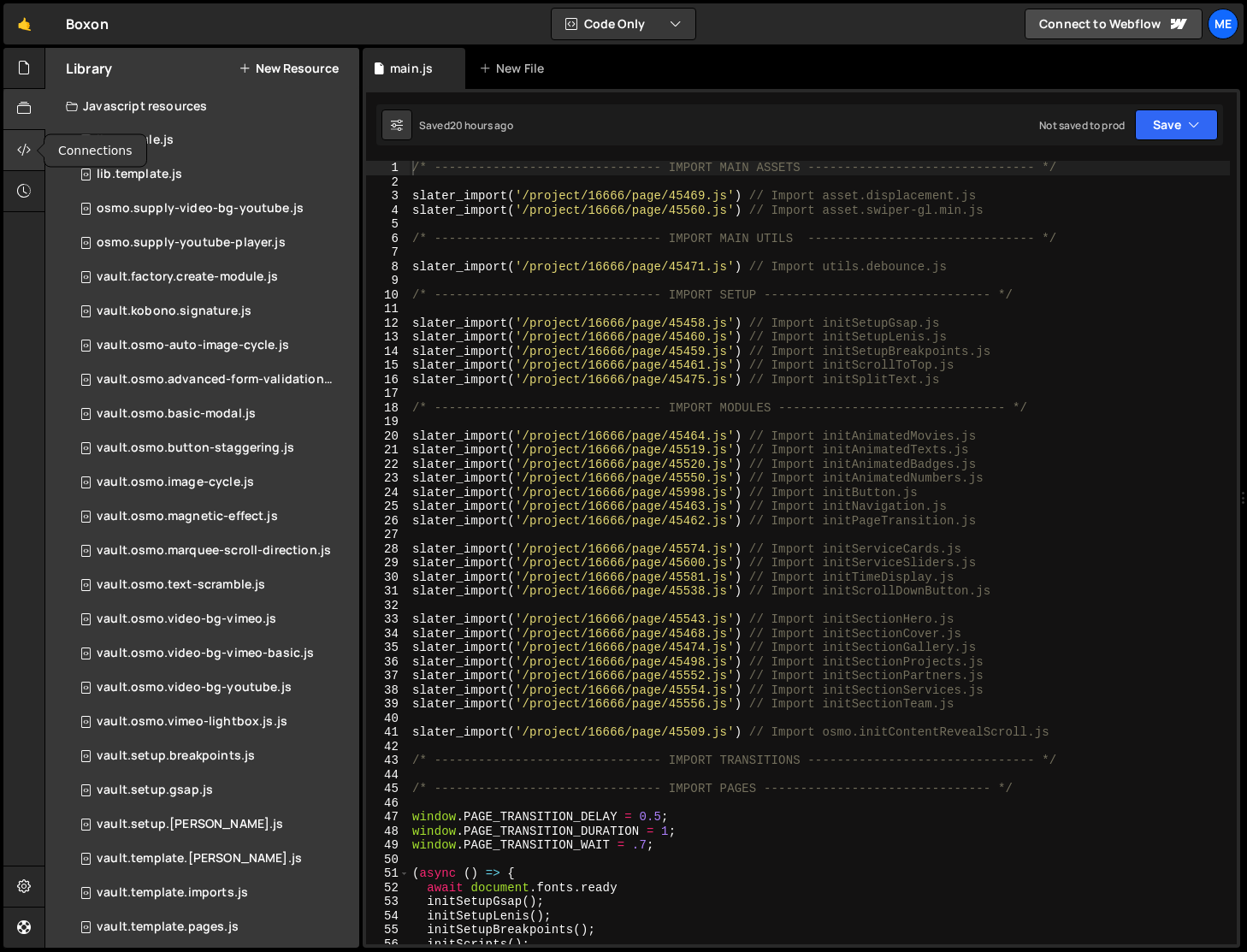
click at [26, 145] on icon at bounding box center [25, 149] width 14 height 18
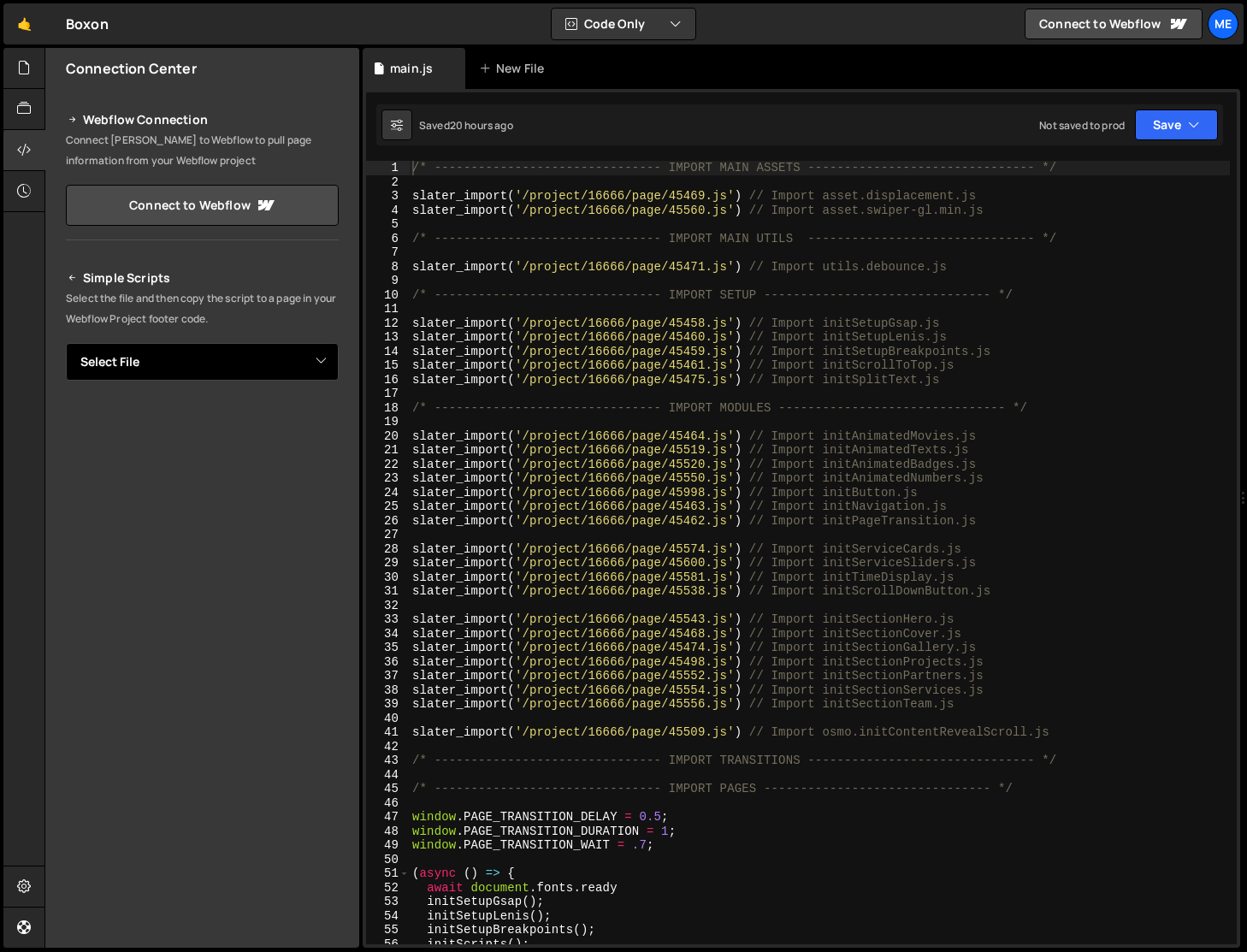
click at [166, 370] on select "Select File asset.displacement.js initAurora.js asset.swiper-gl.min.js initAnim…" at bounding box center [202, 362] width 273 height 38
click at [24, 67] on icon at bounding box center [25, 67] width 14 height 18
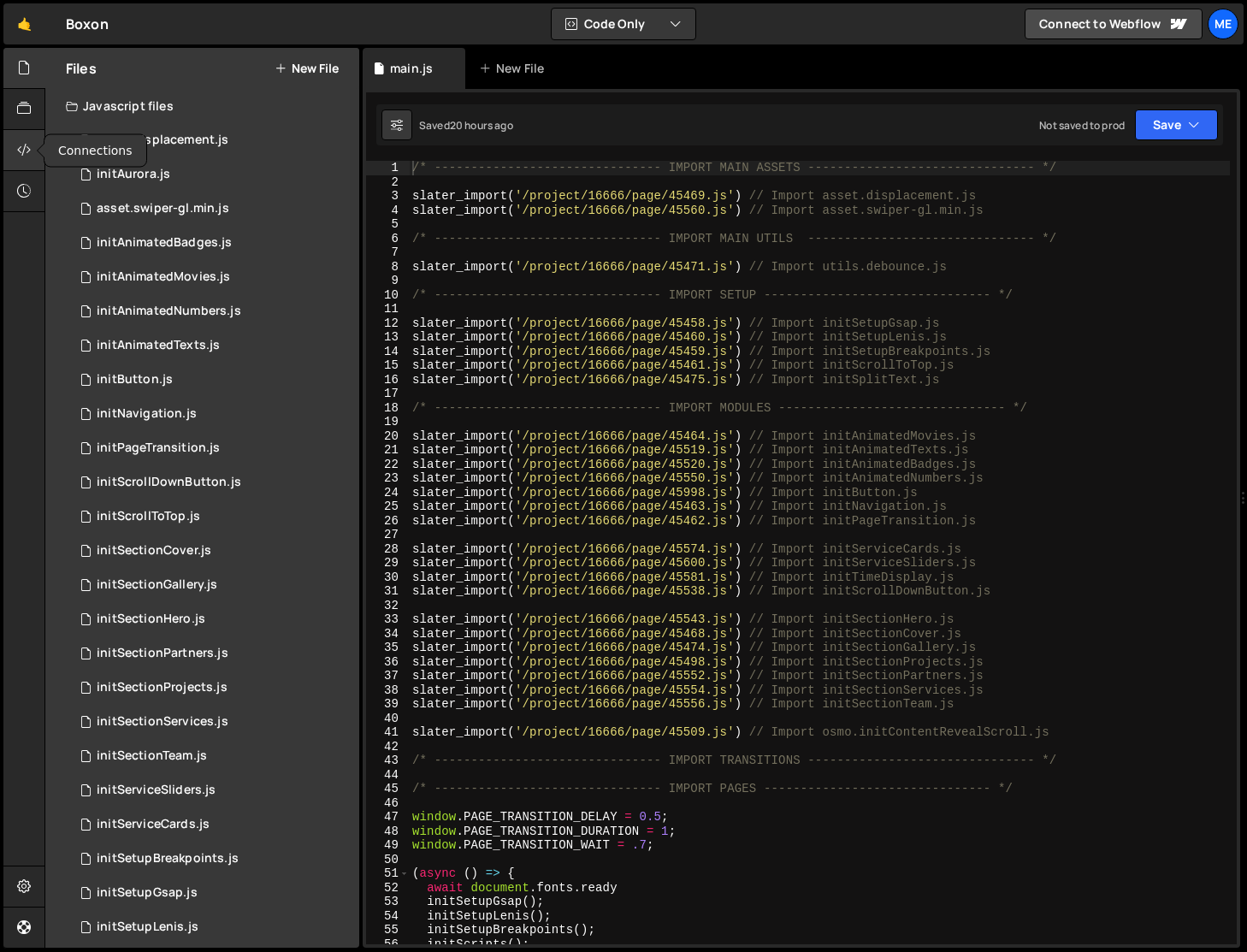
click at [22, 145] on icon at bounding box center [25, 149] width 14 height 18
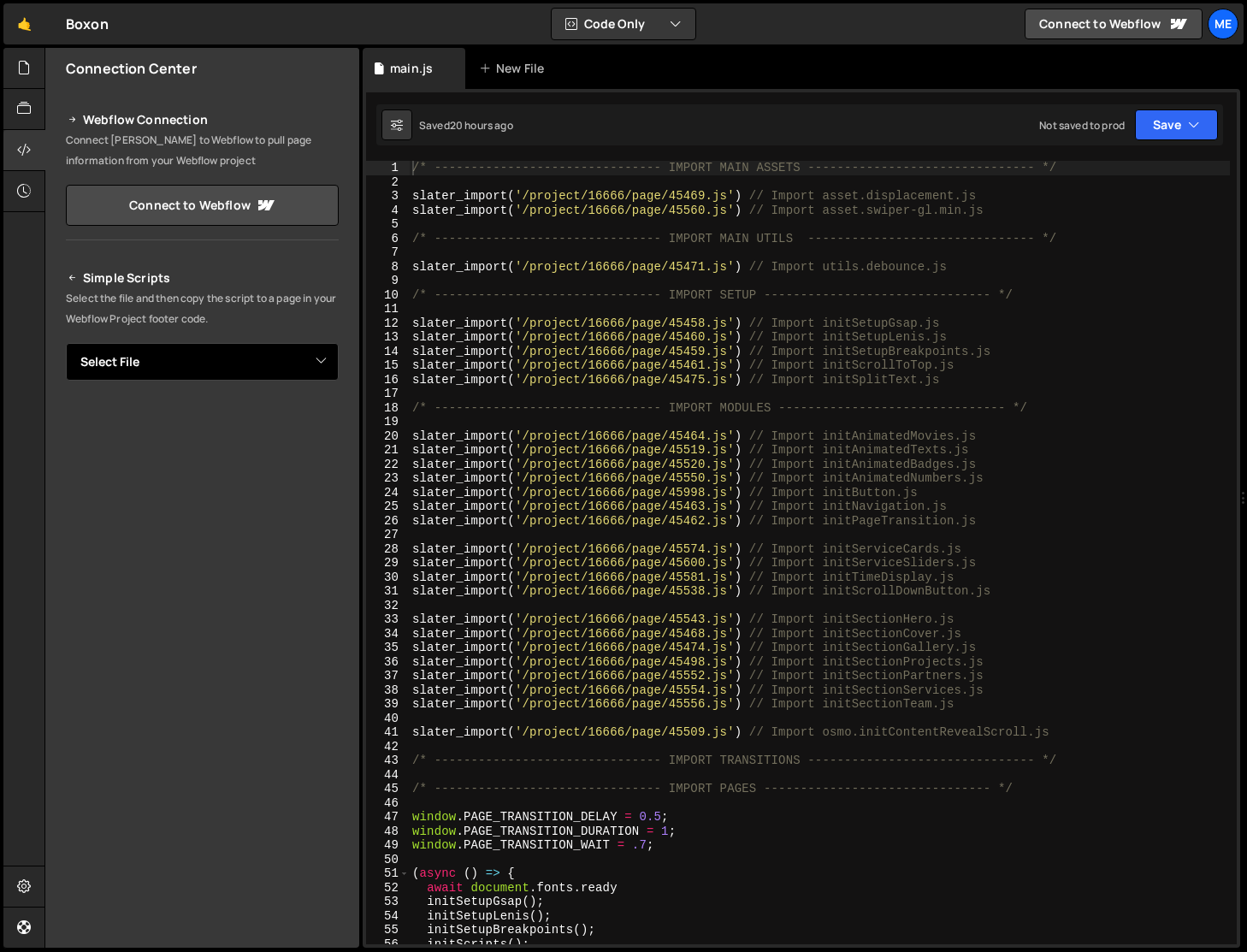
click at [227, 347] on select "Select File asset.displacement.js initAurora.js asset.swiper-gl.min.js initAnim…" at bounding box center [202, 362] width 273 height 38
select select "45457"
click at [66, 343] on select "Select File asset.displacement.js initAurora.js asset.swiper-gl.min.js initAnim…" at bounding box center [202, 362] width 273 height 38
click at [277, 425] on button "Copy" at bounding box center [286, 420] width 58 height 36
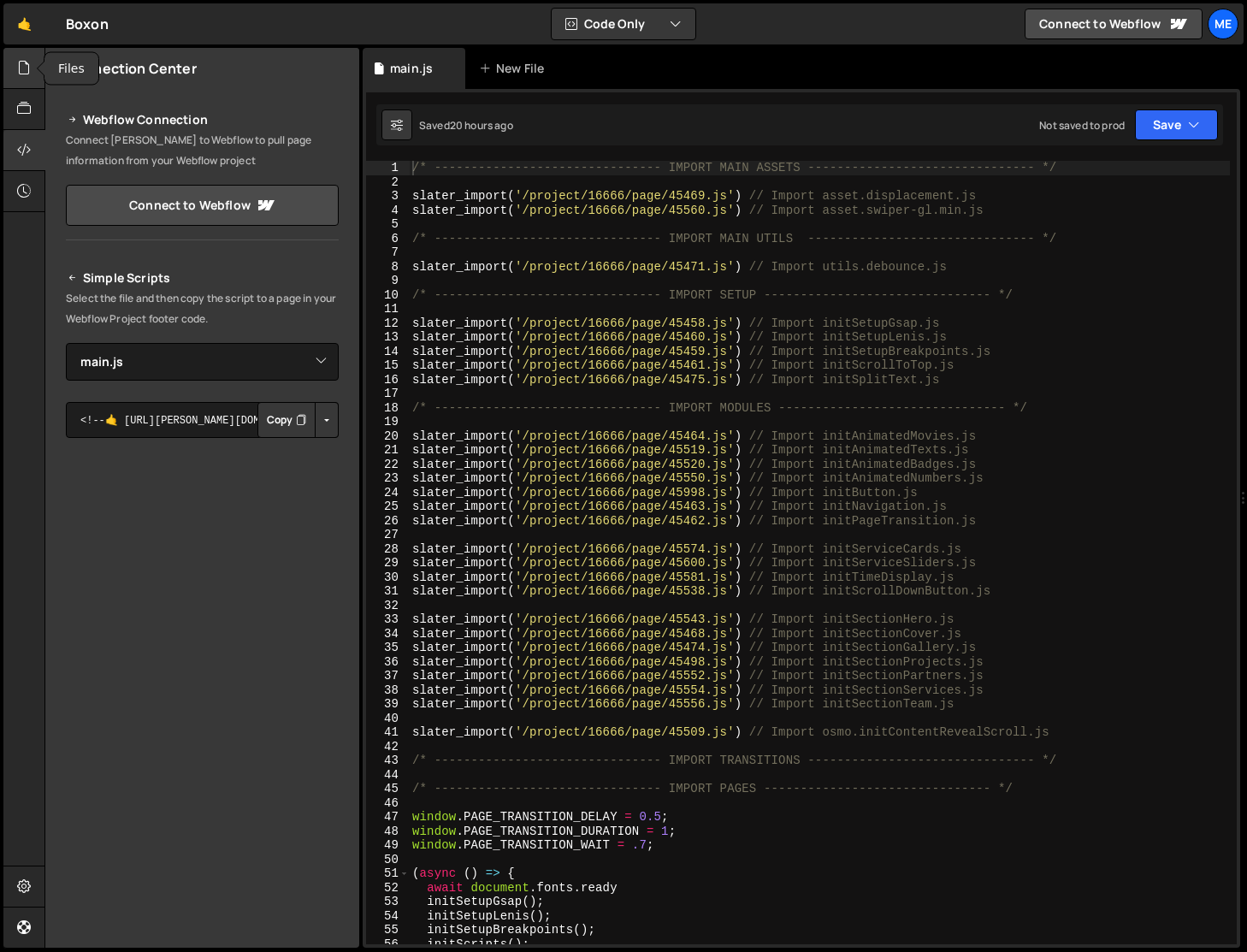
click at [26, 62] on icon at bounding box center [25, 67] width 14 height 18
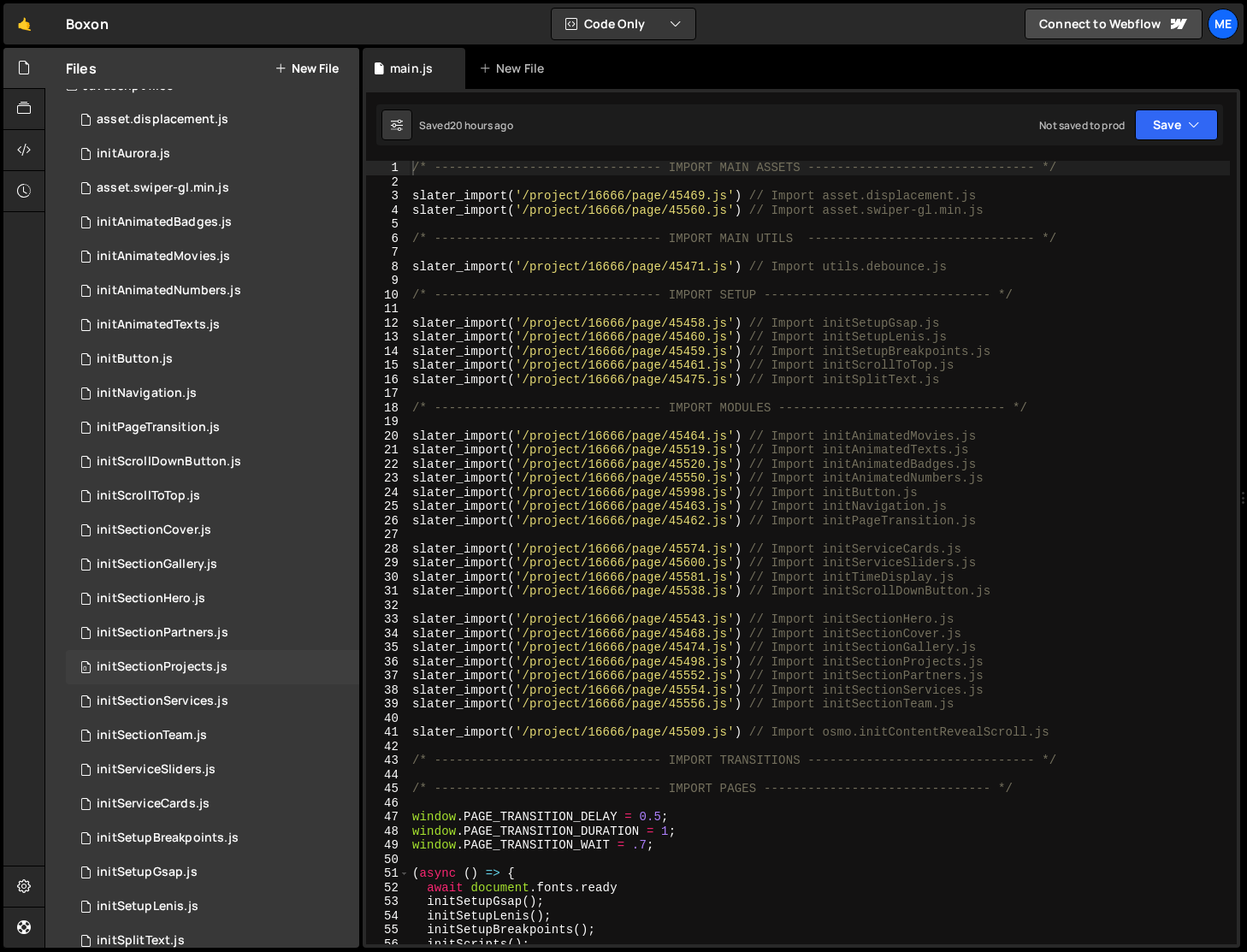
scroll to position [25, 0]
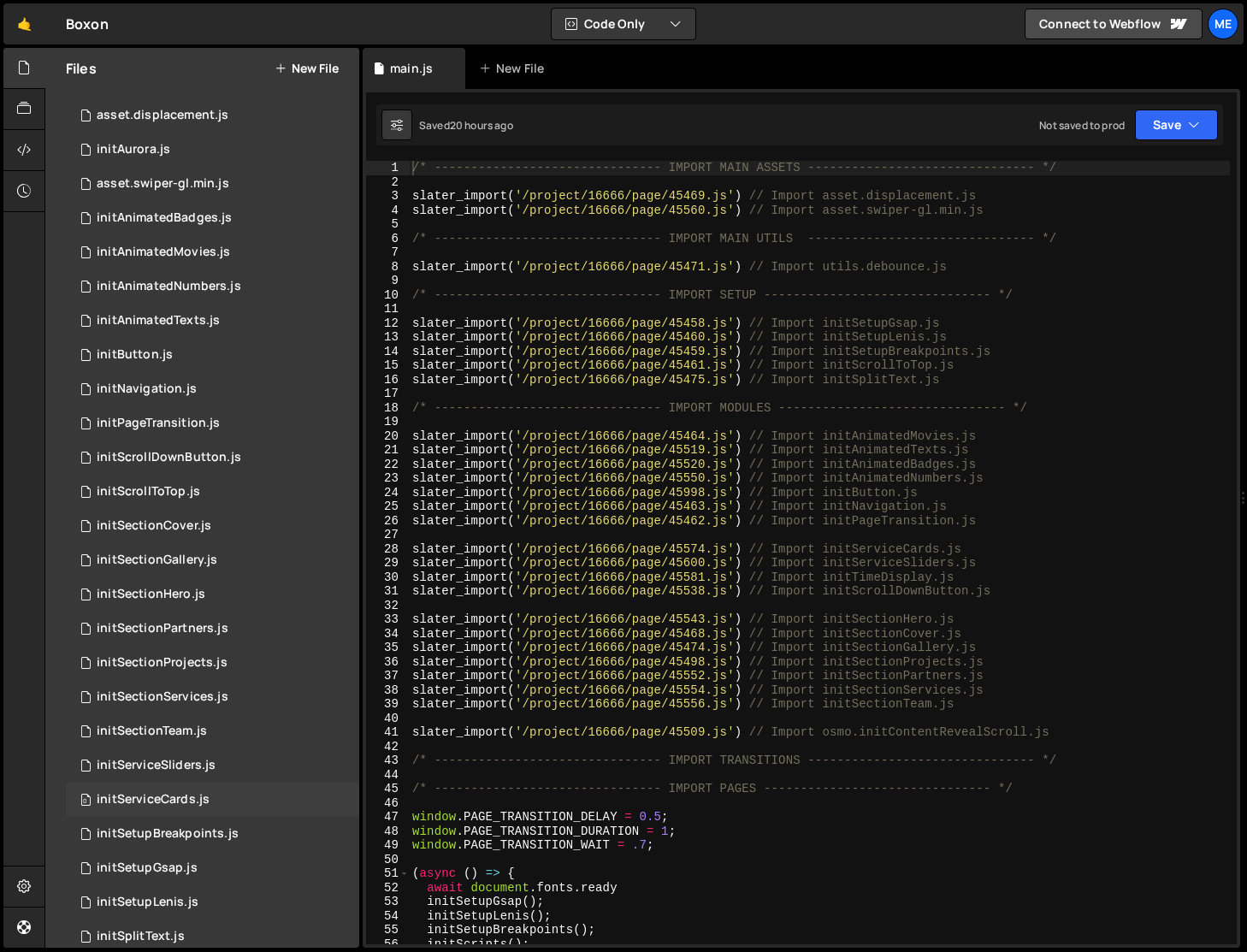
click at [192, 795] on div "initServiceCards.js" at bounding box center [152, 800] width 113 height 16
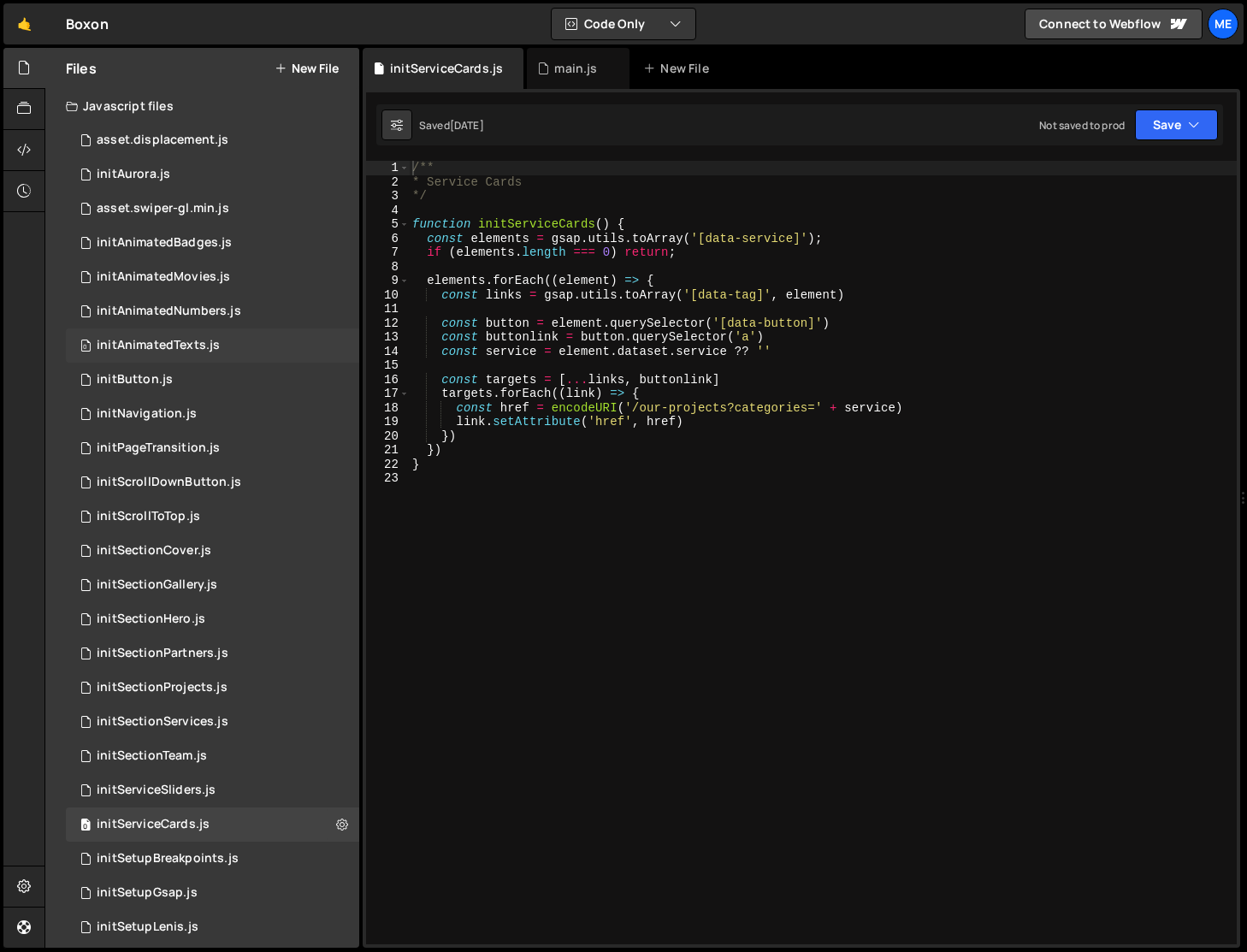
scroll to position [253, 0]
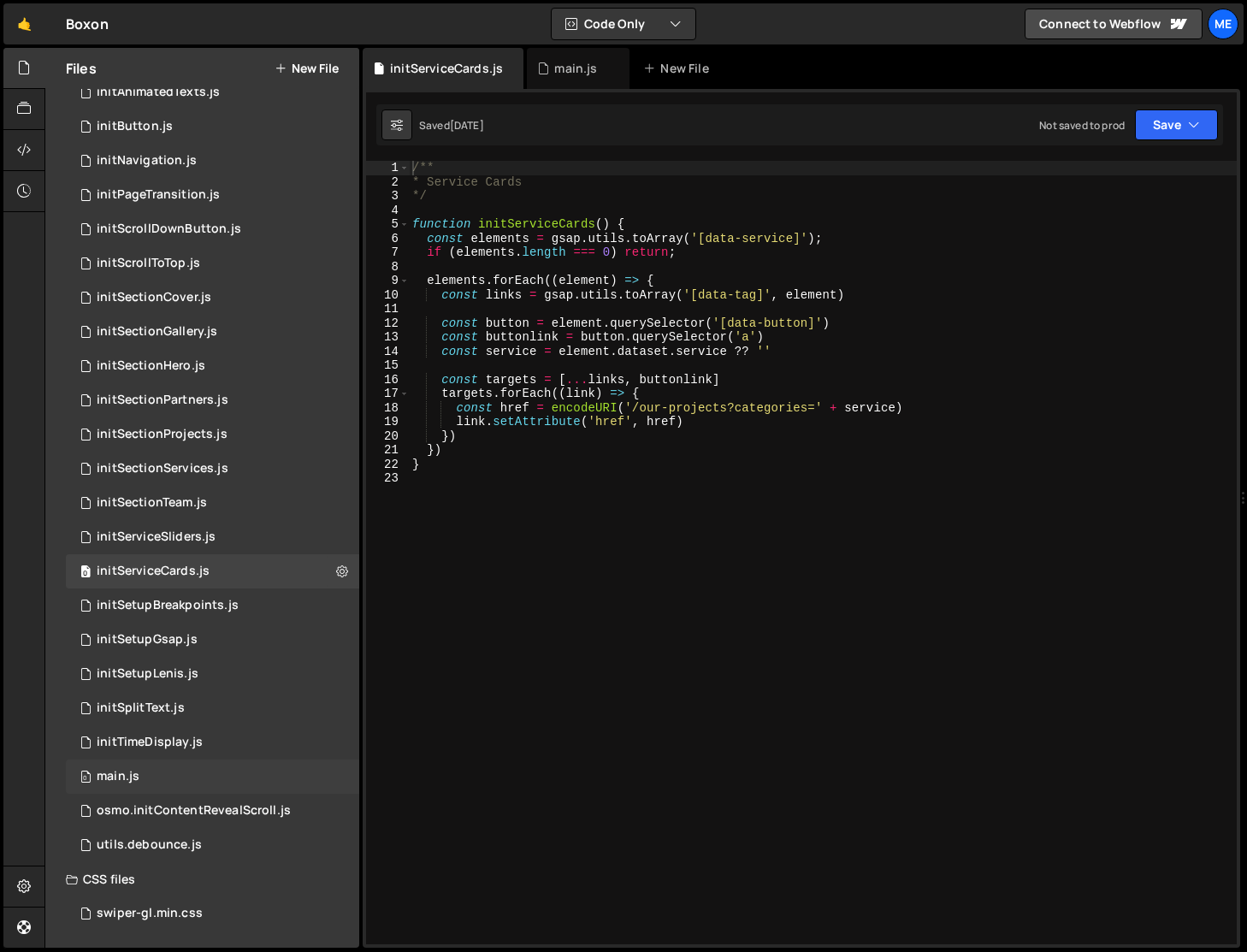
click at [127, 774] on div "main.js" at bounding box center [117, 777] width 43 height 16
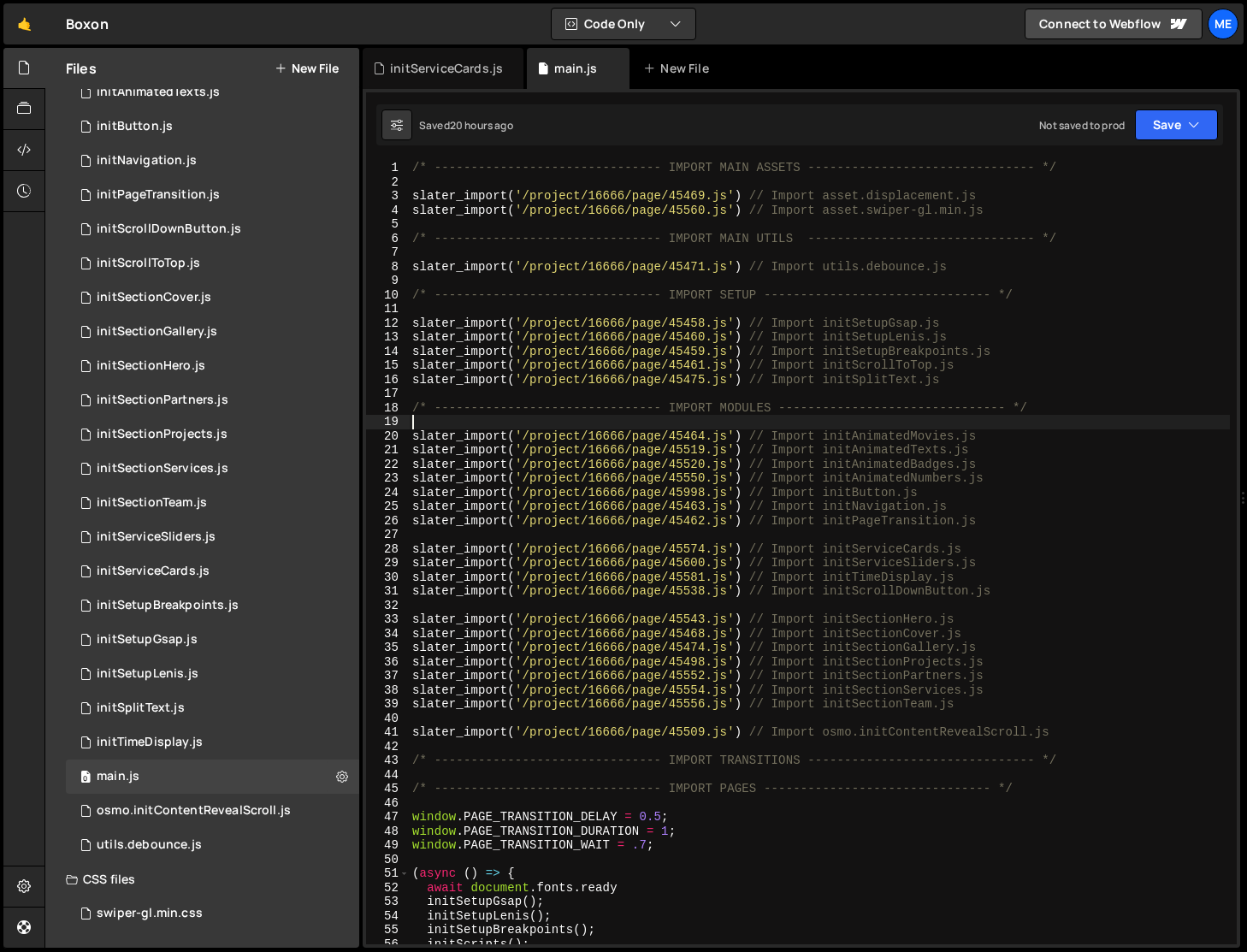
click at [575, 426] on div "/* ------------------------------- IMPORT MAIN ASSETS -------------------------…" at bounding box center [820, 567] width 821 height 812
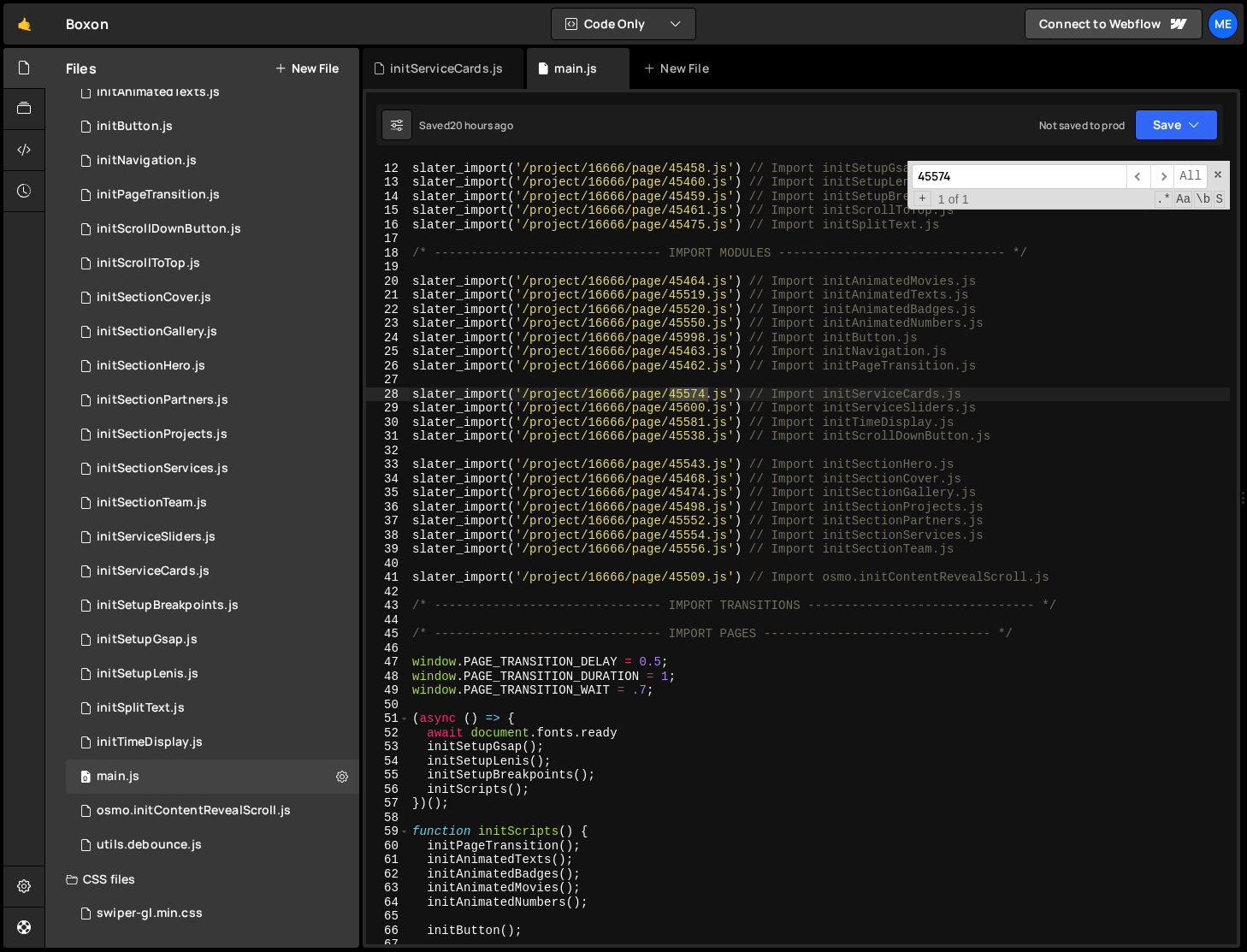
scroll to position [155, 0]
type input "45574"
click at [25, 32] on link "🤙" at bounding box center [25, 24] width 42 height 41
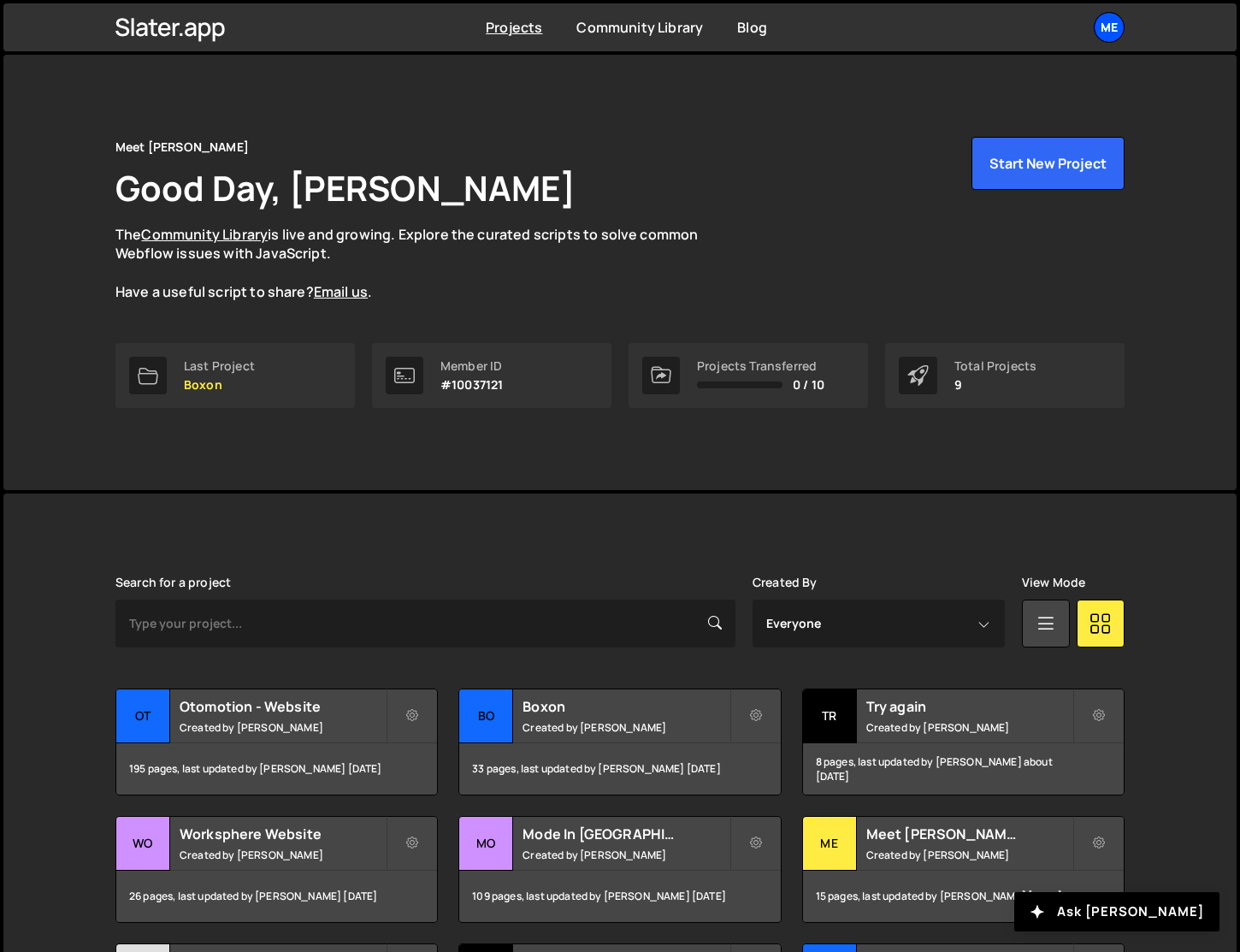
click at [1108, 22] on div "Me" at bounding box center [1109, 27] width 31 height 31
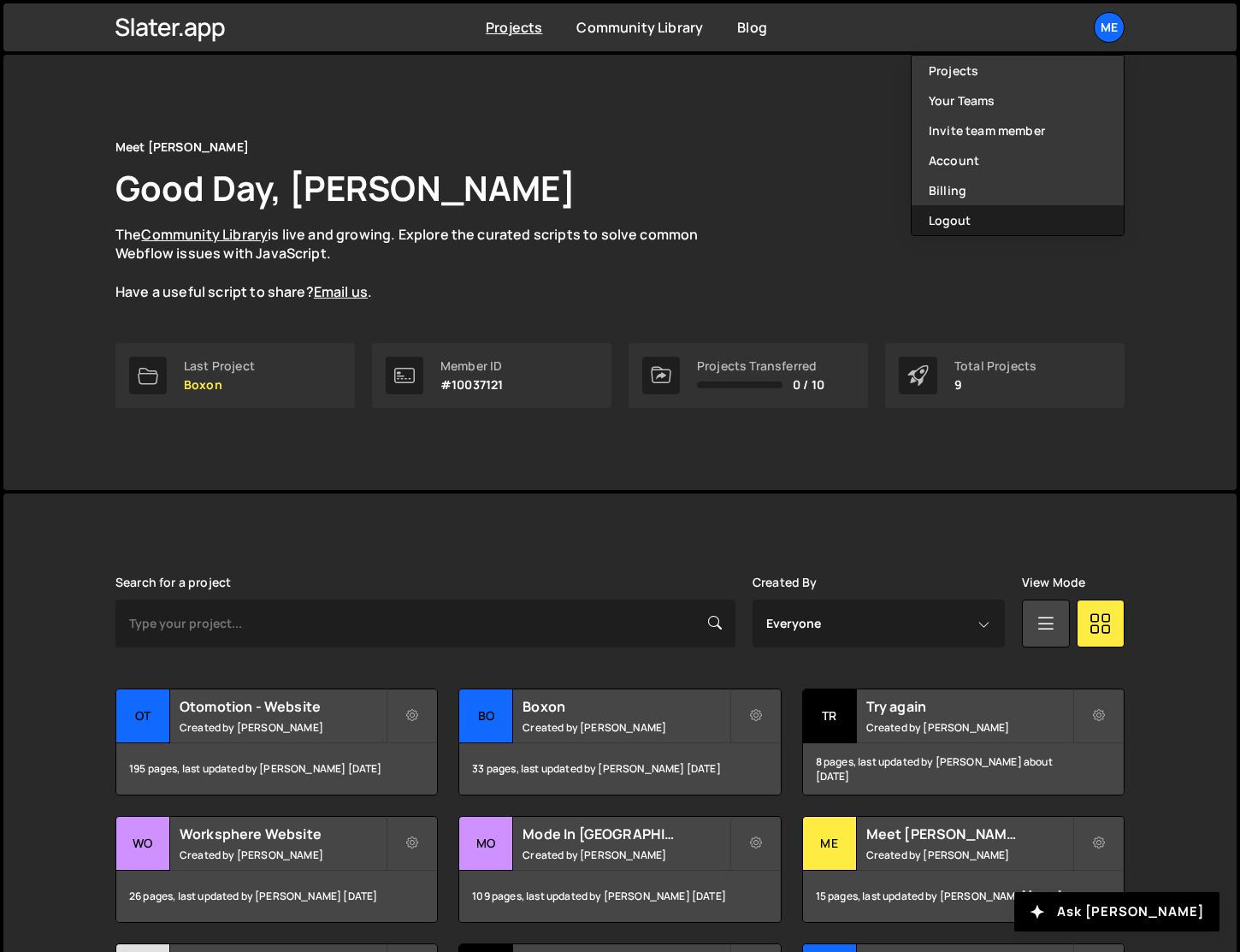
click at [952, 221] on button "Logout" at bounding box center [1018, 220] width 212 height 30
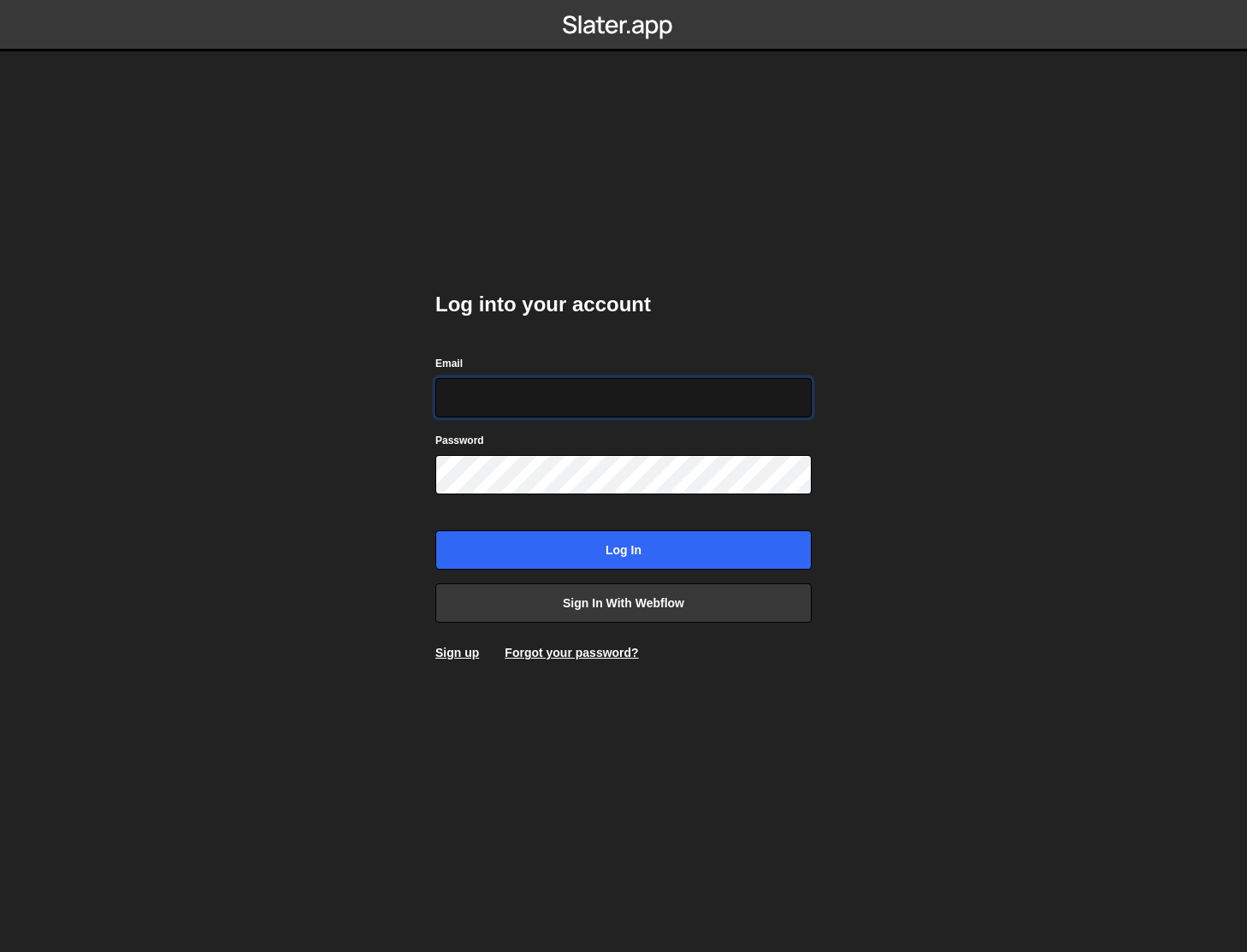
type input "[PERSON_NAME][EMAIL_ADDRESS][DOMAIN_NAME]"
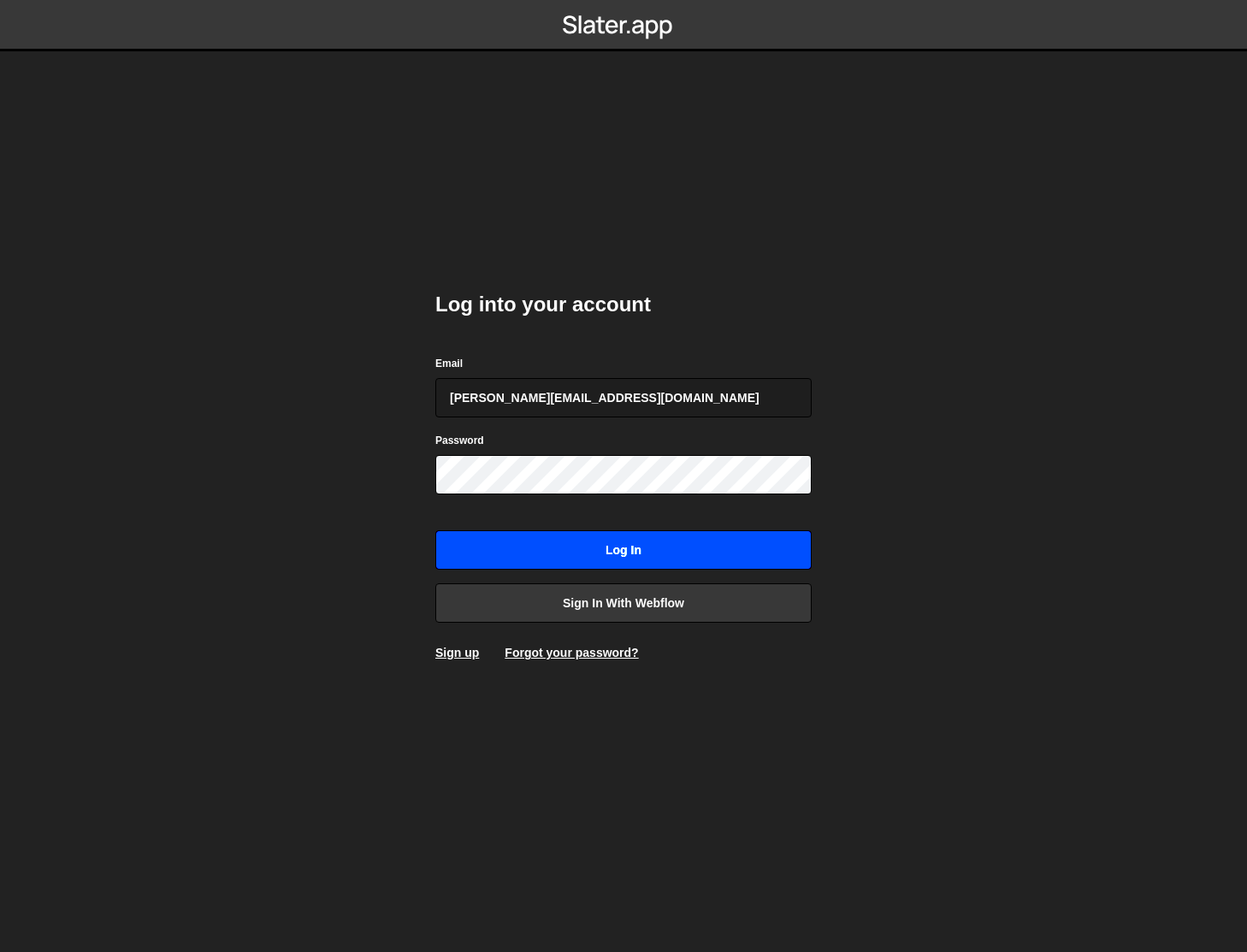
click at [572, 539] on input "Log in" at bounding box center [624, 550] width 377 height 39
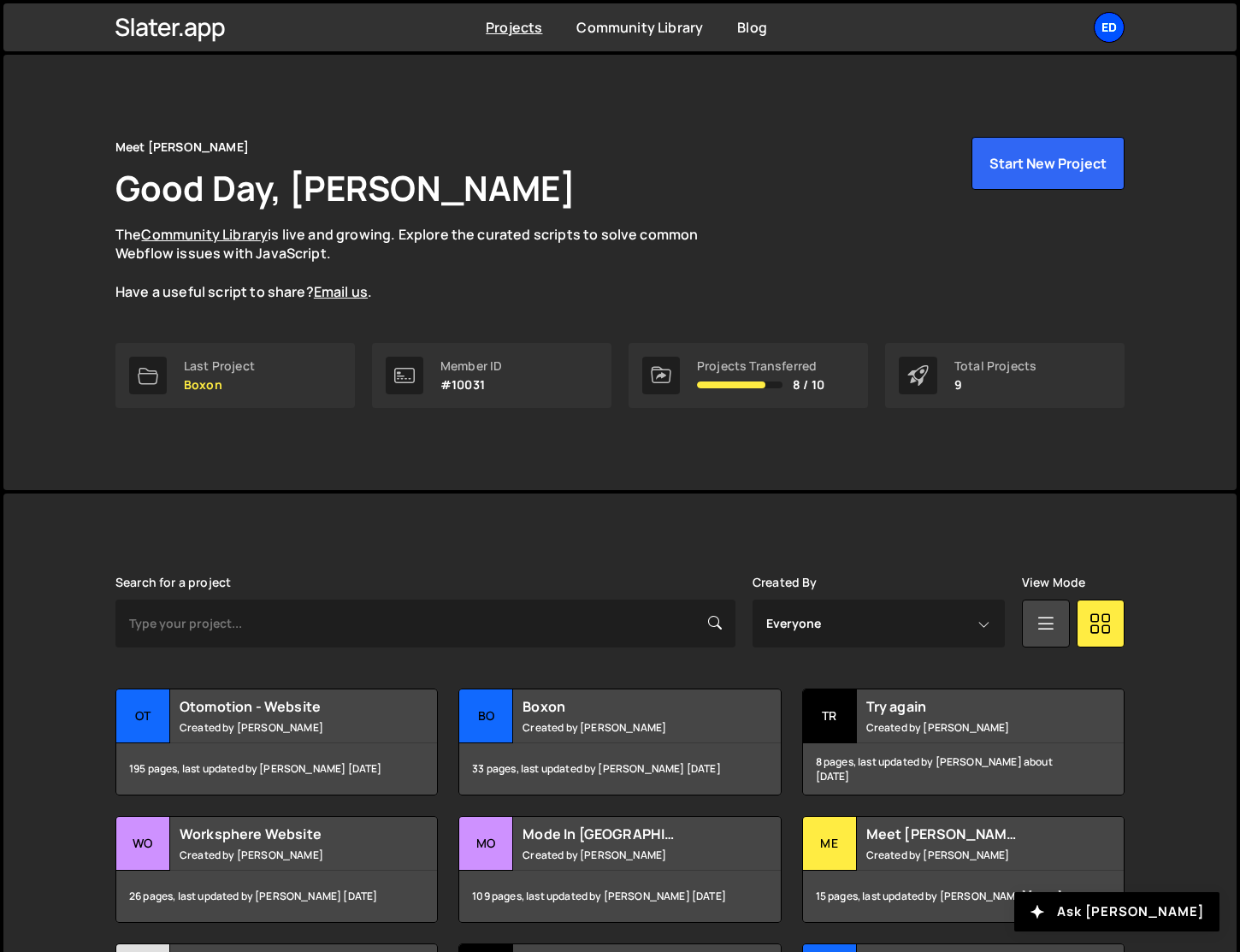
click at [1121, 26] on div "Ed" at bounding box center [1109, 27] width 31 height 31
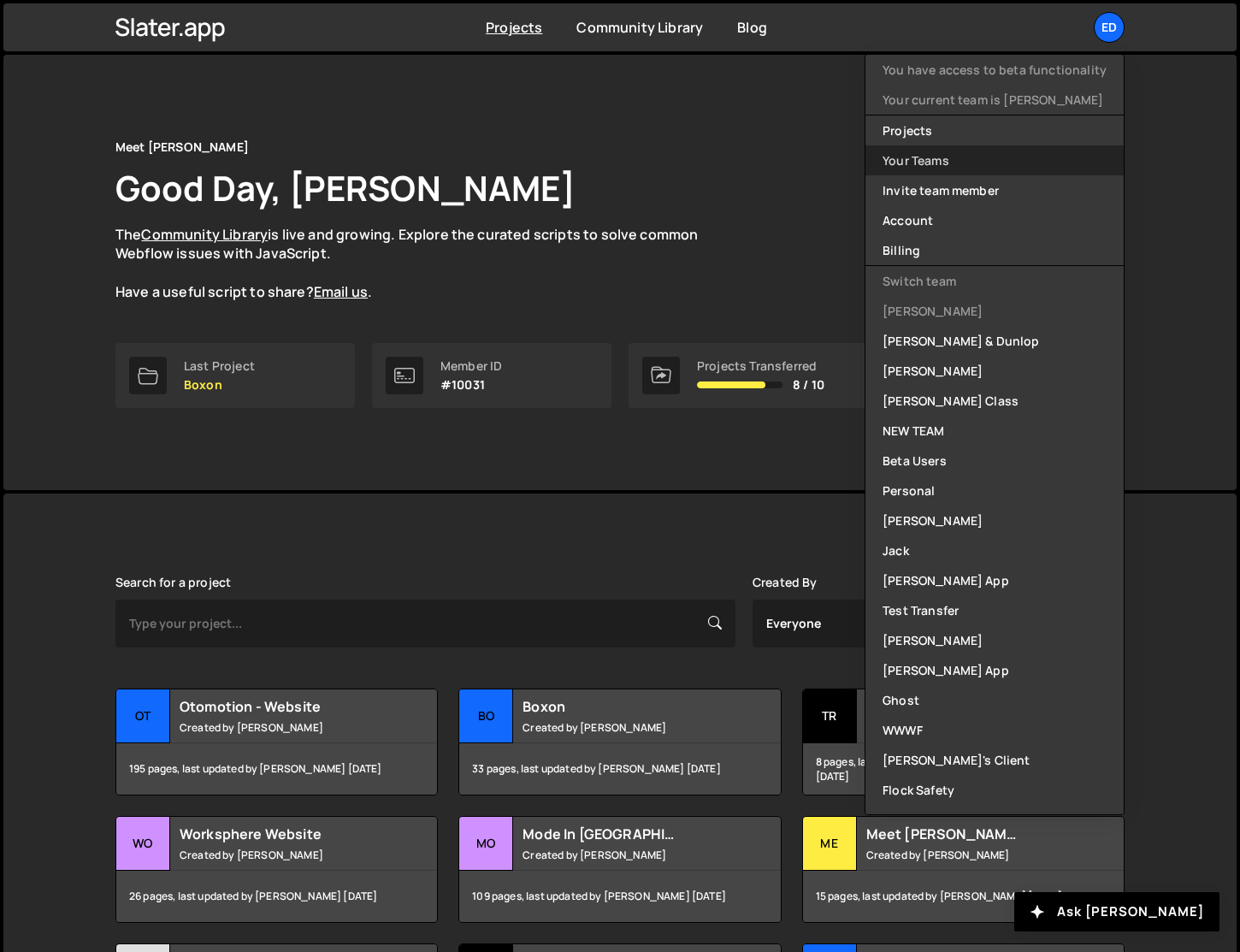
click at [926, 170] on link "Your Teams" at bounding box center [994, 160] width 258 height 30
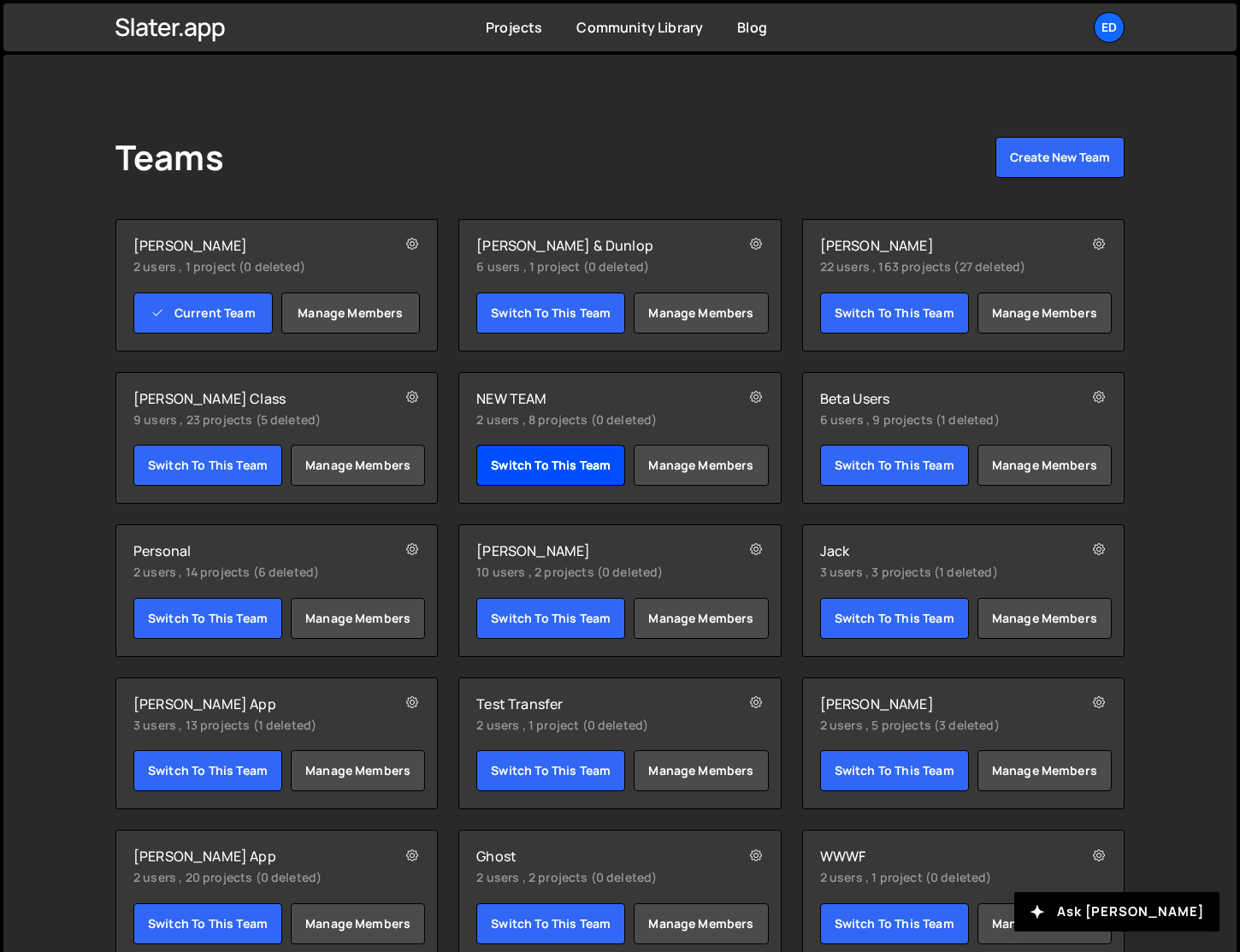
click at [553, 459] on link "Switch to this team" at bounding box center [551, 465] width 149 height 41
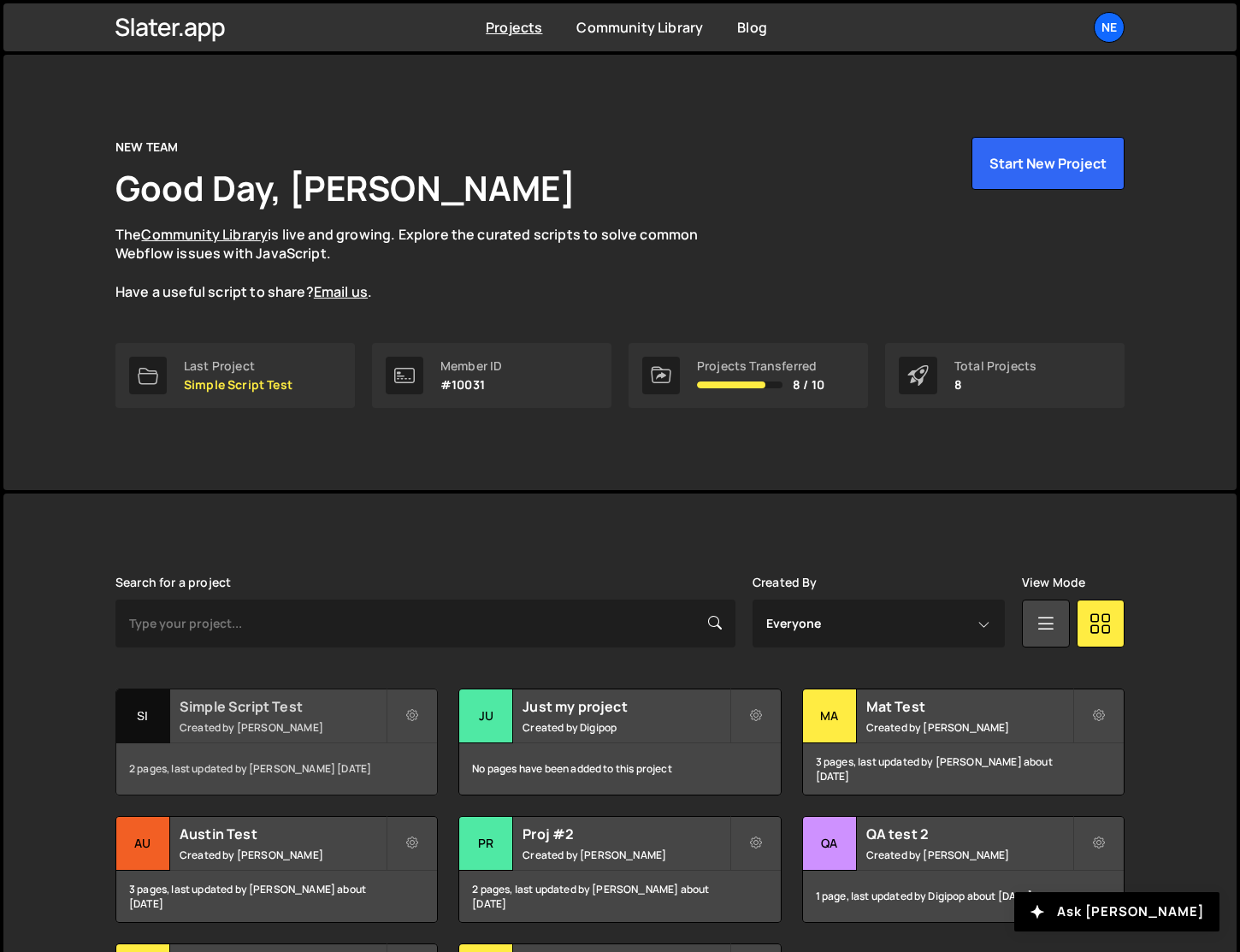
click at [298, 718] on div "Simple Script Test Created by [PERSON_NAME]" at bounding box center [277, 716] width 321 height 53
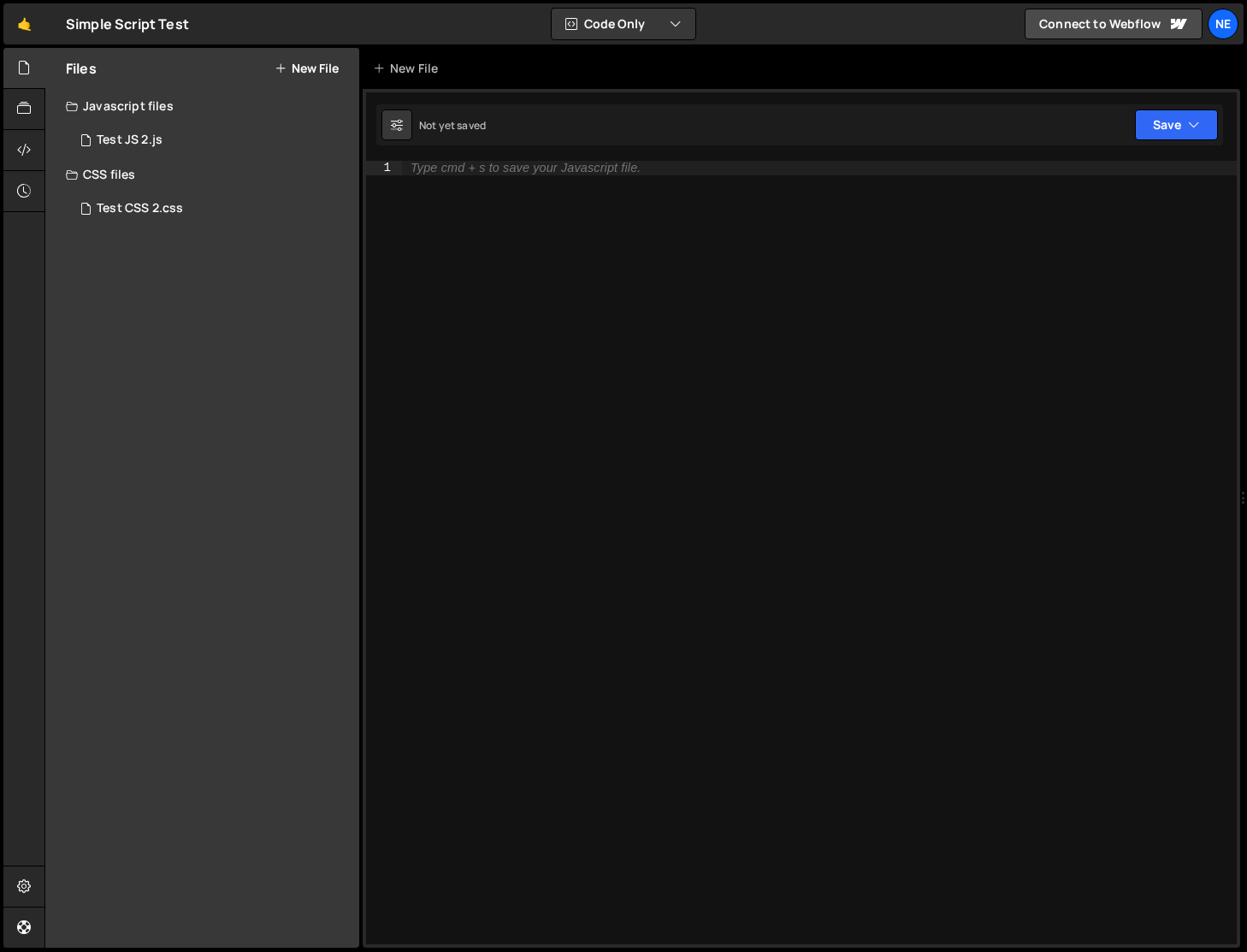
click at [448, 204] on div "Type cmd + s to save your Javascript file." at bounding box center [819, 567] width 835 height 812
click at [20, 32] on link "🤙" at bounding box center [25, 24] width 42 height 41
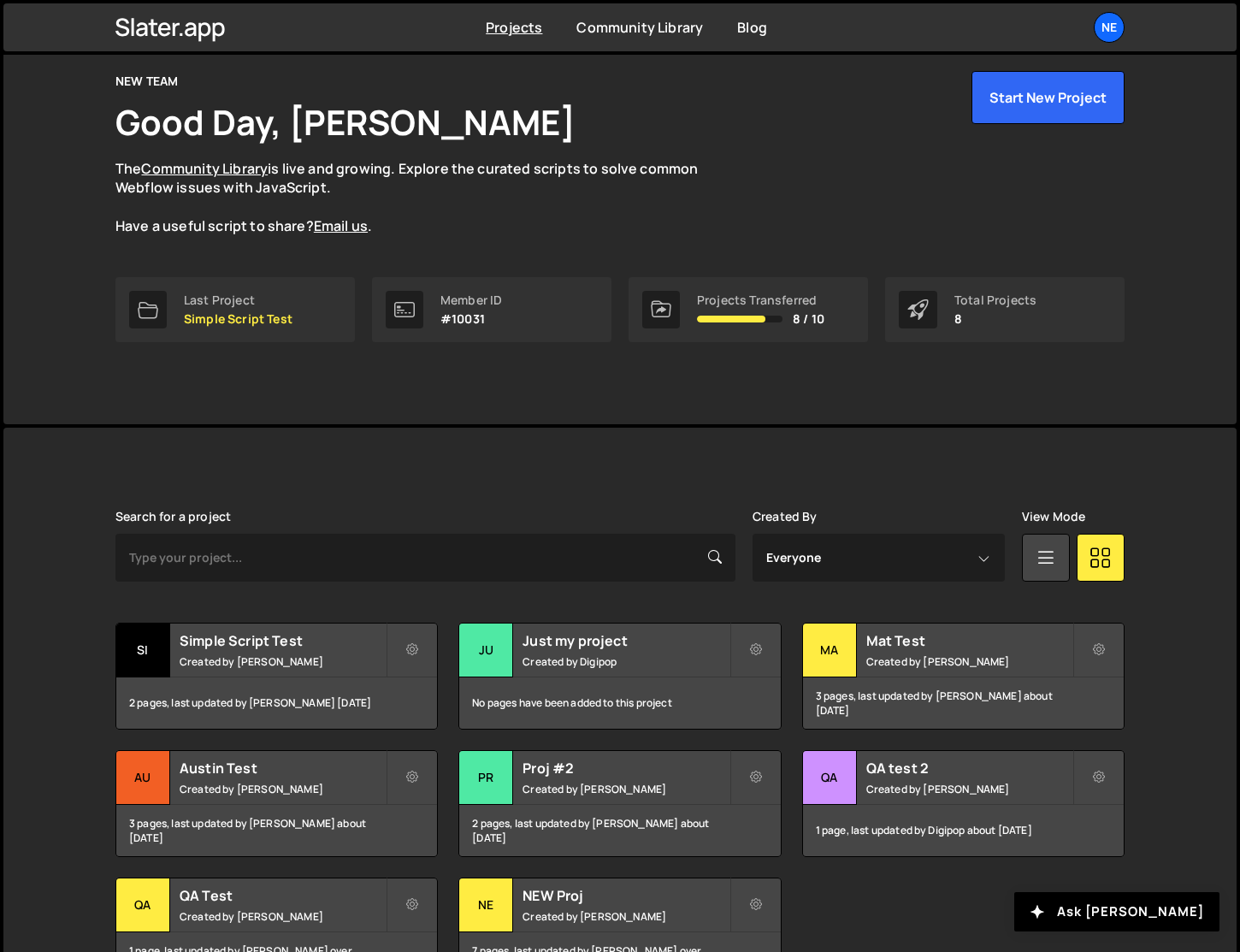
scroll to position [183, 0]
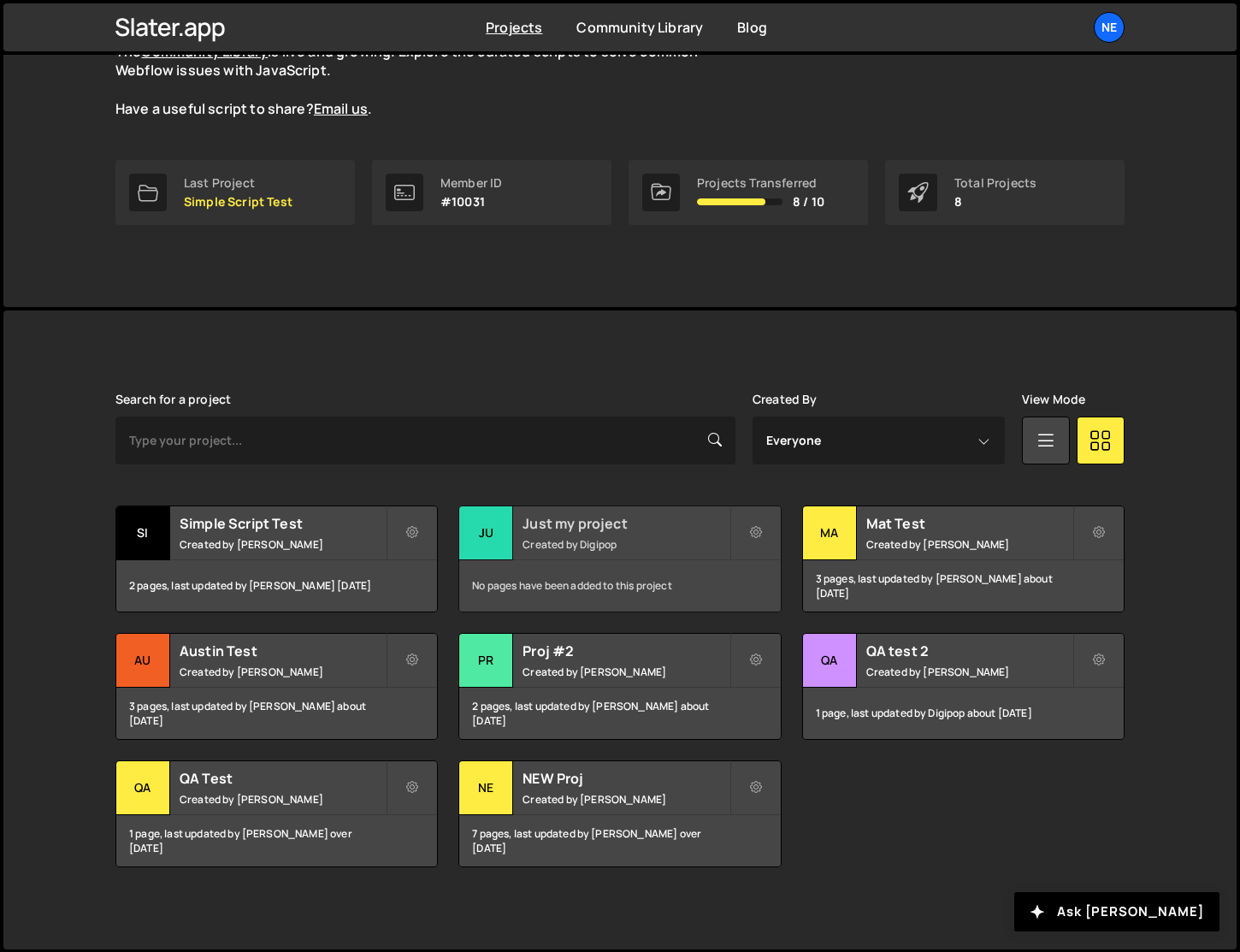
click at [611, 563] on div "No pages have been added to this project" at bounding box center [619, 586] width 321 height 52
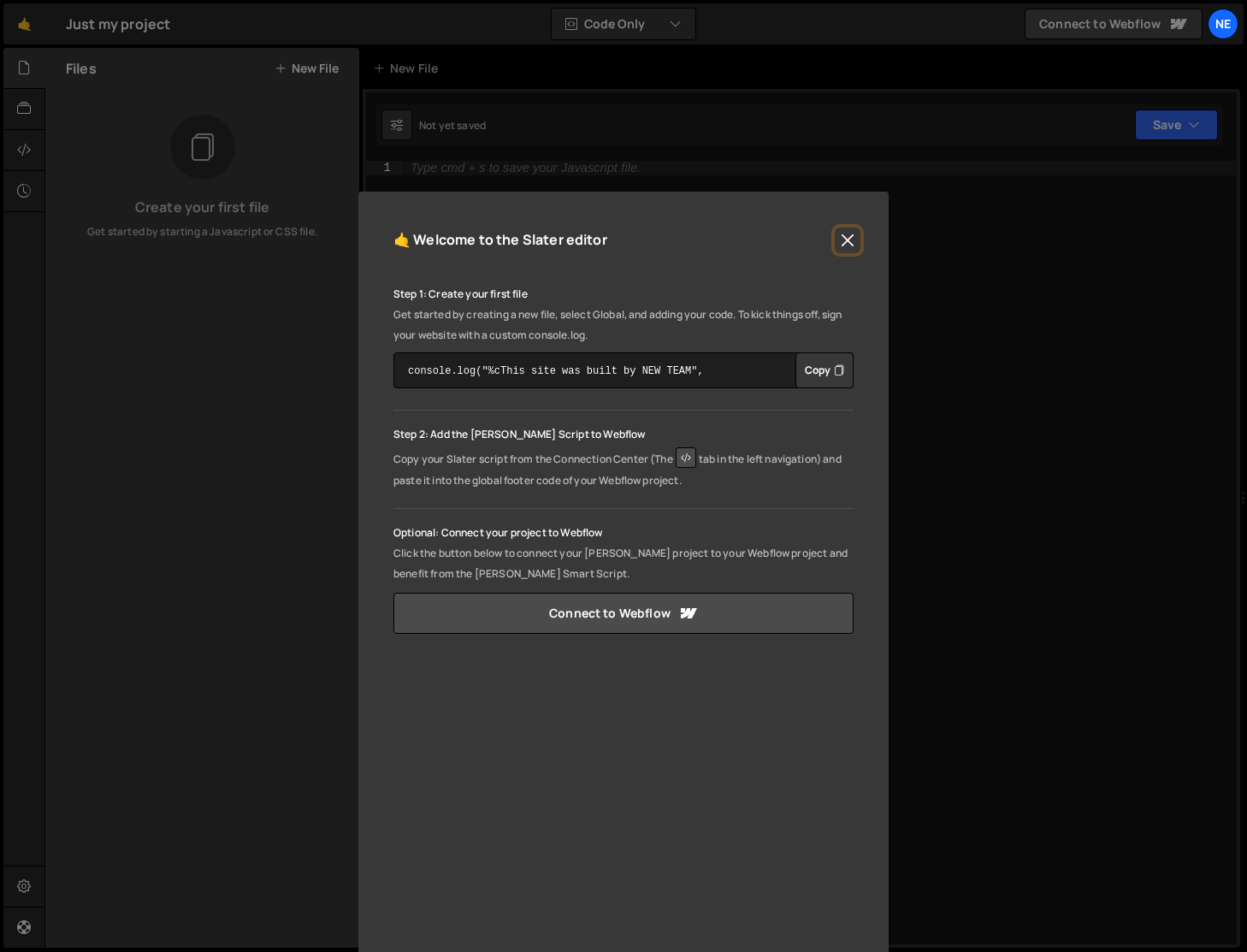
click at [845, 237] on button "Close" at bounding box center [847, 240] width 25 height 25
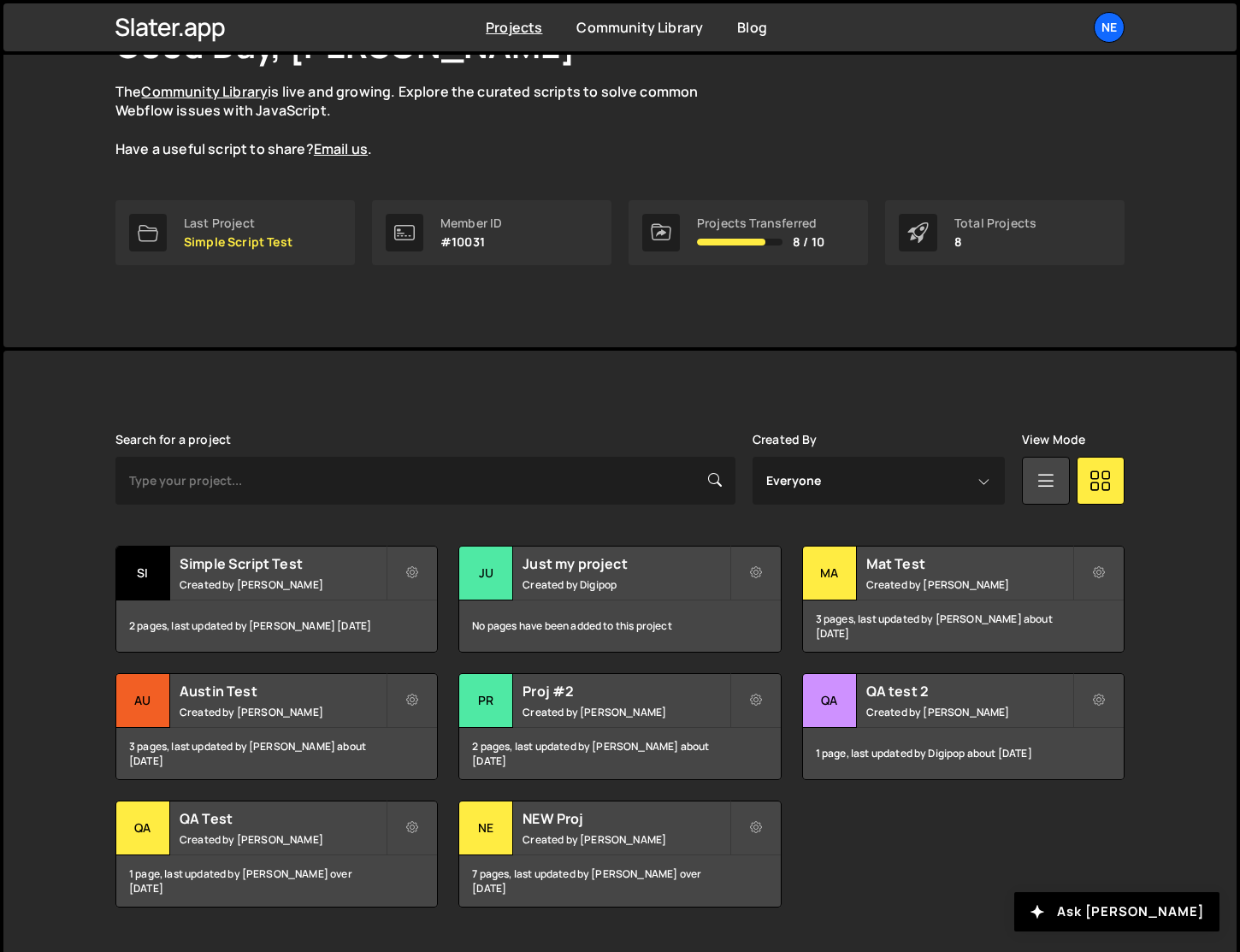
scroll to position [183, 0]
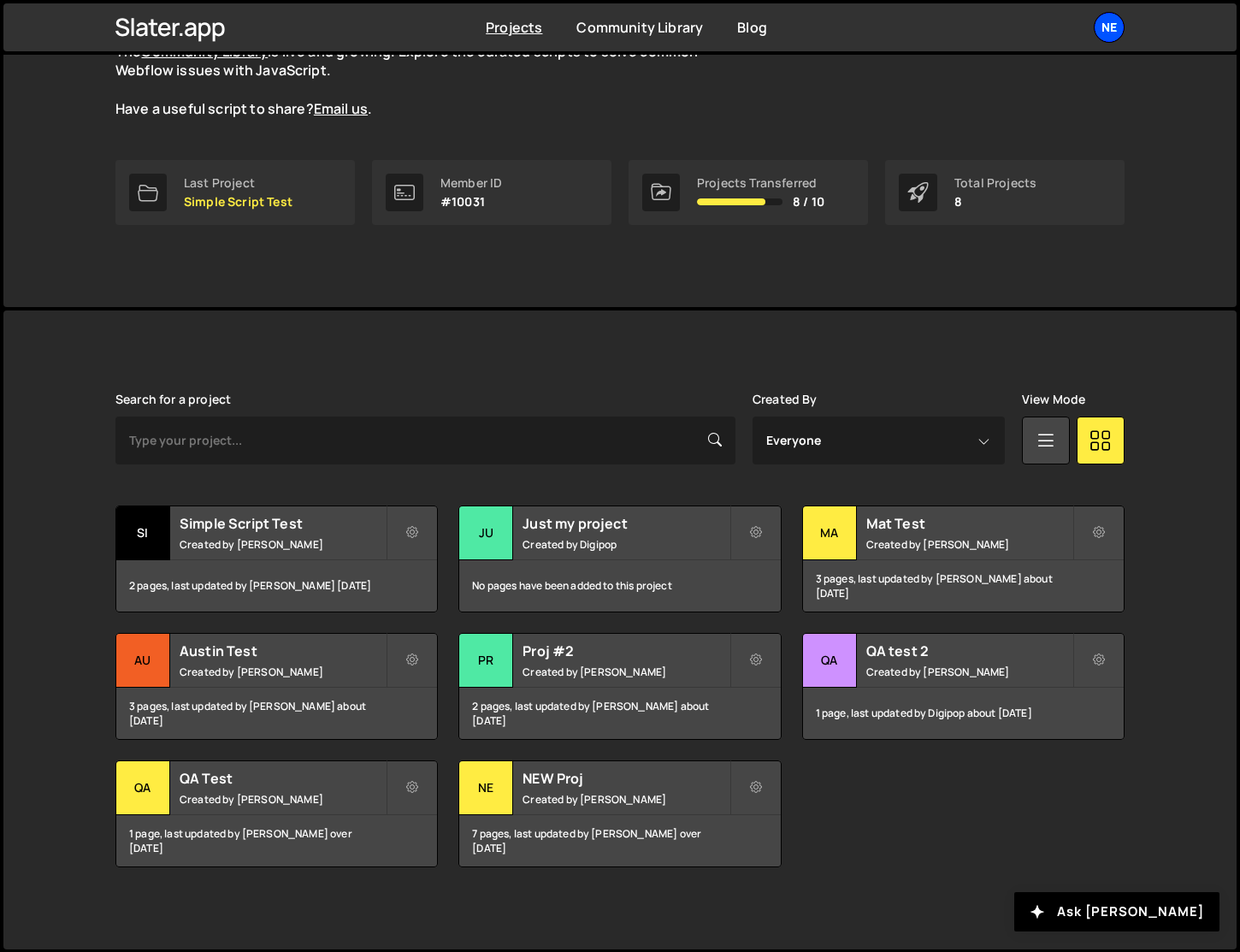
click at [1098, 30] on div "NE" at bounding box center [1109, 27] width 31 height 31
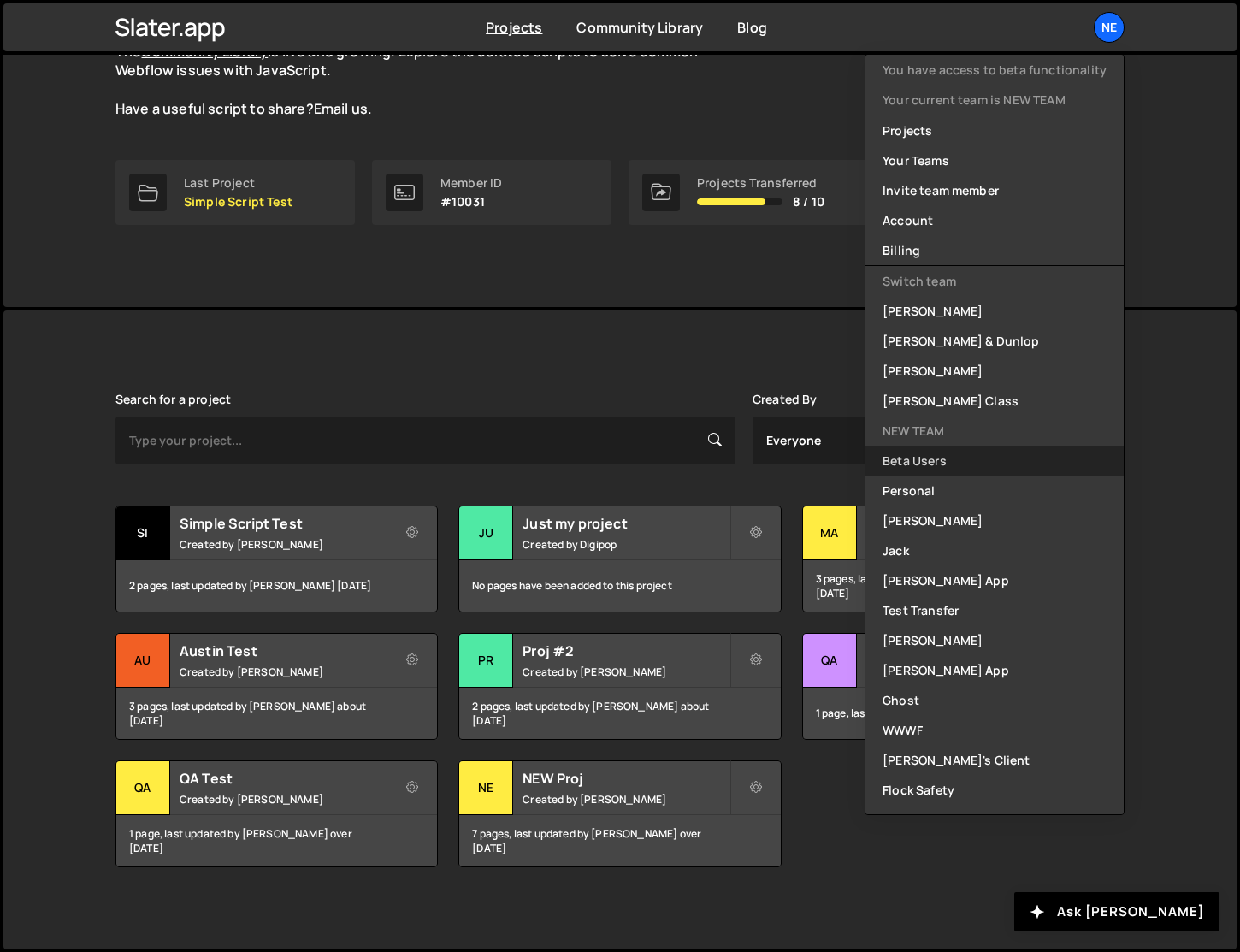
click at [944, 448] on link "Beta Users" at bounding box center [994, 461] width 258 height 30
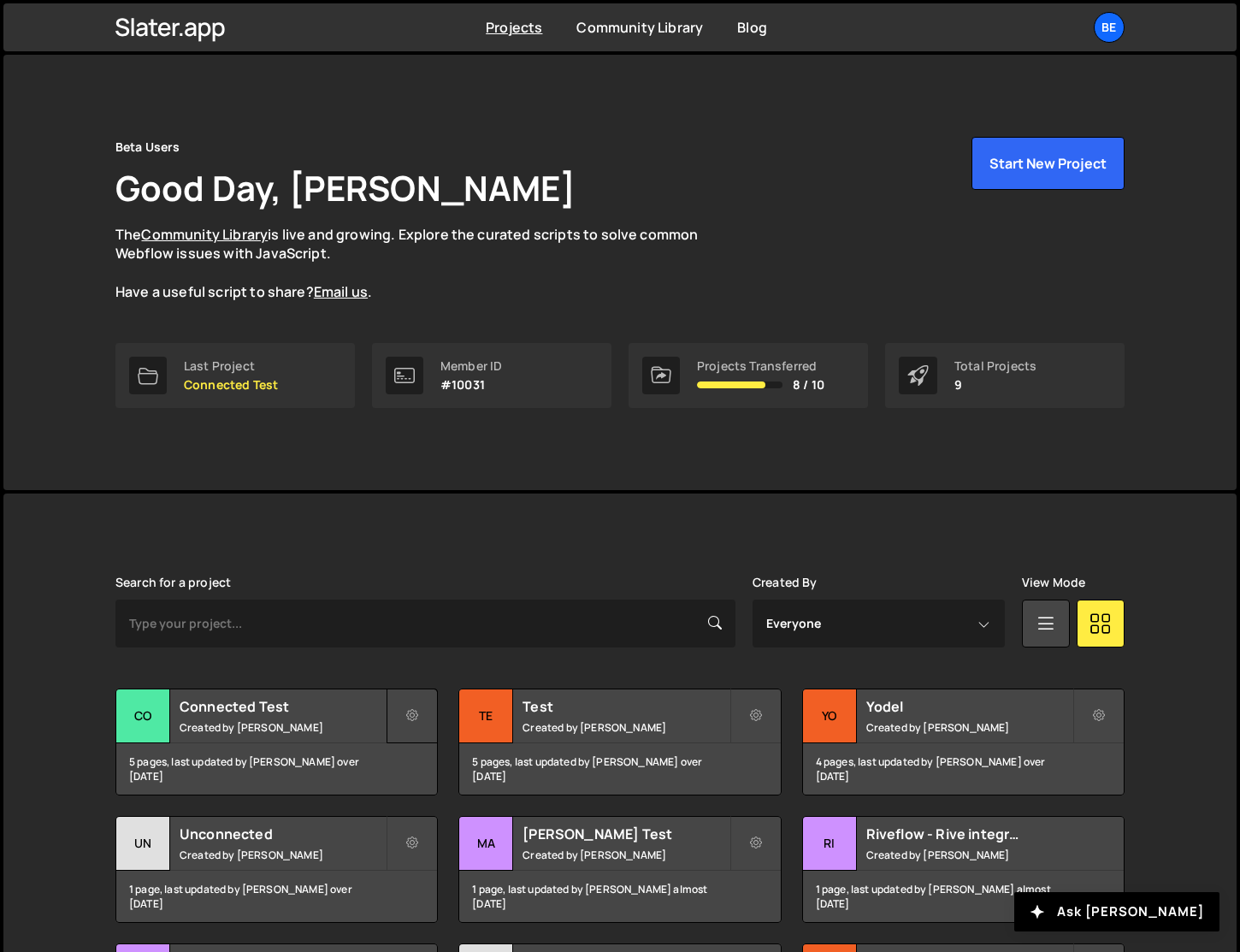
scroll to position [16, 0]
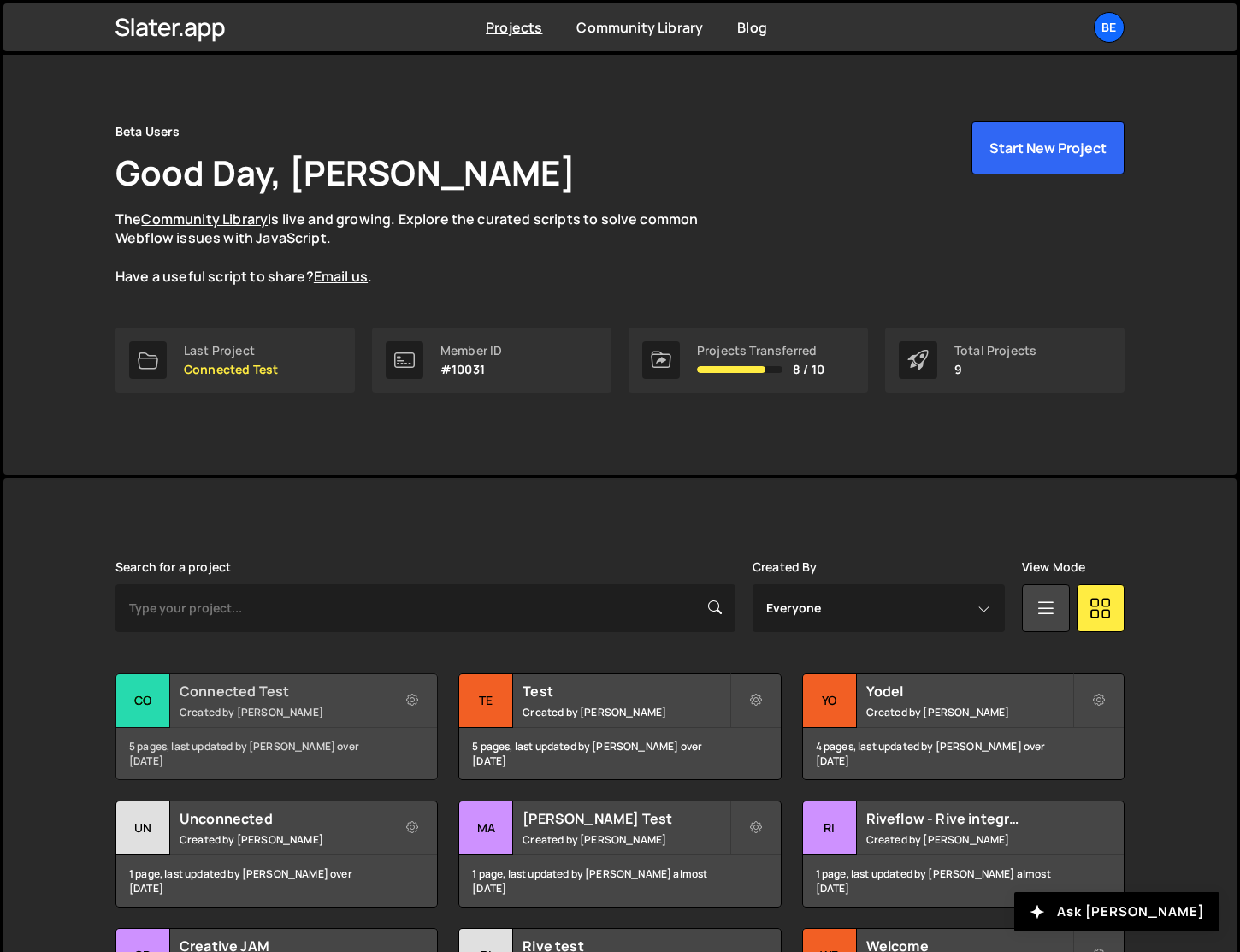
click at [263, 712] on small "Created by [PERSON_NAME]" at bounding box center [282, 712] width 206 height 15
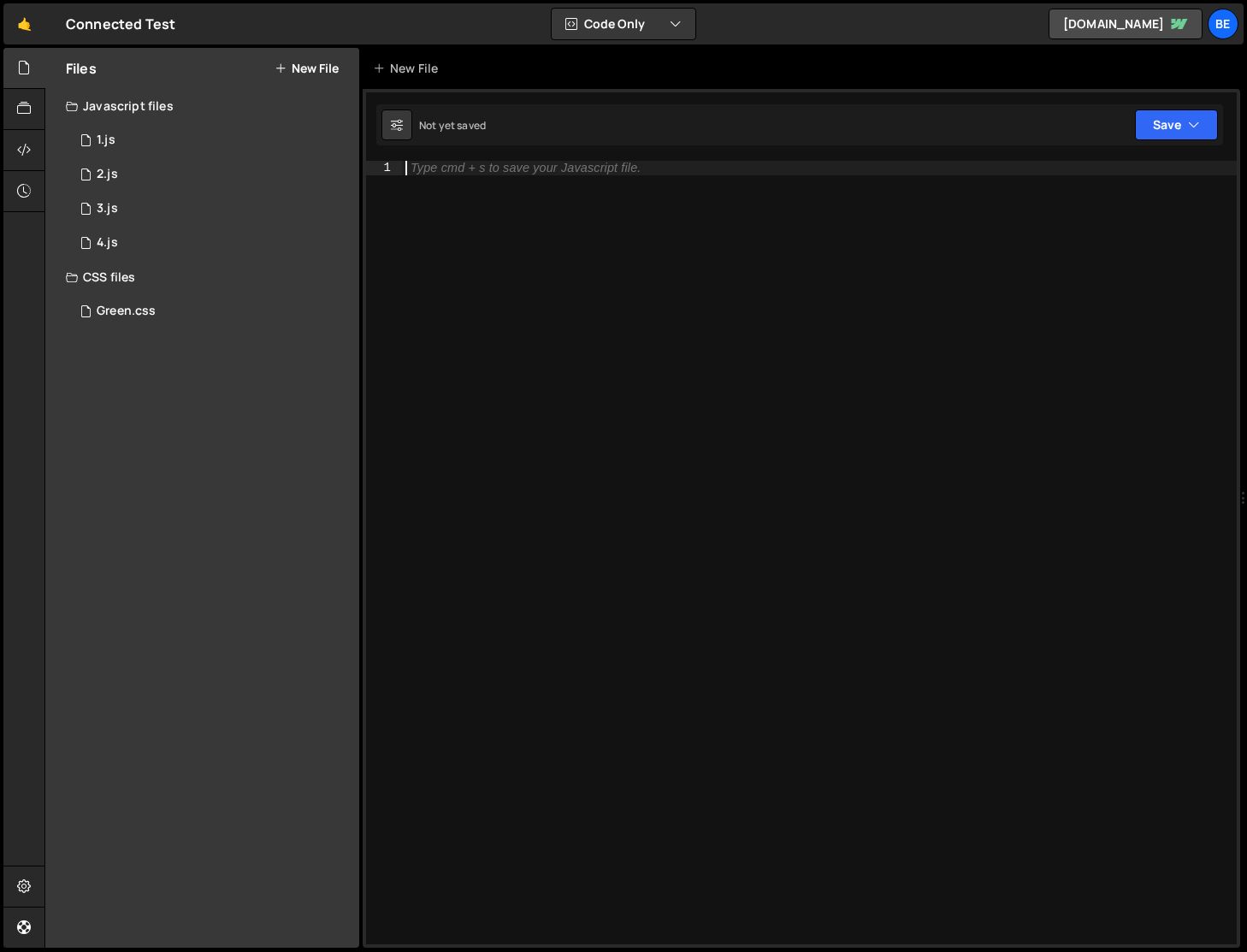
click at [488, 292] on div "Type cmd + s to save your Javascript file." at bounding box center [819, 567] width 835 height 812
click at [452, 204] on div "Type cmd + s to save your Javascript file." at bounding box center [819, 567] width 835 height 812
click at [173, 145] on div "1 1.js 0" at bounding box center [212, 140] width 293 height 34
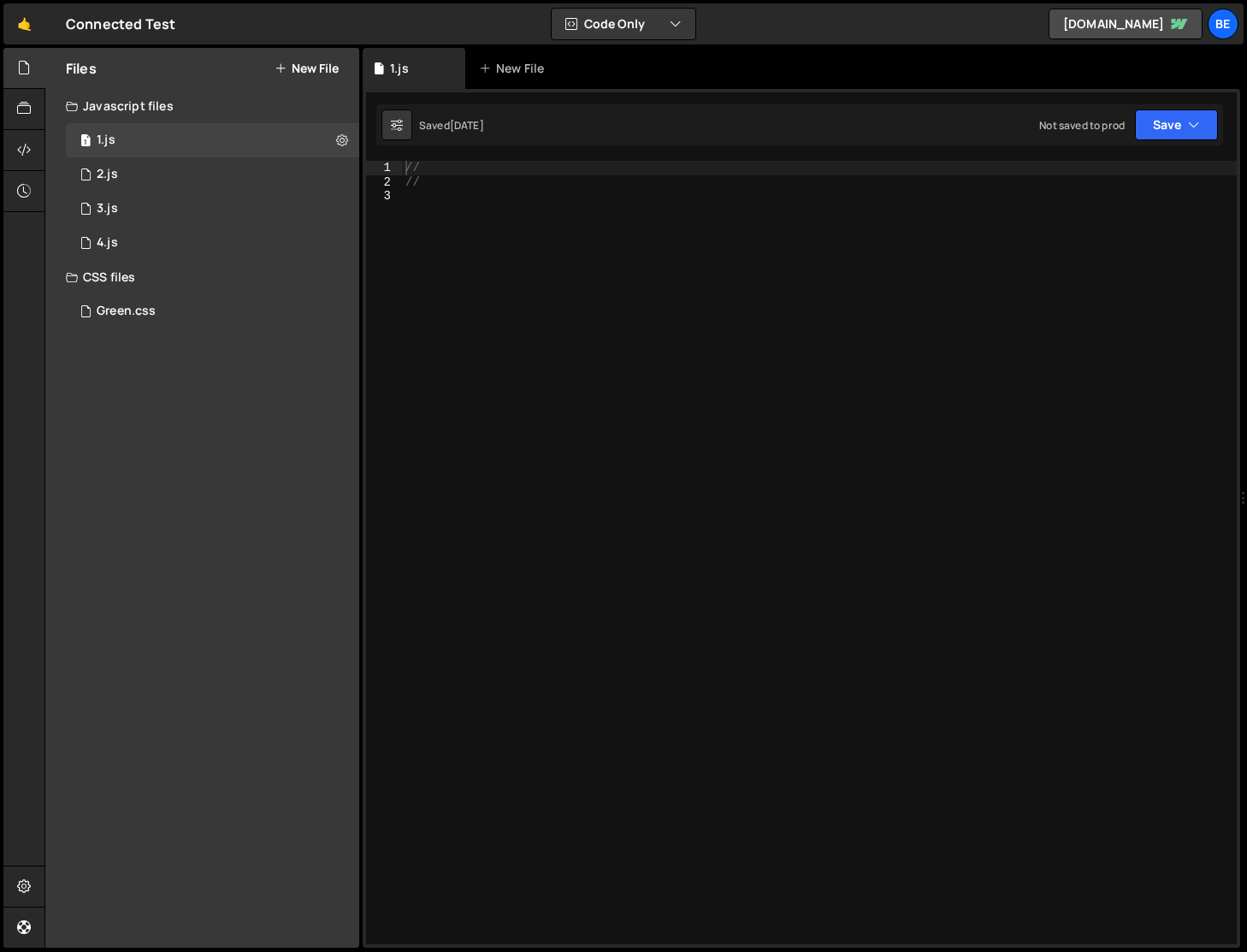
click at [438, 224] on div "// //" at bounding box center [819, 567] width 835 height 812
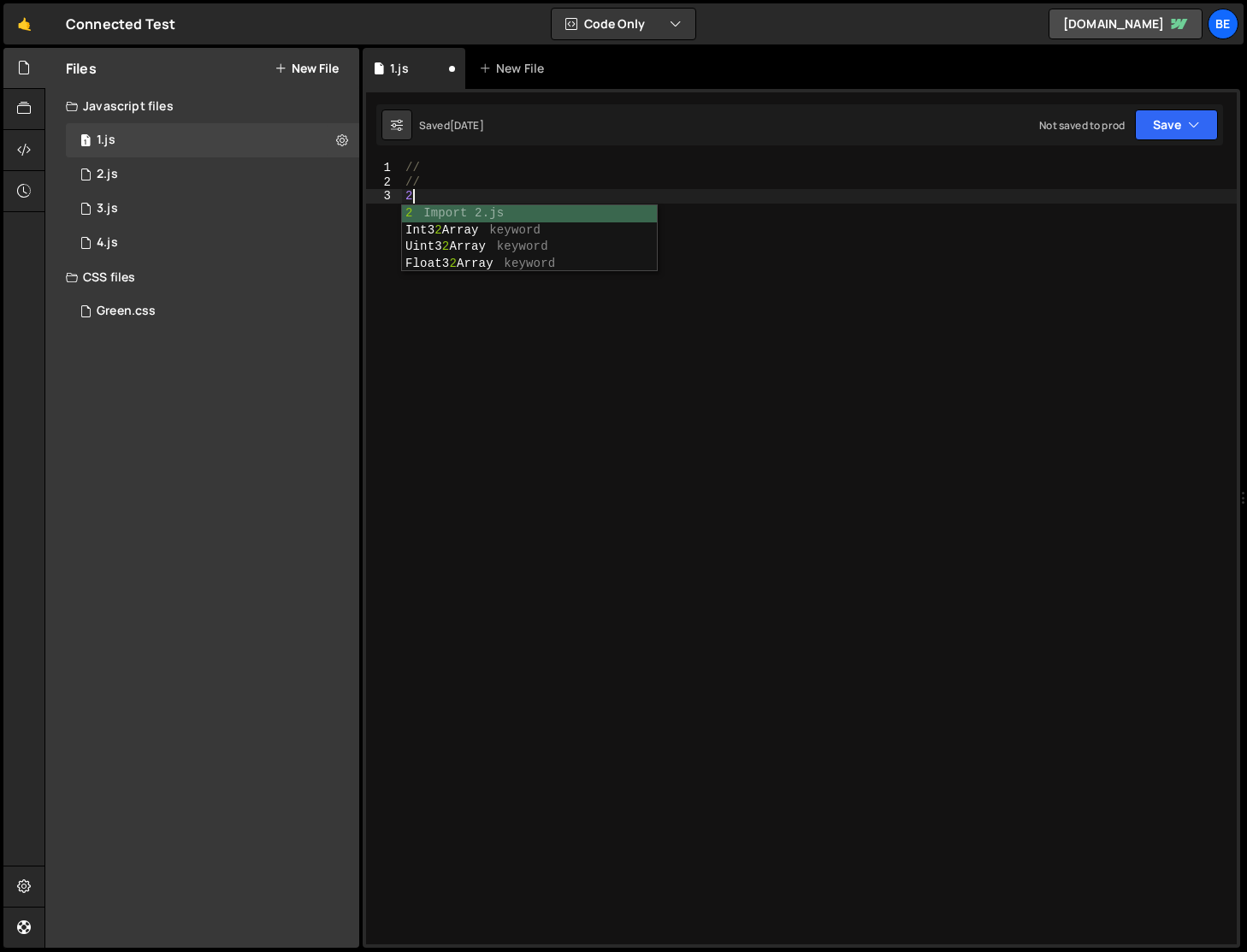
type textarea "slater_import('/project/7555/page/14928.js') // Import 2.js"
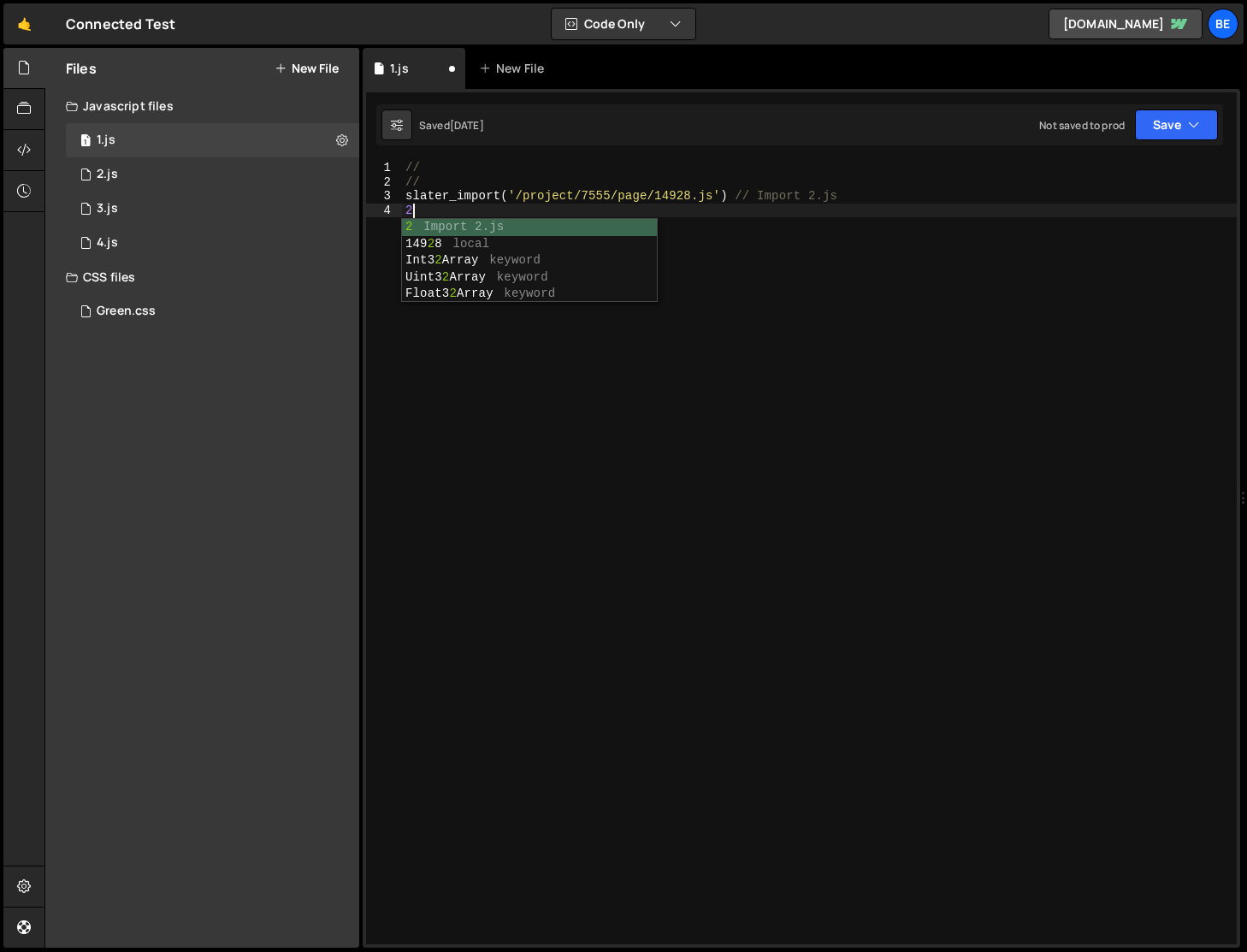
type textarea "slater_import('/project/7555/page/14928.js') // Import 2.js"
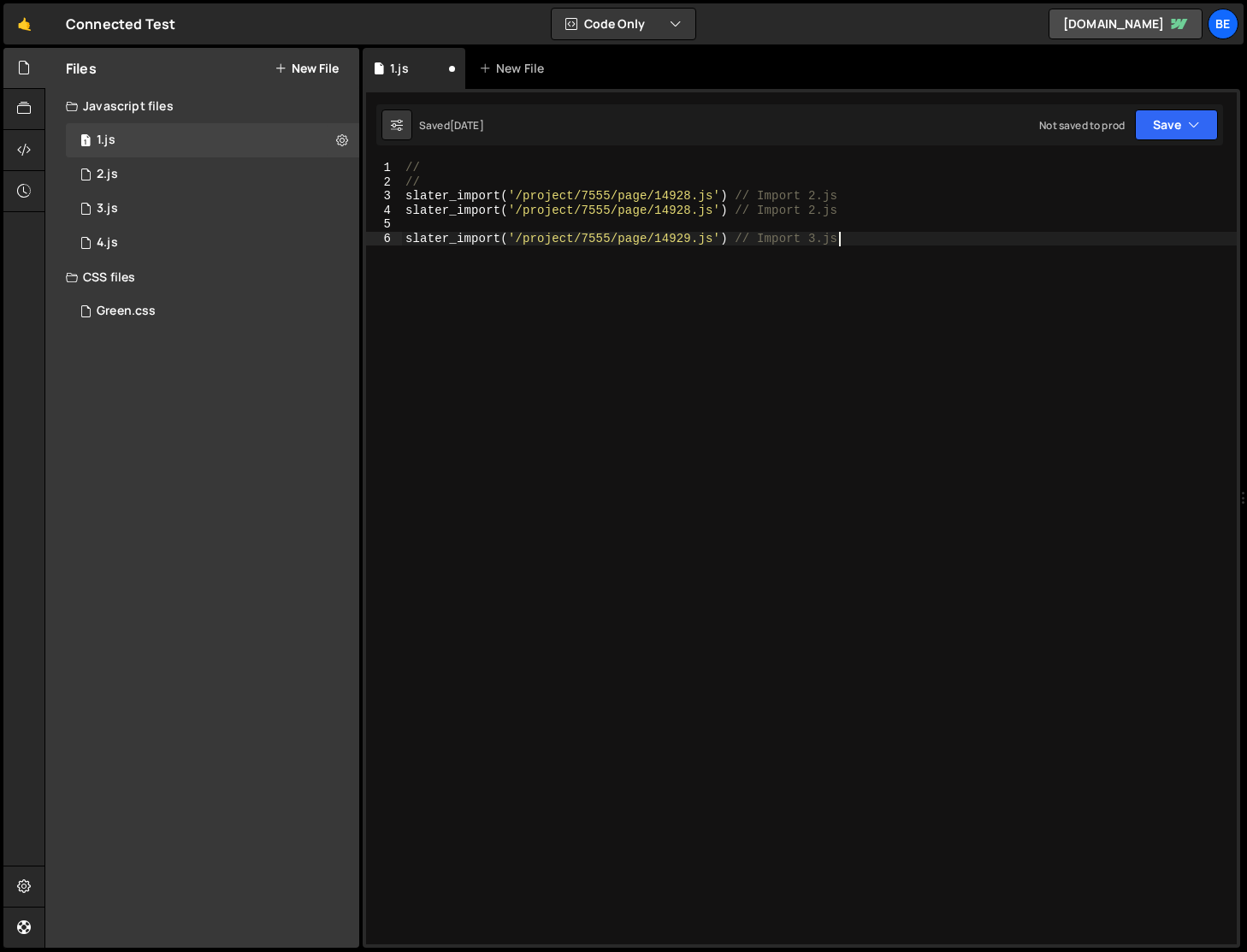
type textarea "slater_import('/project/7555/page/14929.js') // Import 3.js"
click at [427, 237] on div "// // slater_import ( '/project/7555/page/14928.js' ) // Import 2.js slater_imp…" at bounding box center [819, 567] width 835 height 812
click at [612, 286] on div "// // slater_import ( '/project/7555/page/14928.js' ) // Import 2.js slater_imp…" at bounding box center [819, 567] width 835 height 812
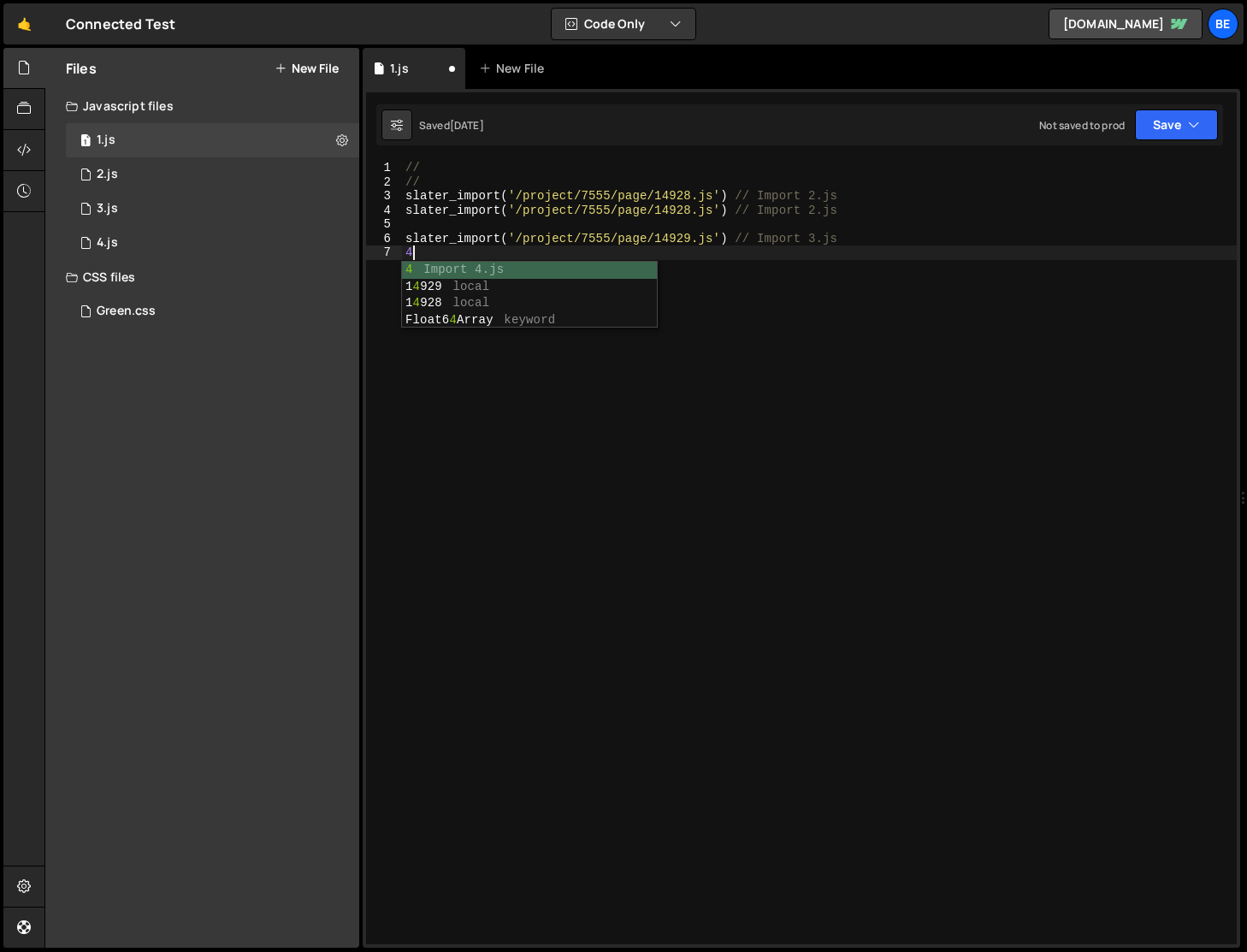
type textarea "4"
type textarea "I"
type textarea "slater_import"
click at [430, 254] on div "// // slater_import ( '/project/7555/page/14928.js' ) // Import 2.js slater_imp…" at bounding box center [819, 567] width 835 height 812
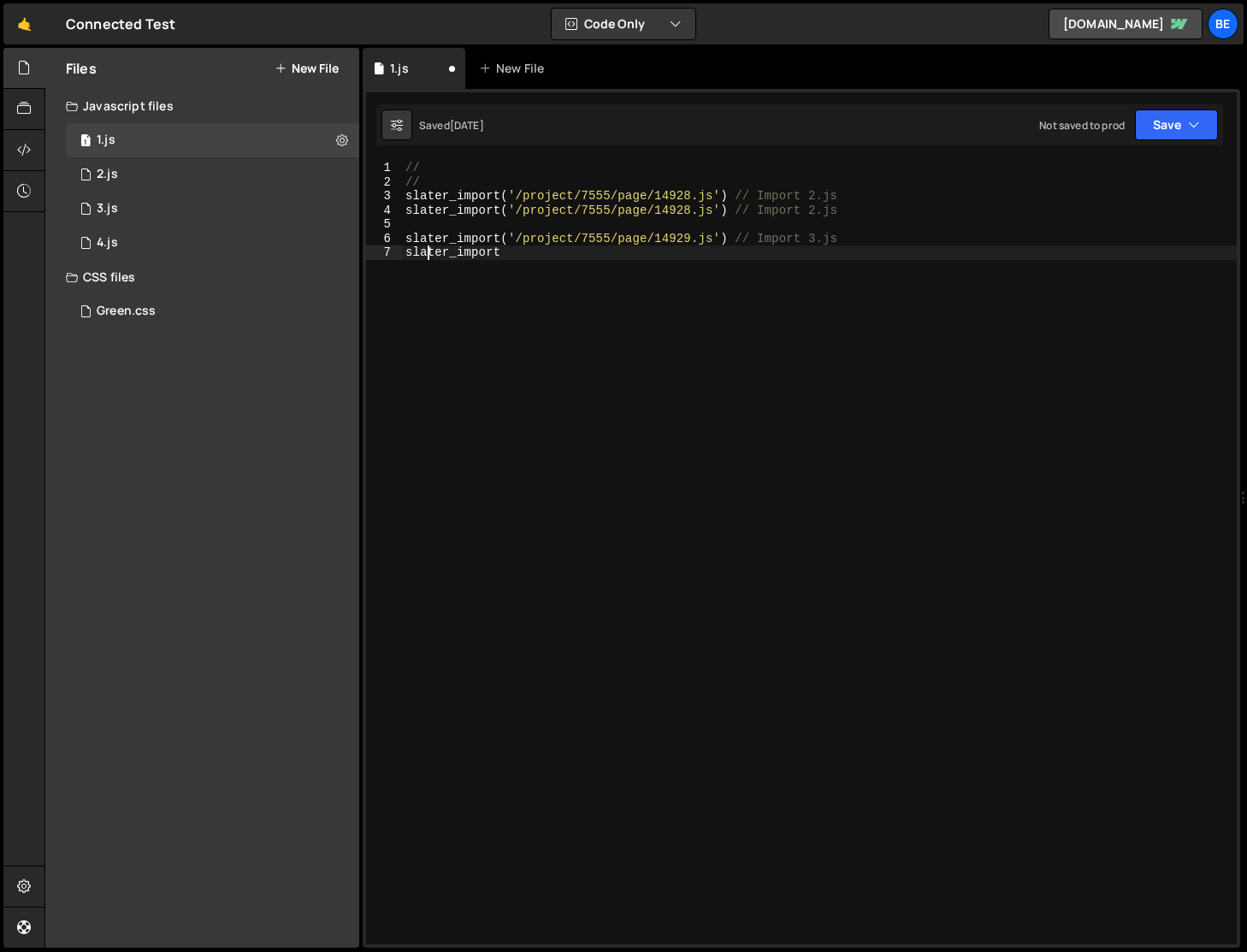
click at [430, 254] on div "// // slater_import ( '/project/7555/page/14928.js' ) // Import 2.js slater_imp…" at bounding box center [819, 567] width 835 height 812
